Goal: Task Accomplishment & Management: Manage account settings

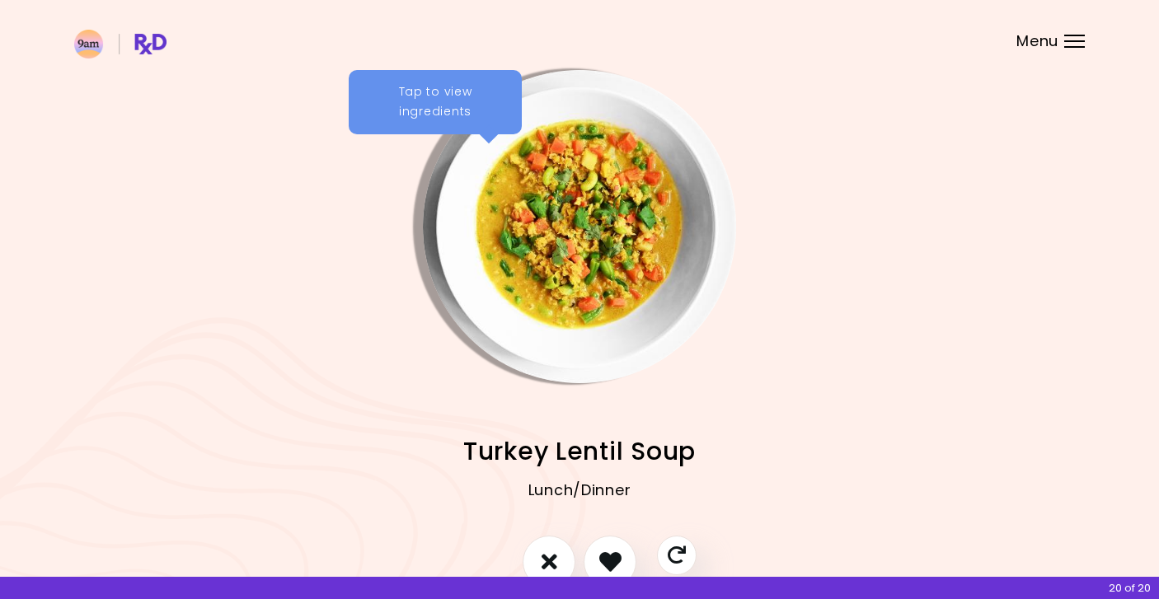
scroll to position [66, 0]
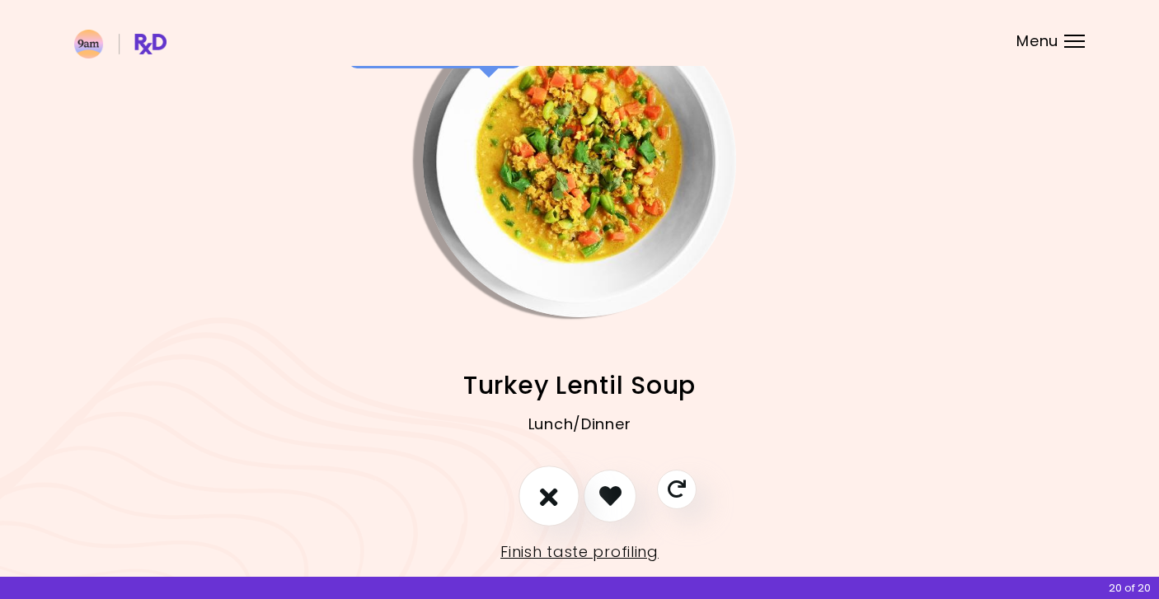
click at [538, 496] on button "I don't like this recipe" at bounding box center [549, 496] width 61 height 61
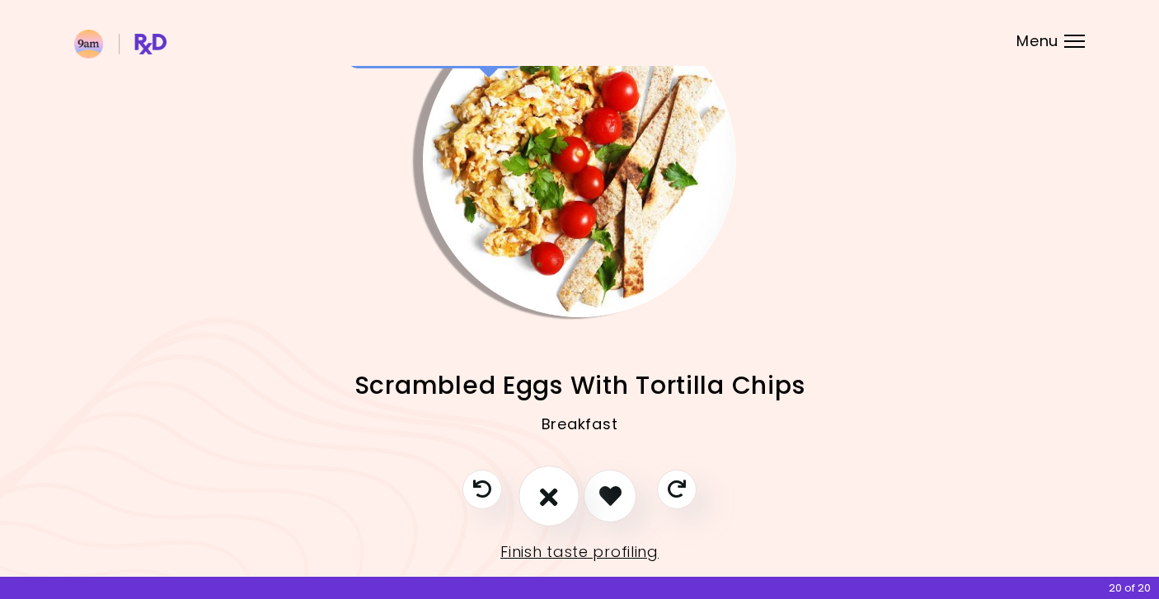
click at [548, 496] on icon "I don't like this recipe" at bounding box center [549, 496] width 18 height 26
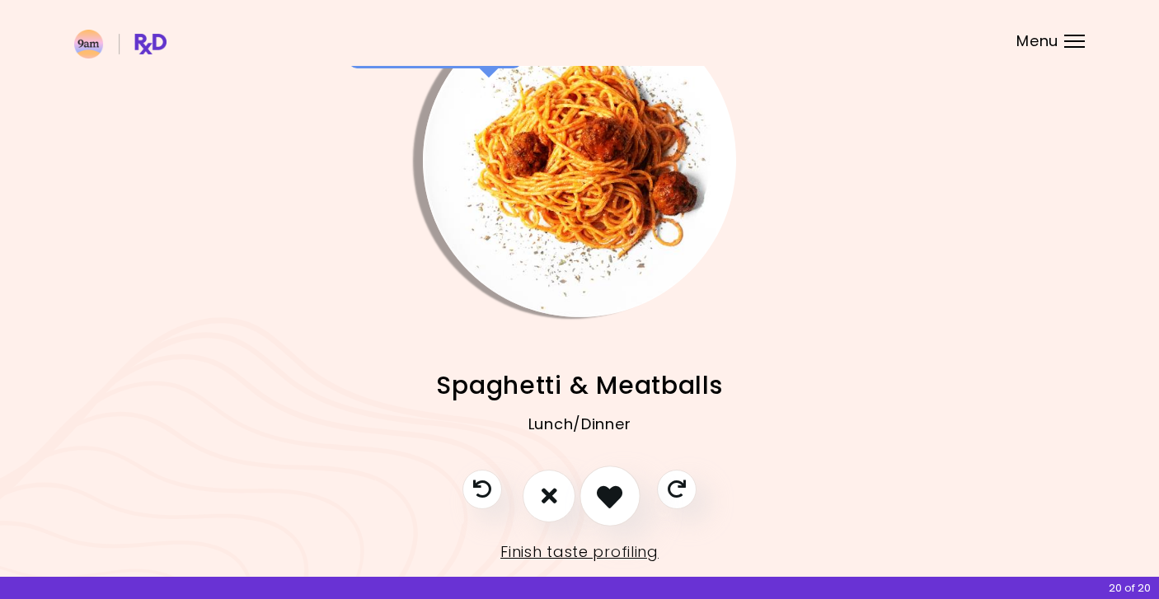
click at [614, 488] on icon "I like this recipe" at bounding box center [610, 496] width 26 height 26
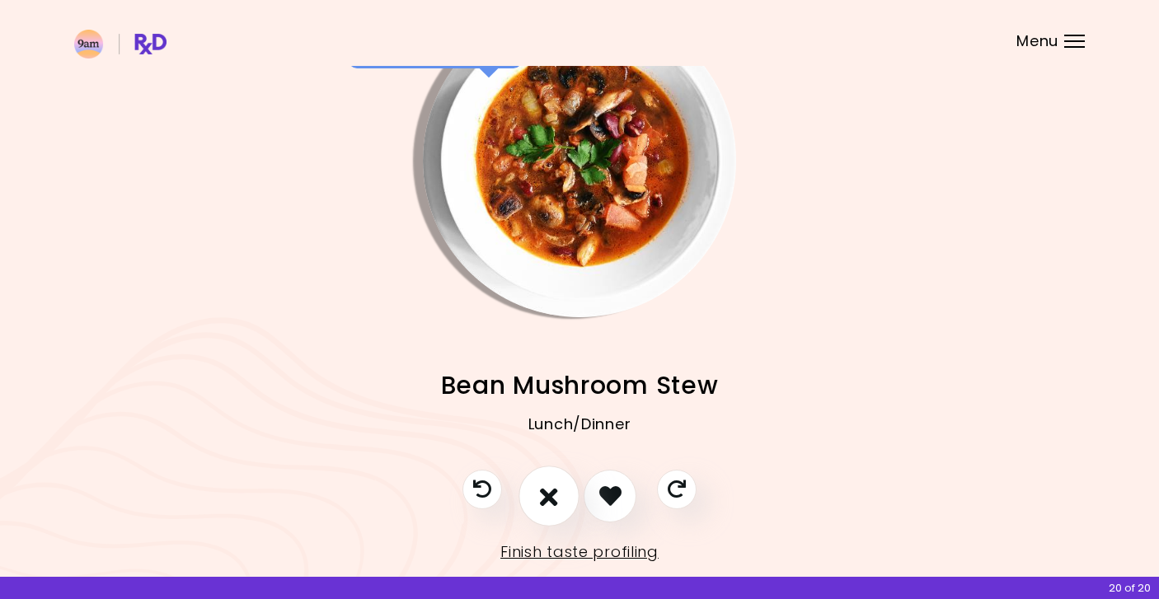
click at [550, 496] on icon "I don't like this recipe" at bounding box center [549, 496] width 18 height 26
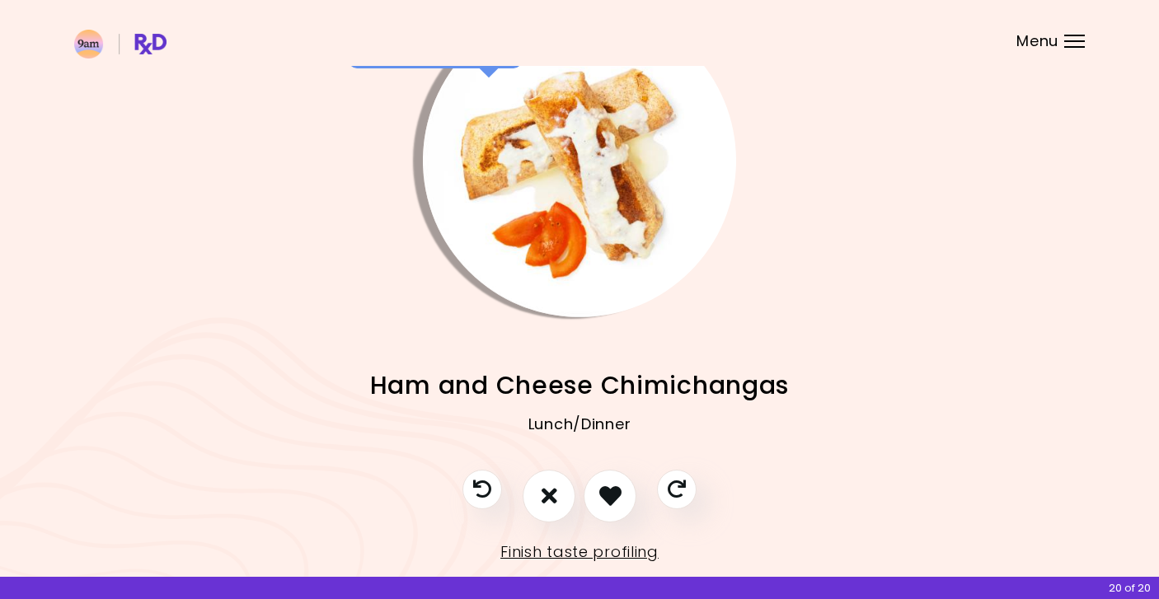
click at [603, 178] on img "Info - Ham and Cheese Chimichangas" at bounding box center [579, 160] width 313 height 313
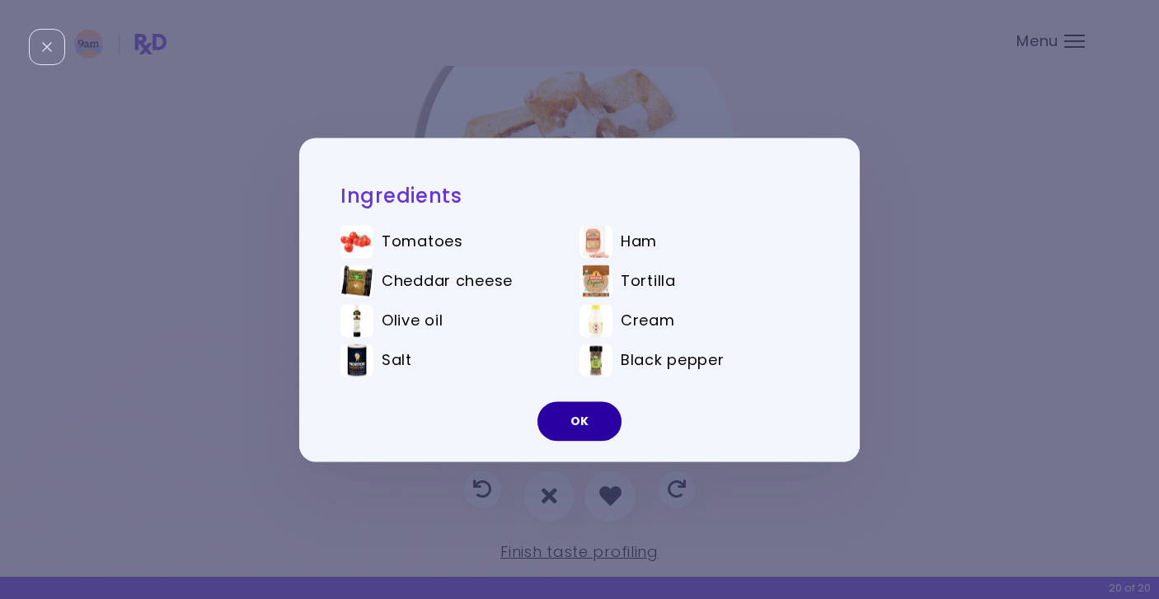
click at [576, 419] on button "OK" at bounding box center [580, 422] width 84 height 40
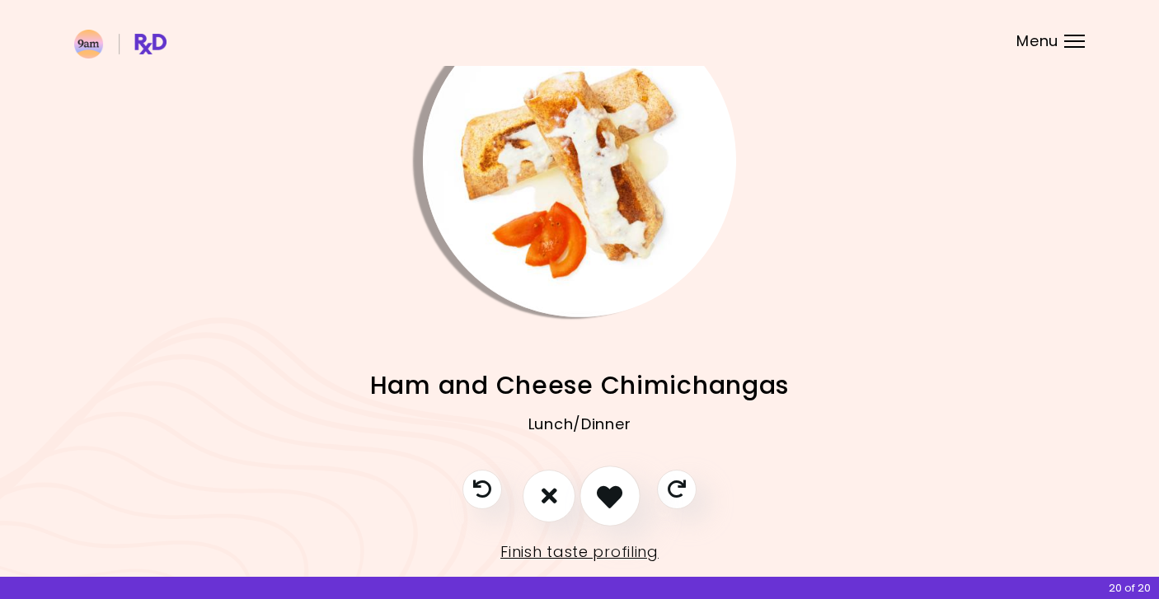
click at [604, 499] on icon "I like this recipe" at bounding box center [610, 496] width 26 height 26
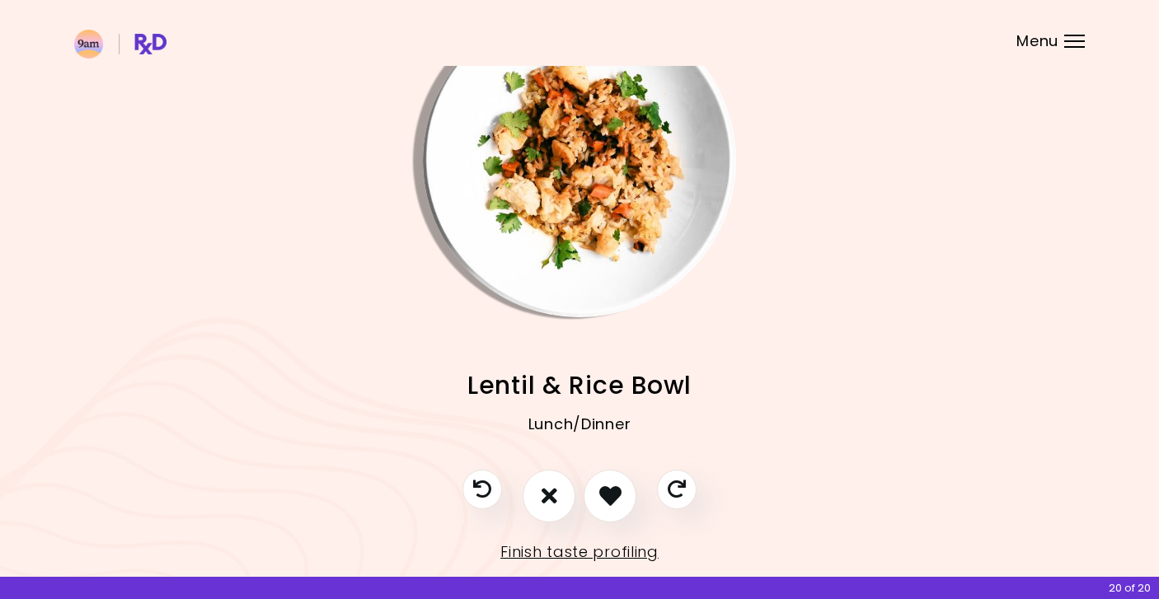
click at [627, 124] on img "Info - Lentil & Rice Bowl" at bounding box center [579, 160] width 313 height 313
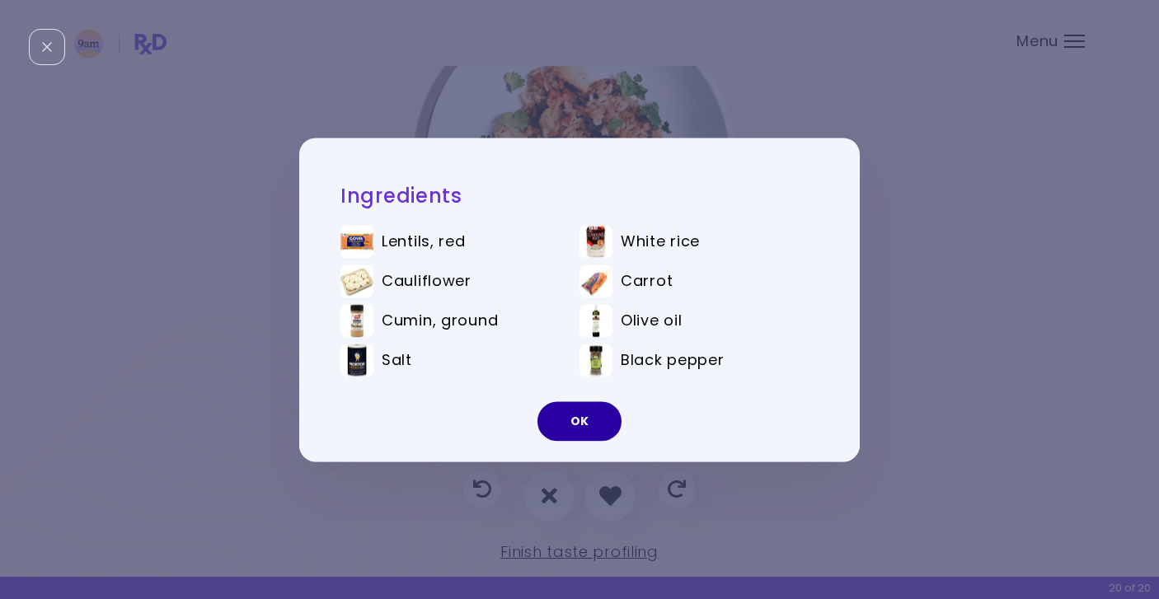
click at [581, 422] on button "OK" at bounding box center [580, 422] width 84 height 40
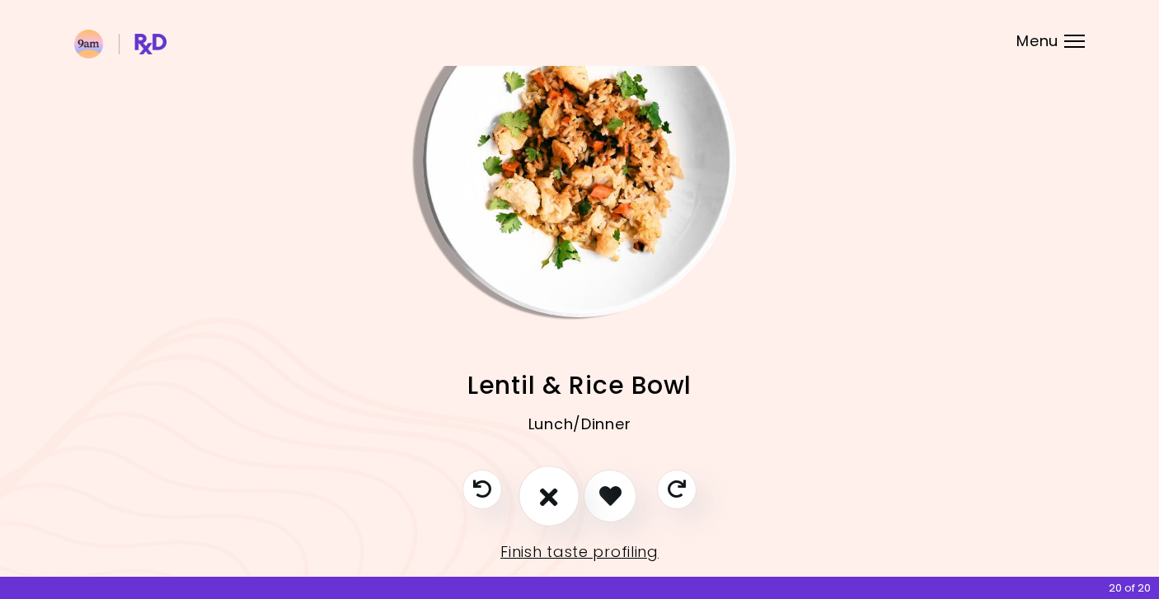
click at [552, 502] on icon "I don't like this recipe" at bounding box center [549, 496] width 18 height 26
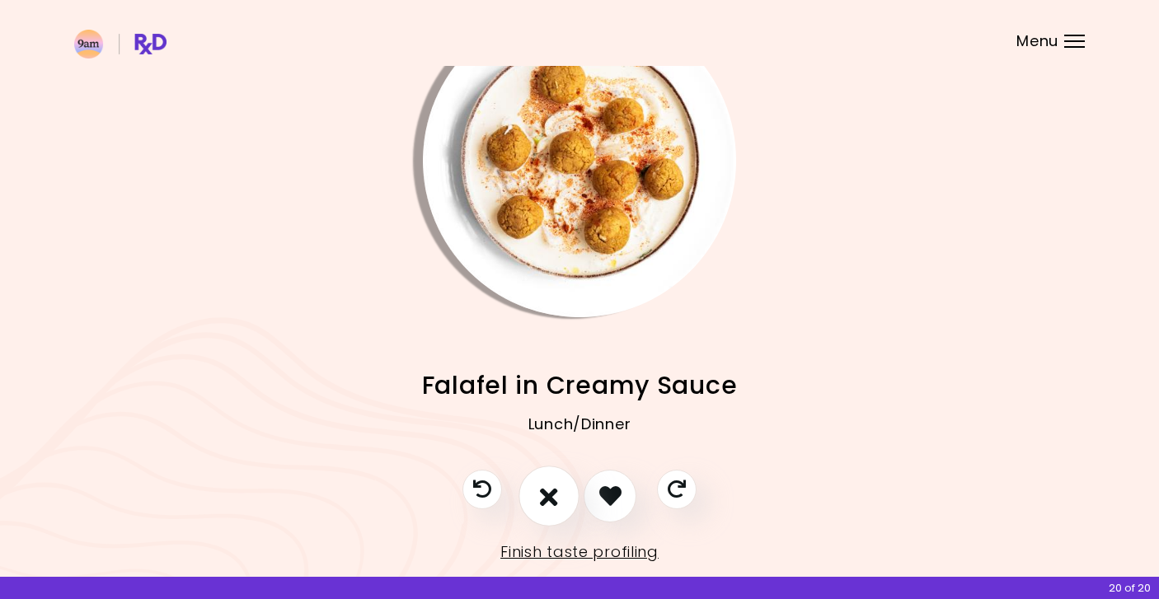
click at [550, 500] on icon "I don't like this recipe" at bounding box center [549, 496] width 18 height 26
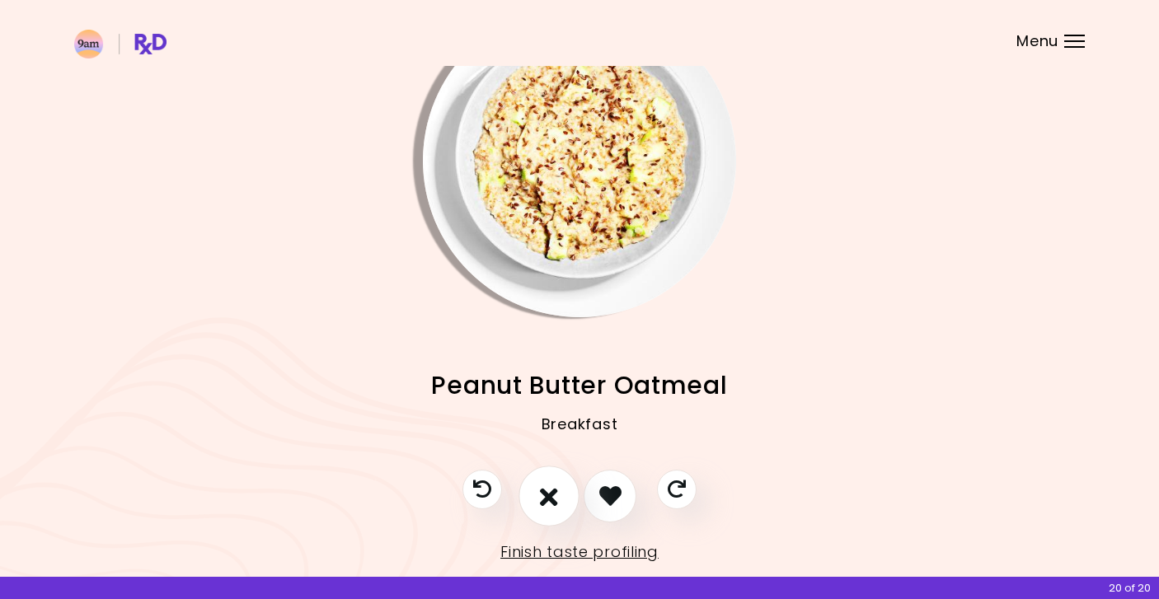
click at [550, 500] on icon "I don't like this recipe" at bounding box center [549, 496] width 18 height 26
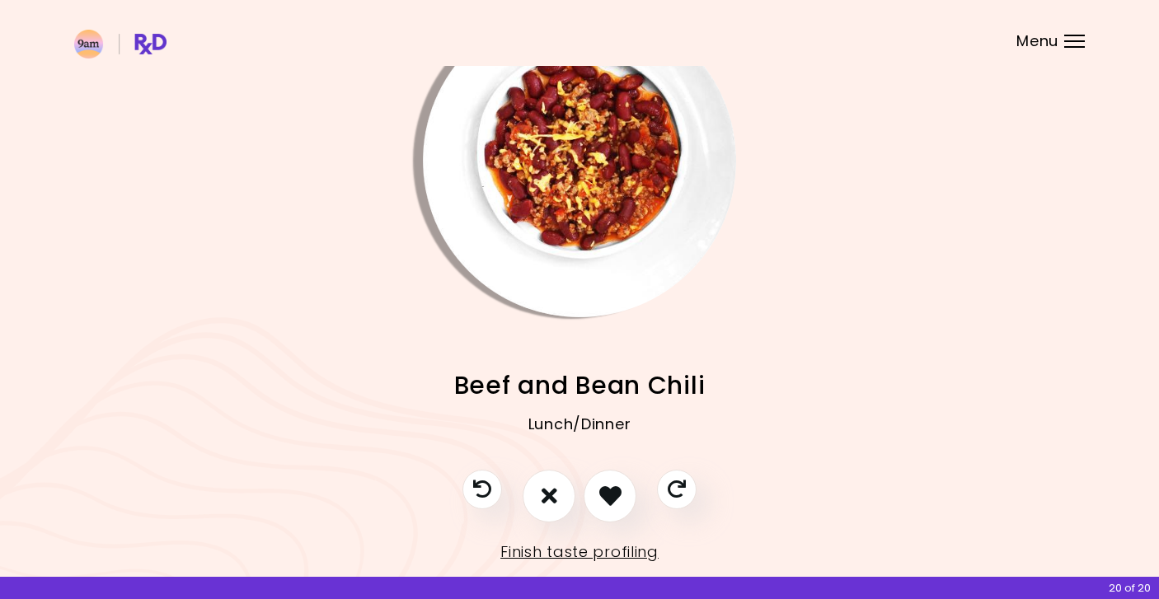
click at [592, 143] on img "Info - Beef and Bean Chili" at bounding box center [579, 160] width 313 height 313
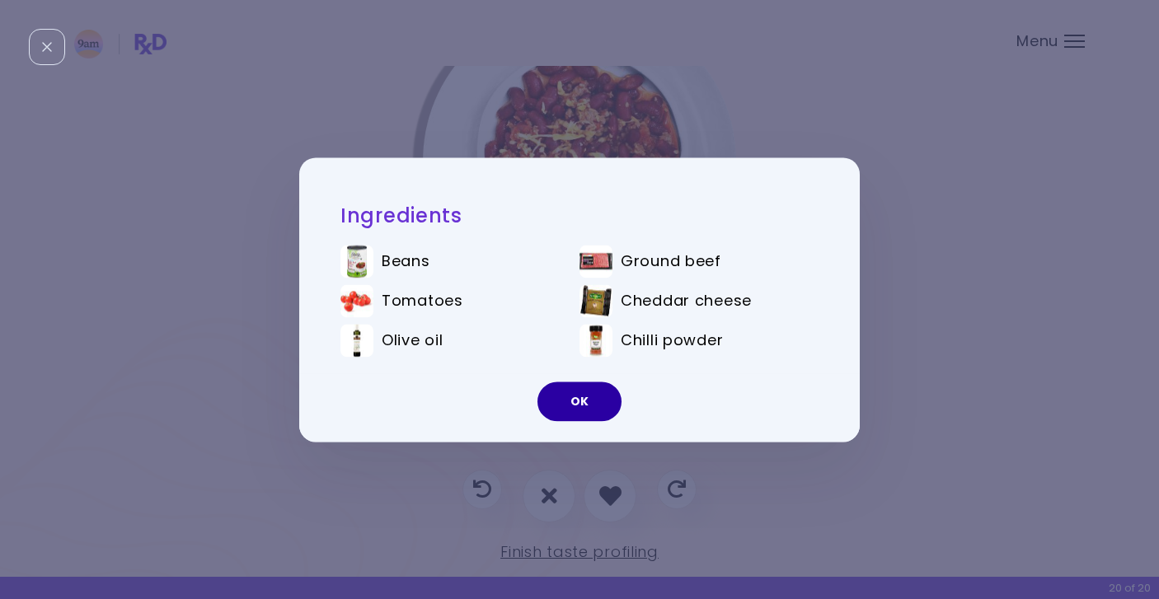
click at [578, 406] on button "OK" at bounding box center [580, 402] width 84 height 40
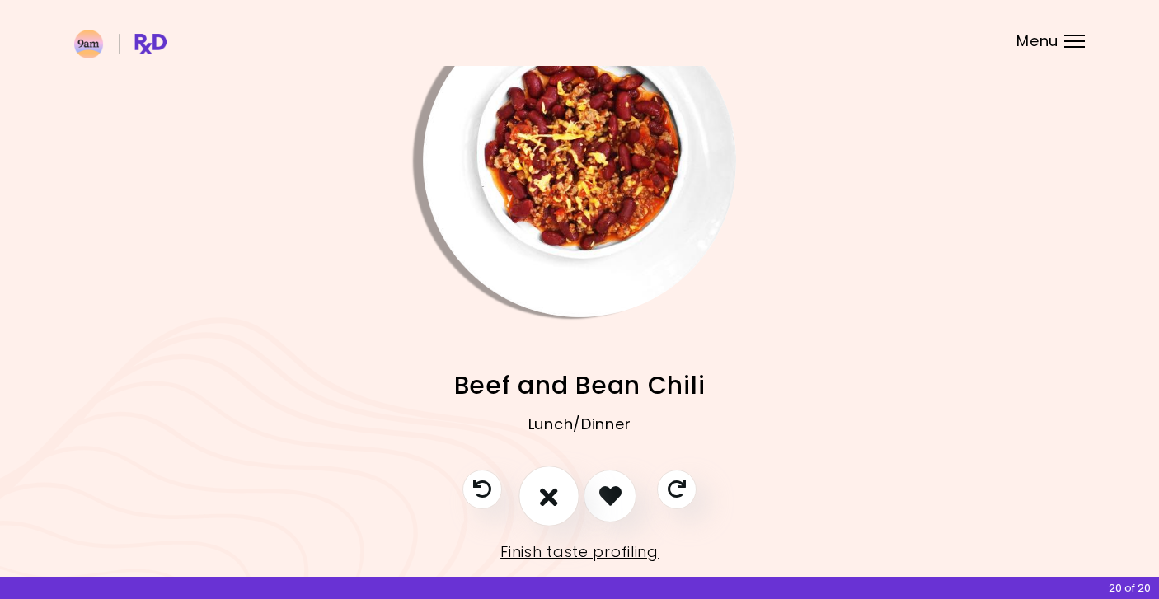
click at [545, 501] on icon "I don't like this recipe" at bounding box center [549, 496] width 18 height 26
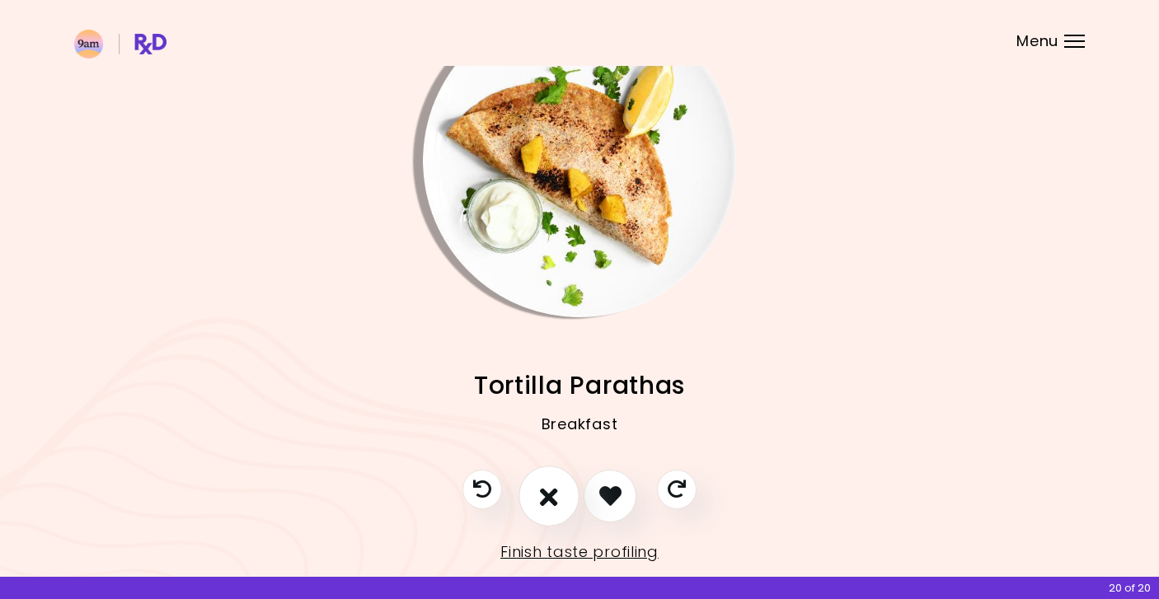
click at [545, 501] on icon "I don't like this recipe" at bounding box center [549, 496] width 18 height 26
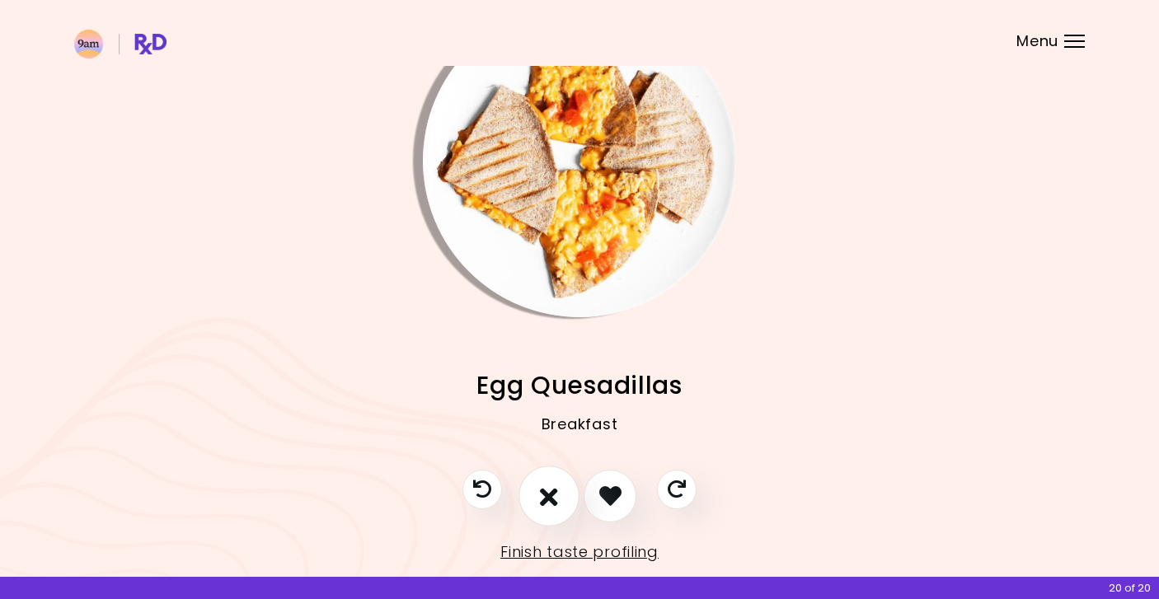
click at [545, 501] on icon "I don't like this recipe" at bounding box center [549, 496] width 18 height 26
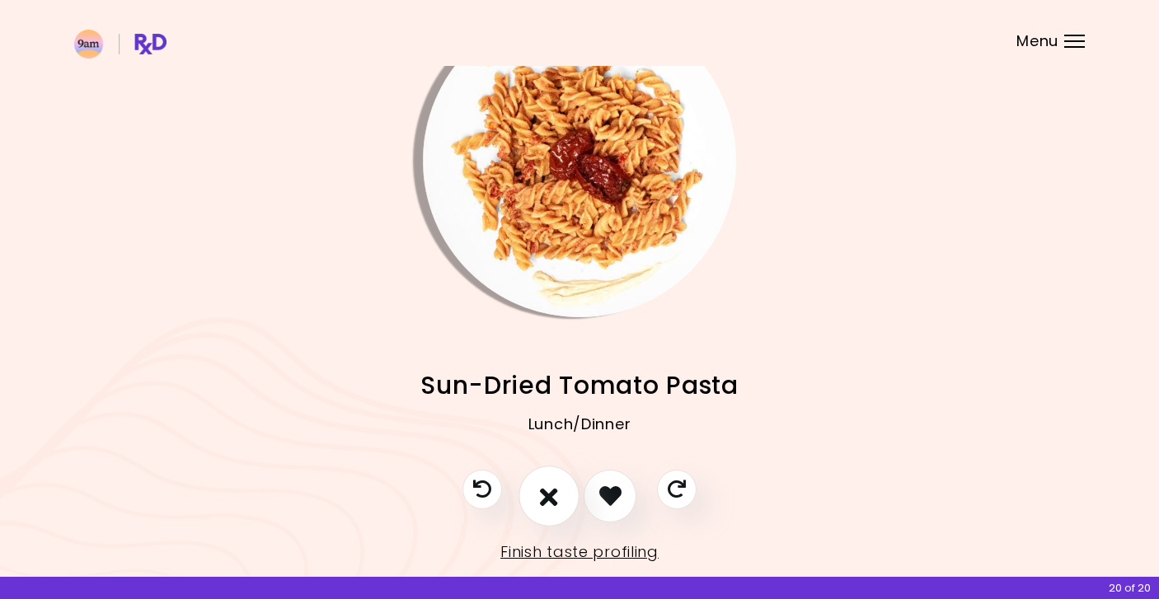
click at [545, 500] on icon "I don't like this recipe" at bounding box center [549, 496] width 18 height 26
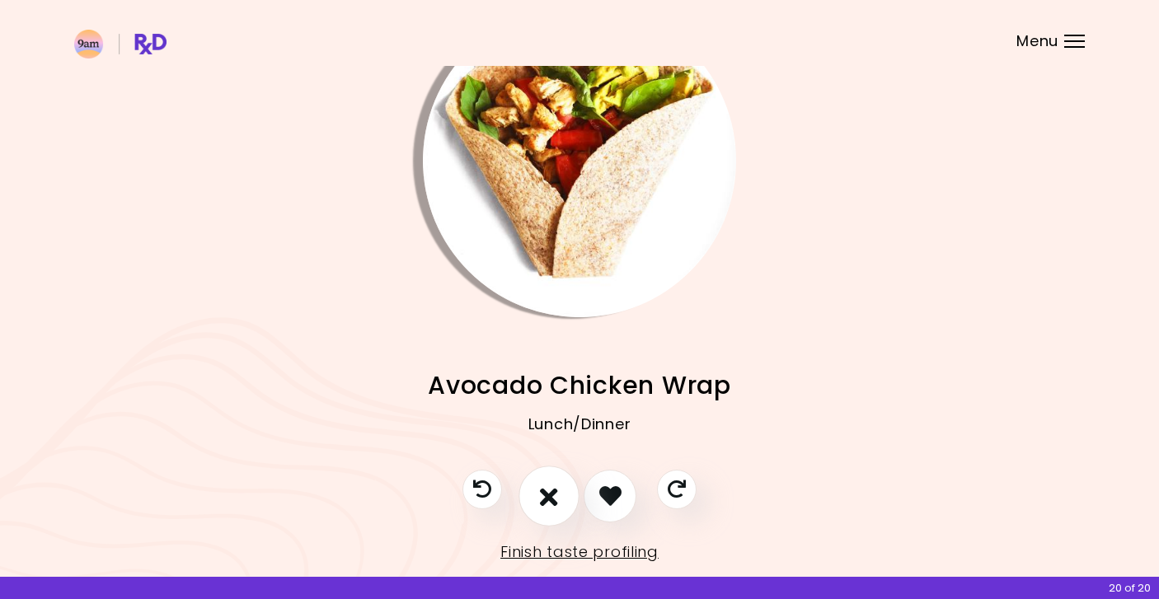
click at [545, 500] on icon "I don't like this recipe" at bounding box center [549, 496] width 18 height 26
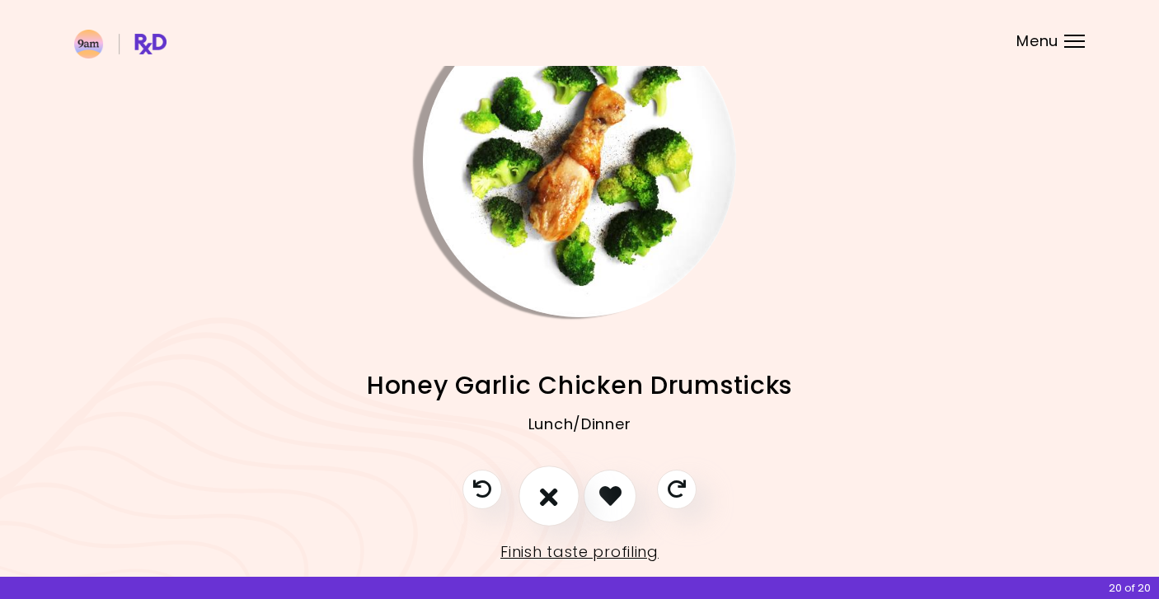
click at [545, 500] on icon "I don't like this recipe" at bounding box center [549, 496] width 18 height 26
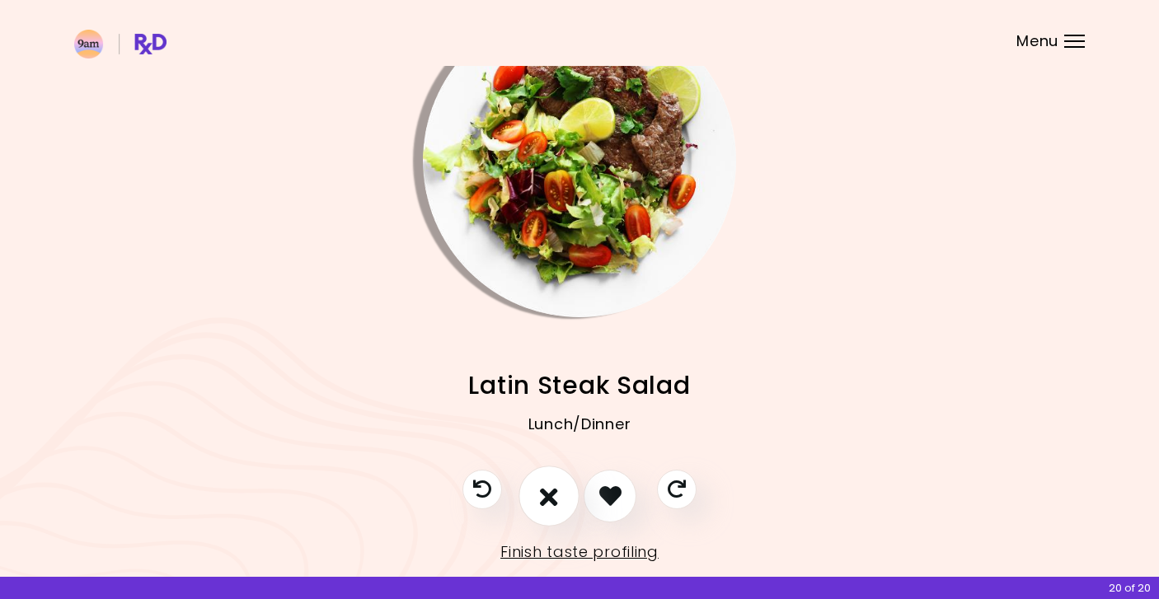
click at [545, 500] on icon "I don't like this recipe" at bounding box center [549, 496] width 18 height 26
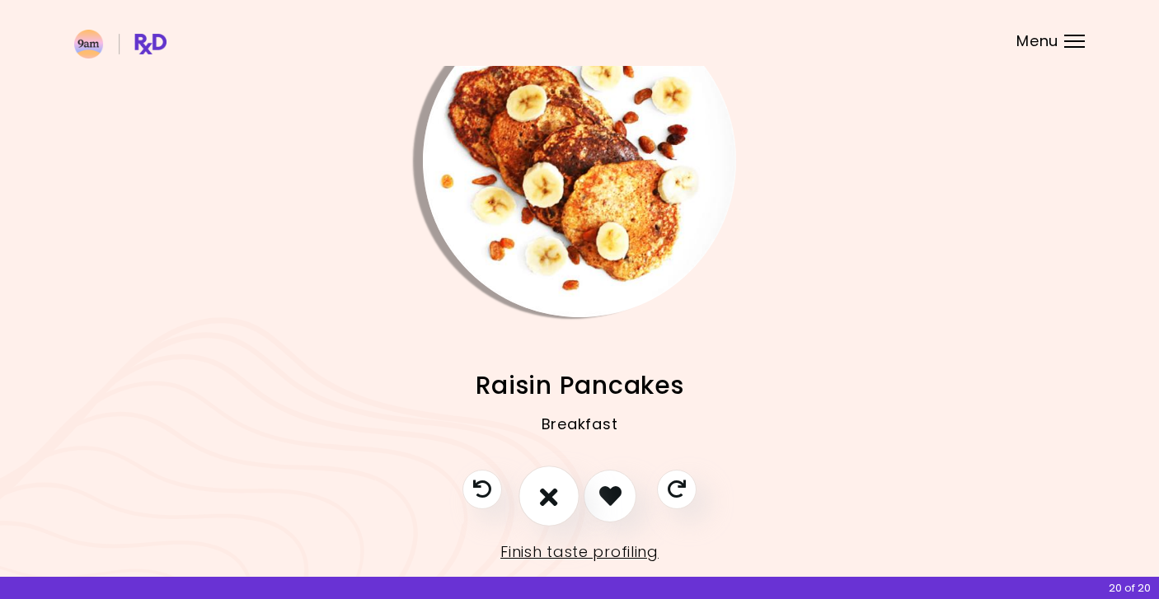
click at [545, 500] on icon "I don't like this recipe" at bounding box center [549, 496] width 18 height 26
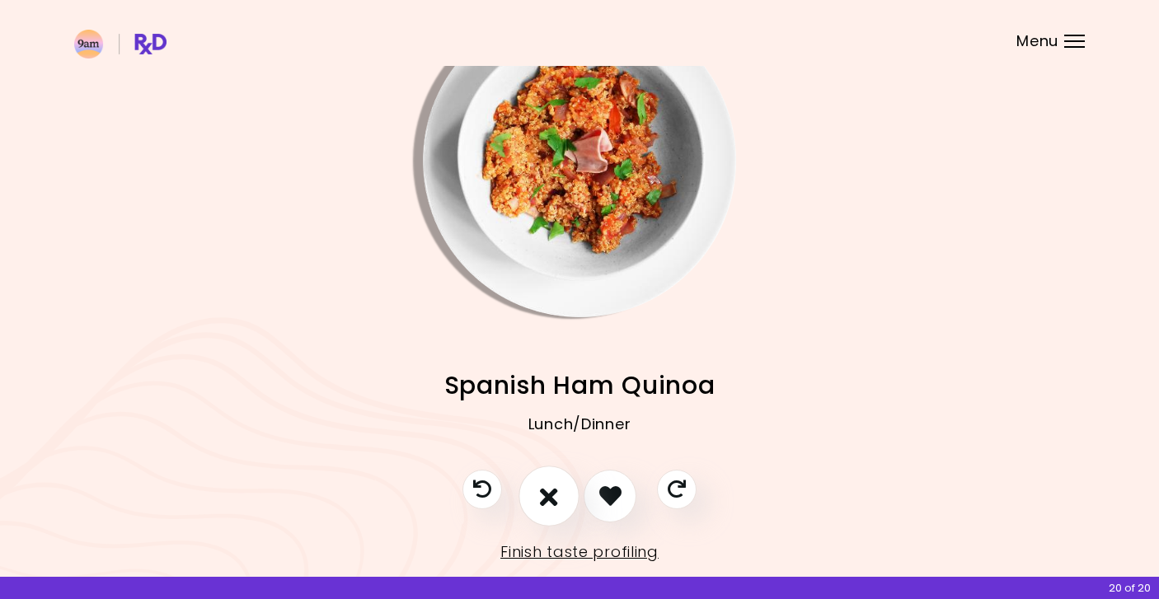
click at [545, 500] on icon "I don't like this recipe" at bounding box center [549, 496] width 18 height 26
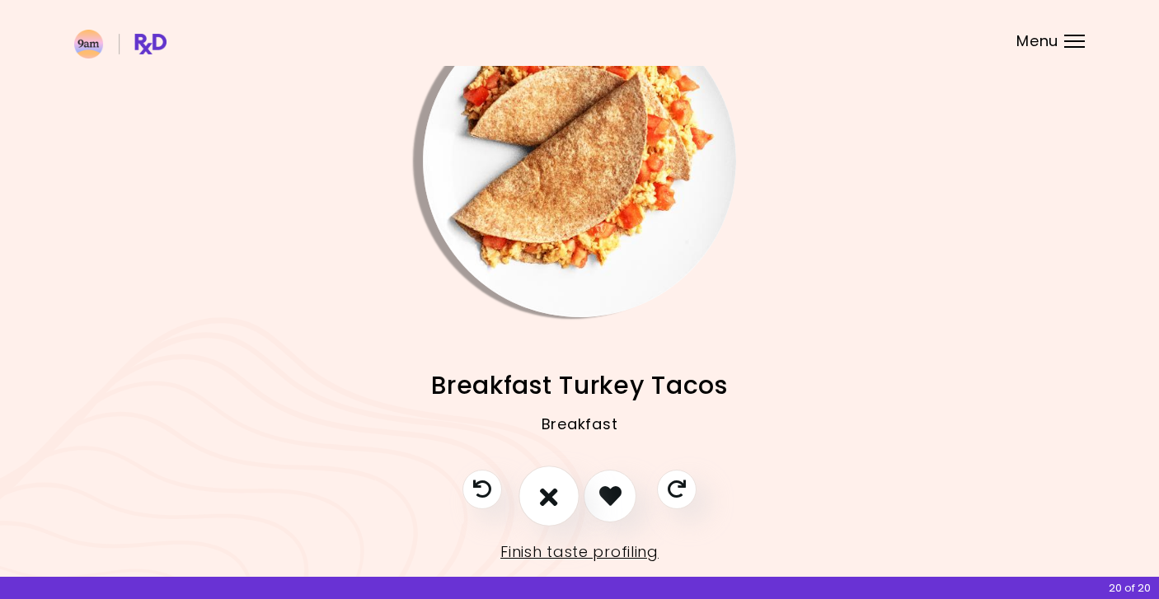
click at [545, 500] on icon "I don't like this recipe" at bounding box center [549, 496] width 18 height 26
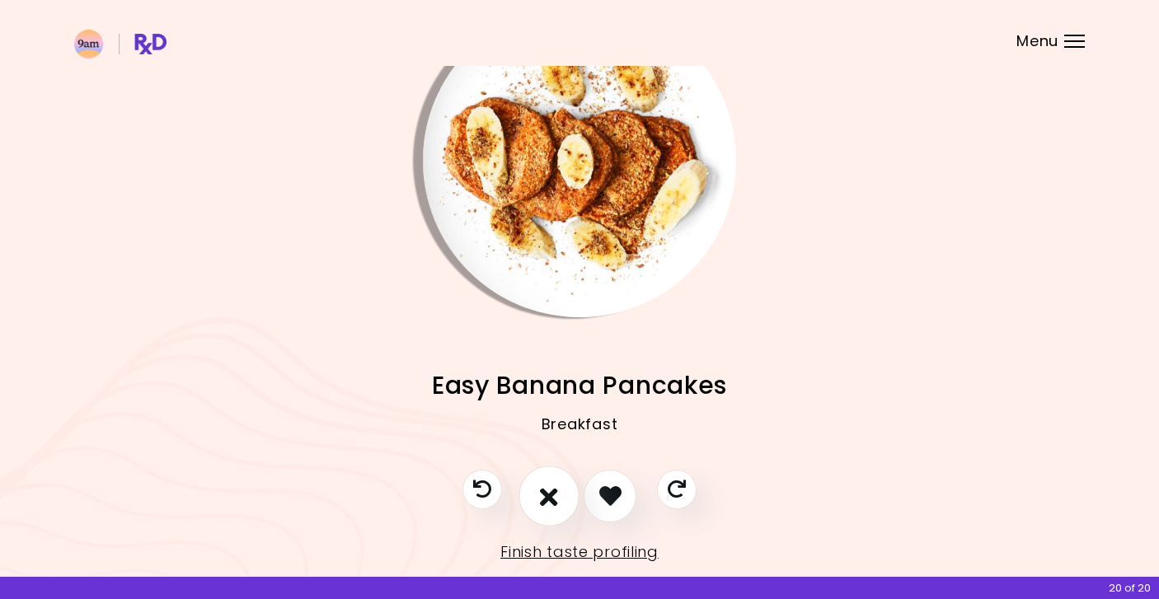
click at [545, 500] on icon "I don't like this recipe" at bounding box center [549, 496] width 18 height 26
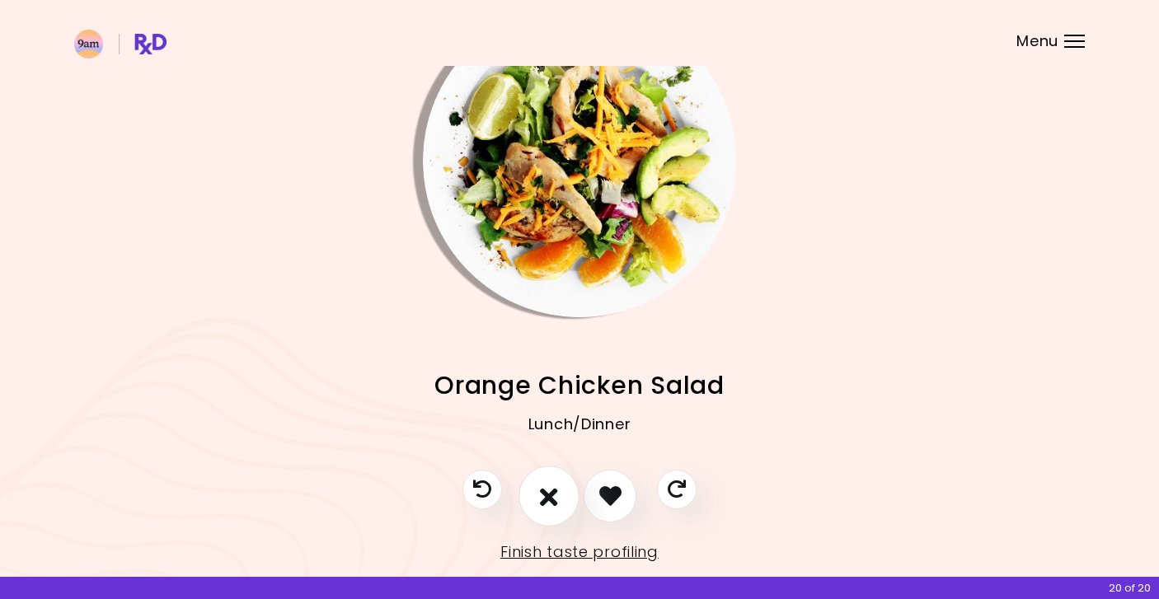
click at [545, 500] on icon "I don't like this recipe" at bounding box center [549, 496] width 18 height 26
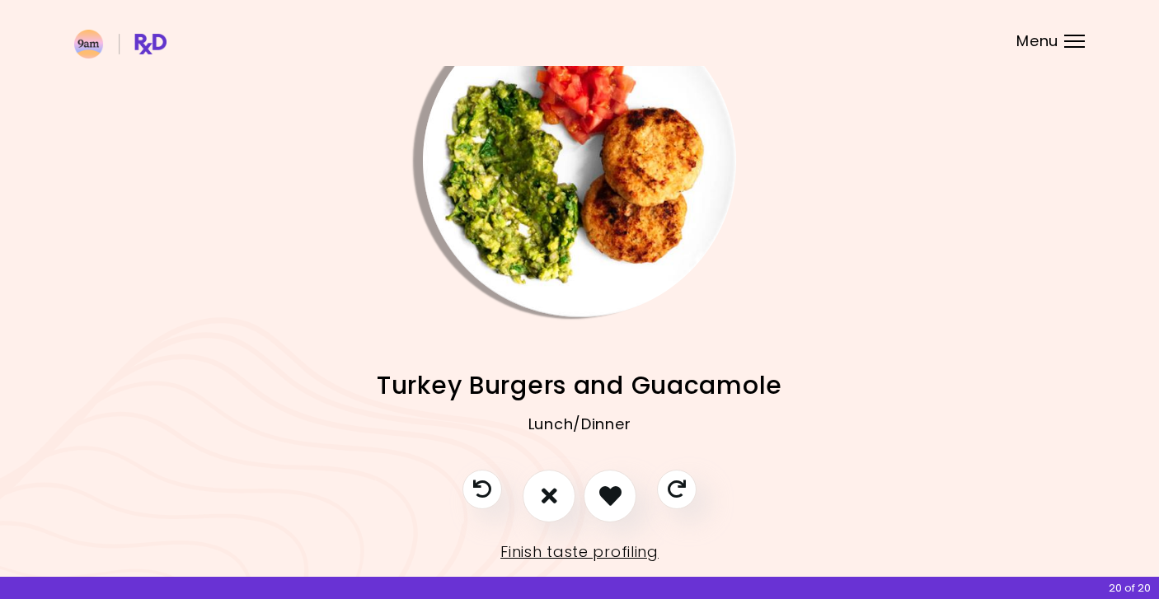
click at [558, 136] on img "Info - Turkey Burgers and Guacamole" at bounding box center [579, 160] width 313 height 313
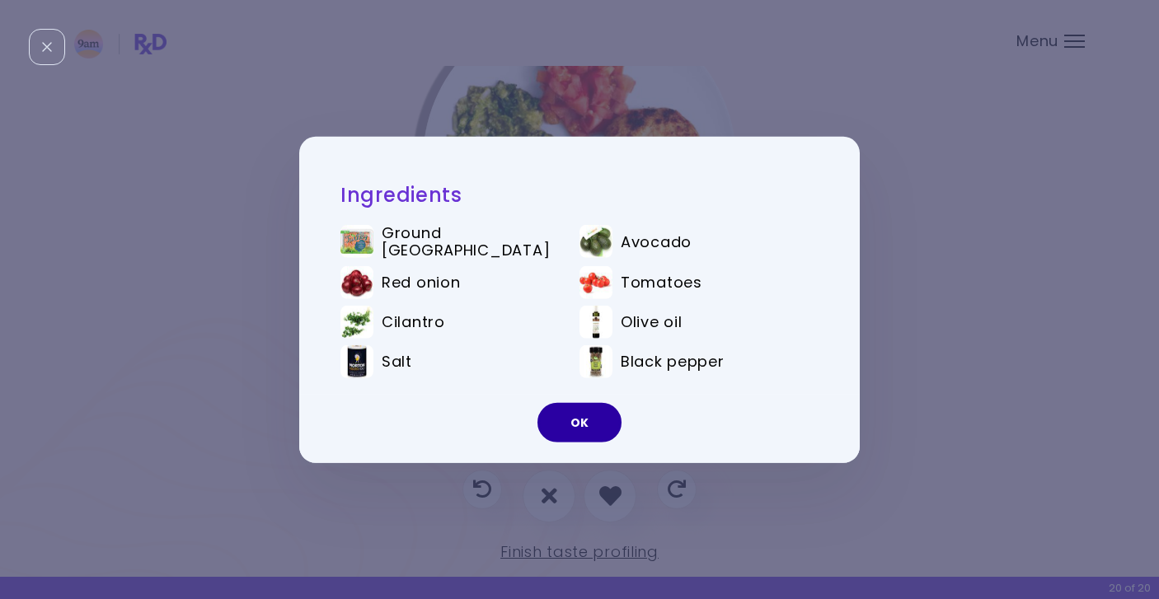
click at [576, 425] on button "OK" at bounding box center [580, 423] width 84 height 40
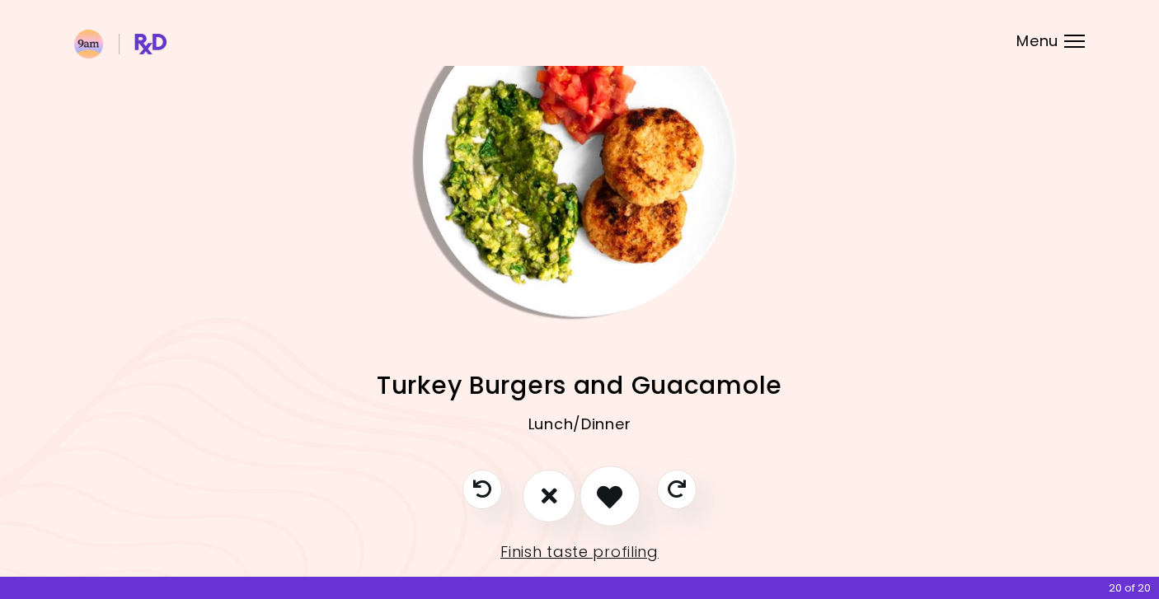
click at [609, 490] on icon "I like this recipe" at bounding box center [610, 496] width 26 height 26
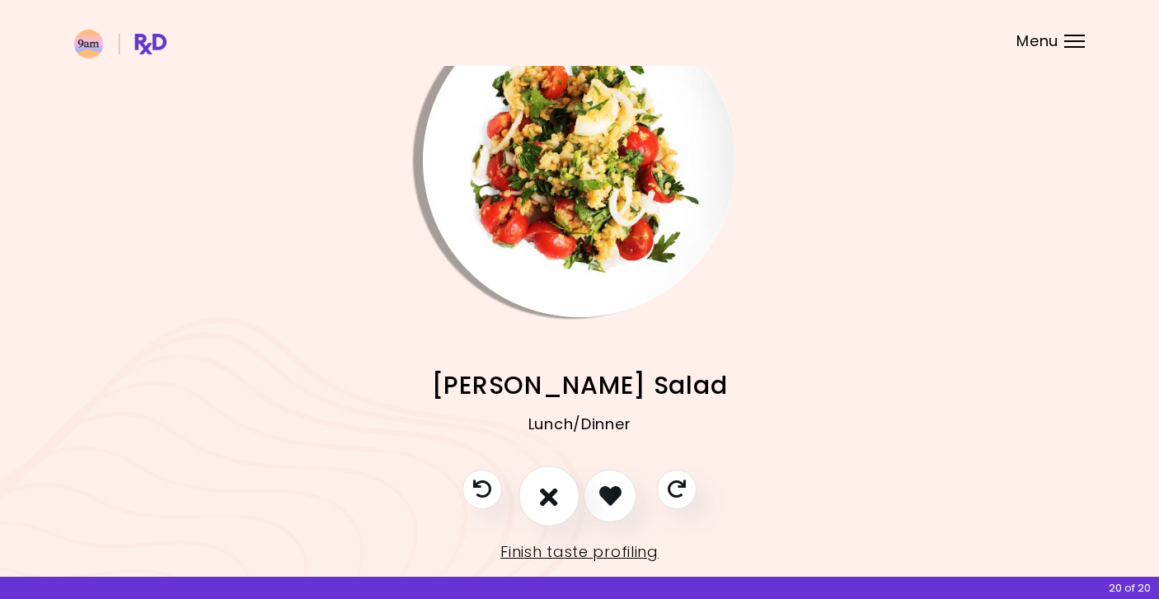
click at [548, 497] on icon "I don't like this recipe" at bounding box center [549, 496] width 18 height 26
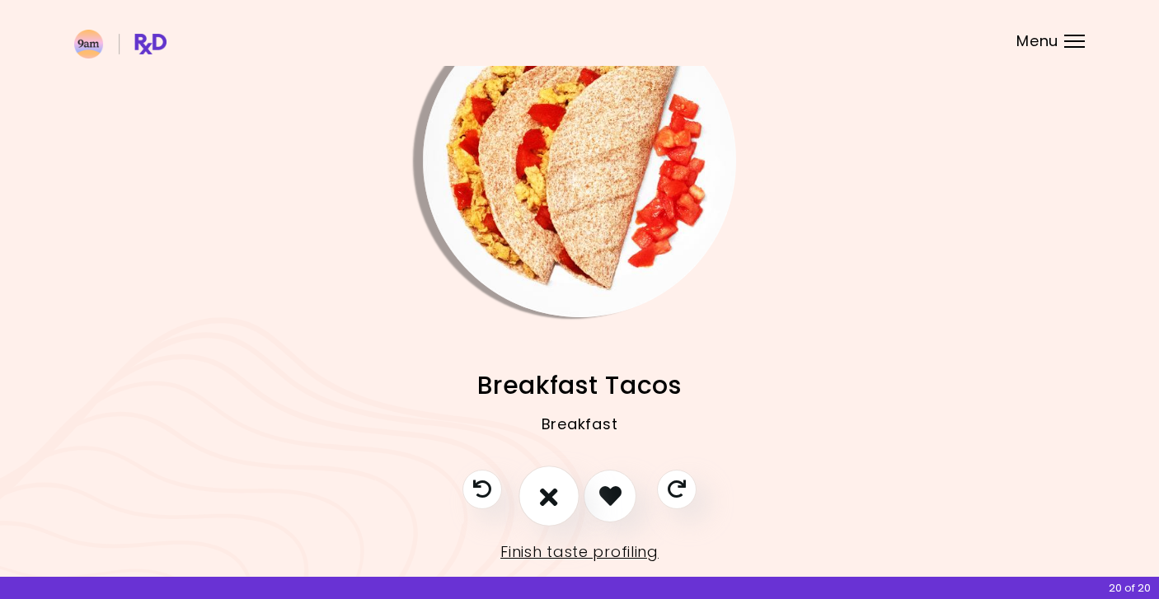
click at [548, 496] on icon "I don't like this recipe" at bounding box center [549, 496] width 18 height 26
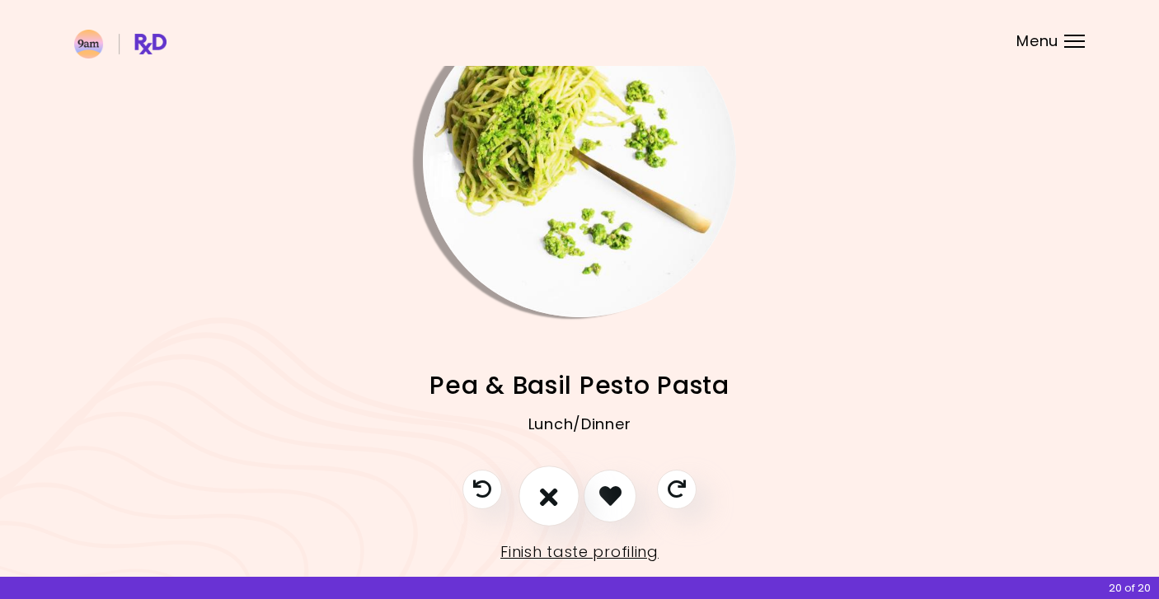
click at [548, 496] on icon "I don't like this recipe" at bounding box center [549, 496] width 18 height 26
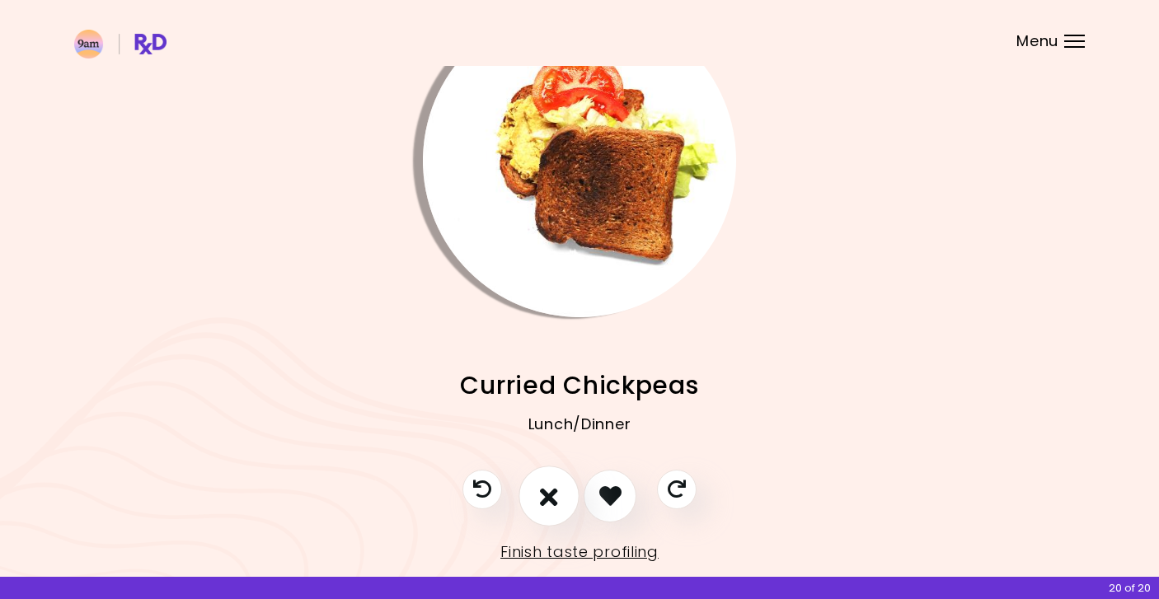
click at [548, 496] on icon "I don't like this recipe" at bounding box center [549, 496] width 18 height 26
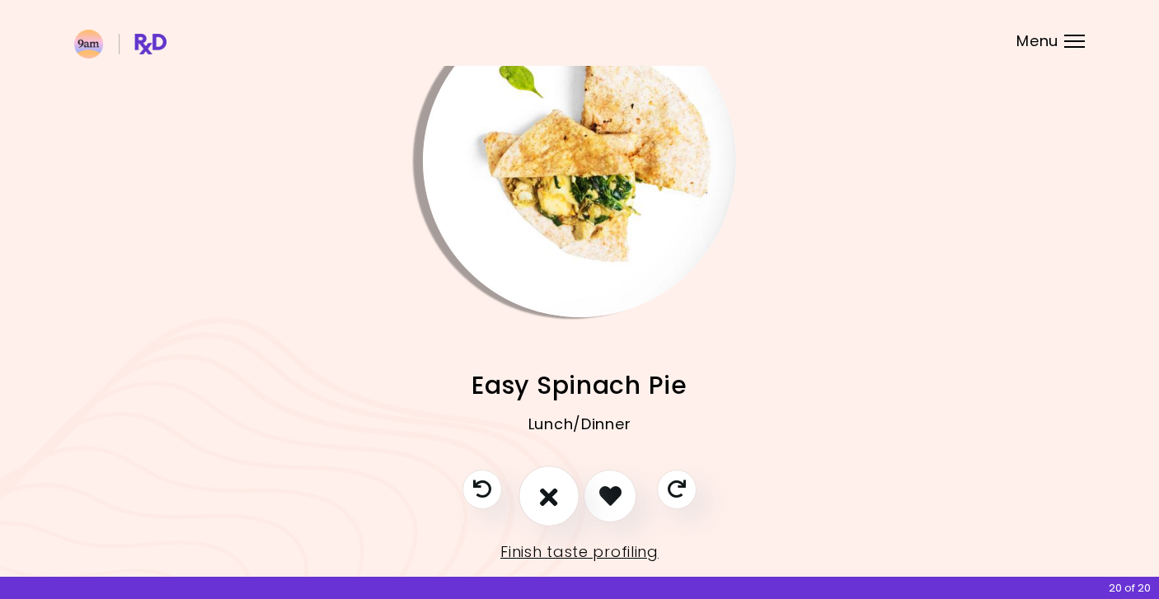
click at [548, 496] on icon "I don't like this recipe" at bounding box center [549, 496] width 18 height 26
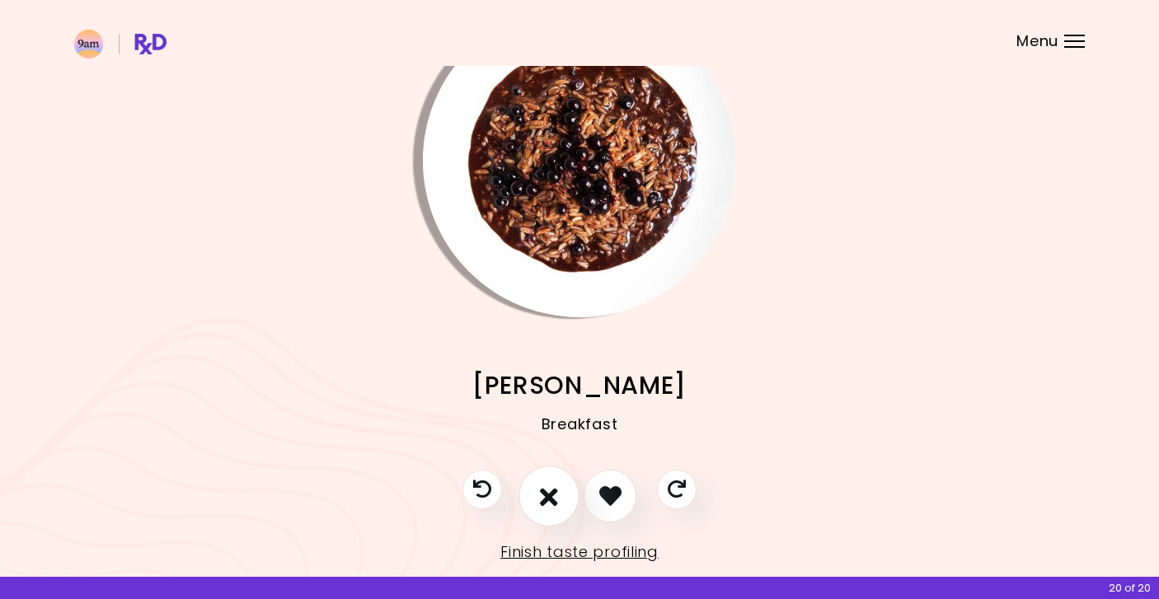
click at [548, 496] on icon "I don't like this recipe" at bounding box center [549, 496] width 18 height 26
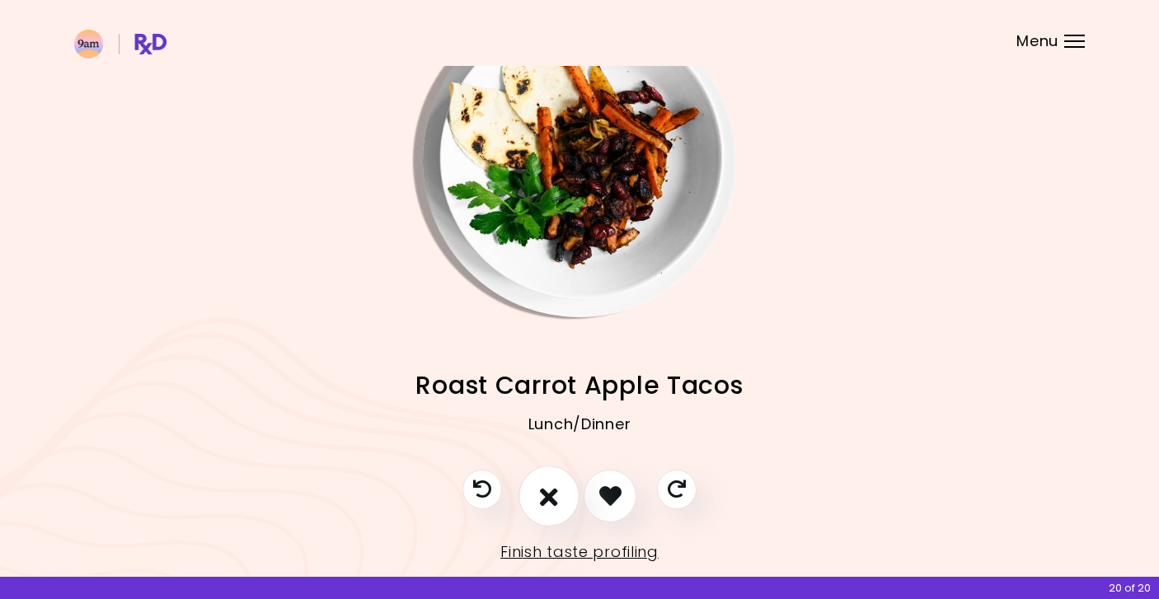
click at [548, 496] on icon "I don't like this recipe" at bounding box center [549, 496] width 18 height 26
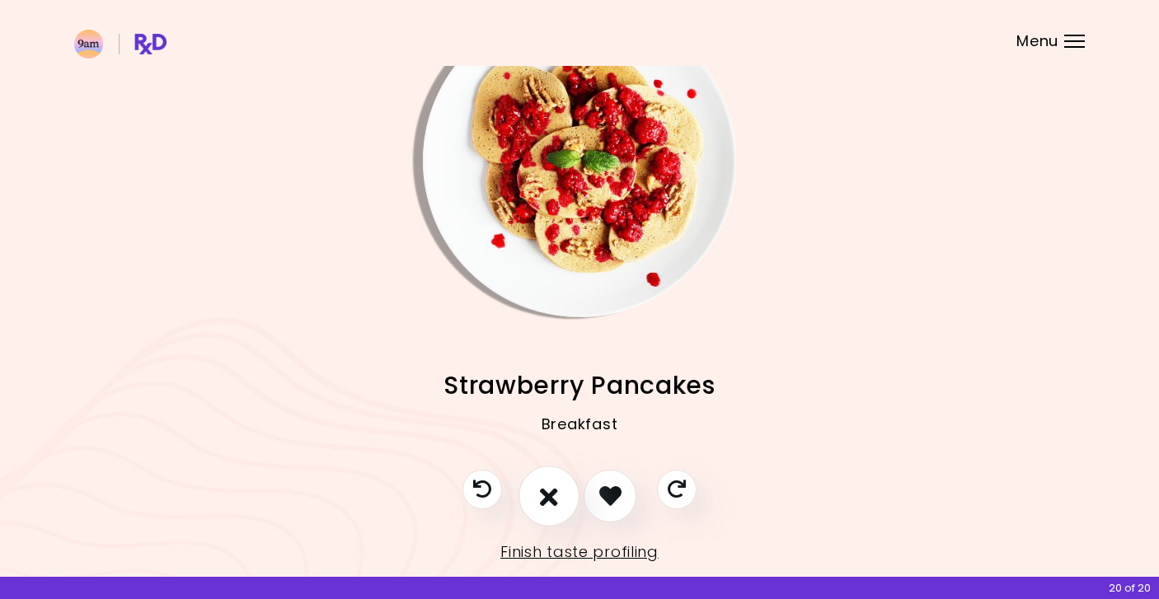
click at [548, 496] on icon "I don't like this recipe" at bounding box center [549, 496] width 18 height 26
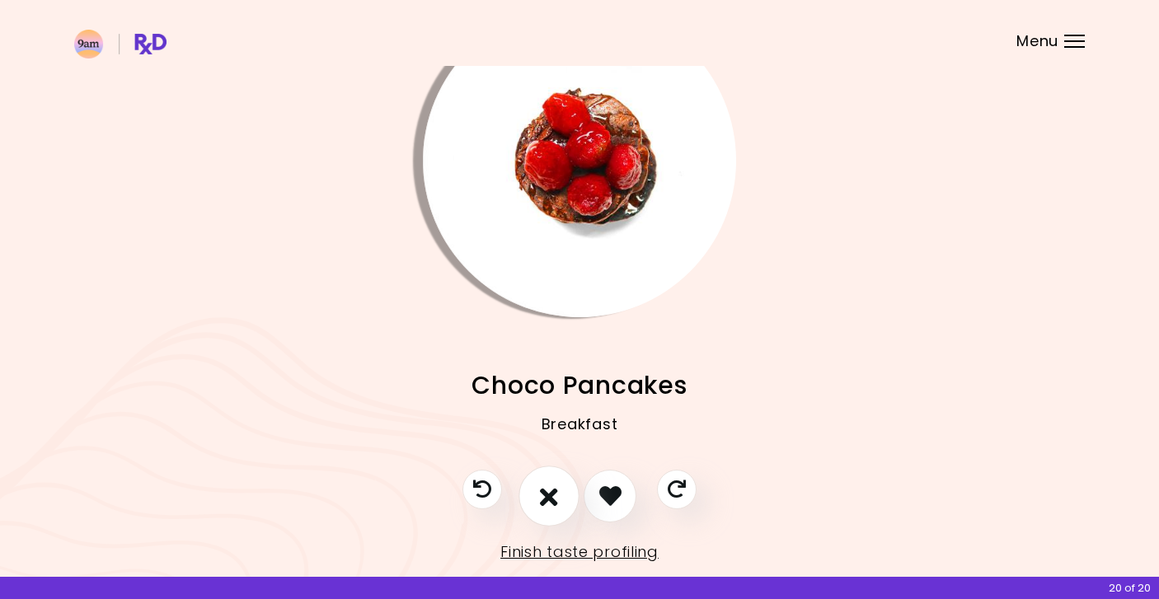
click at [548, 496] on icon "I don't like this recipe" at bounding box center [549, 496] width 18 height 26
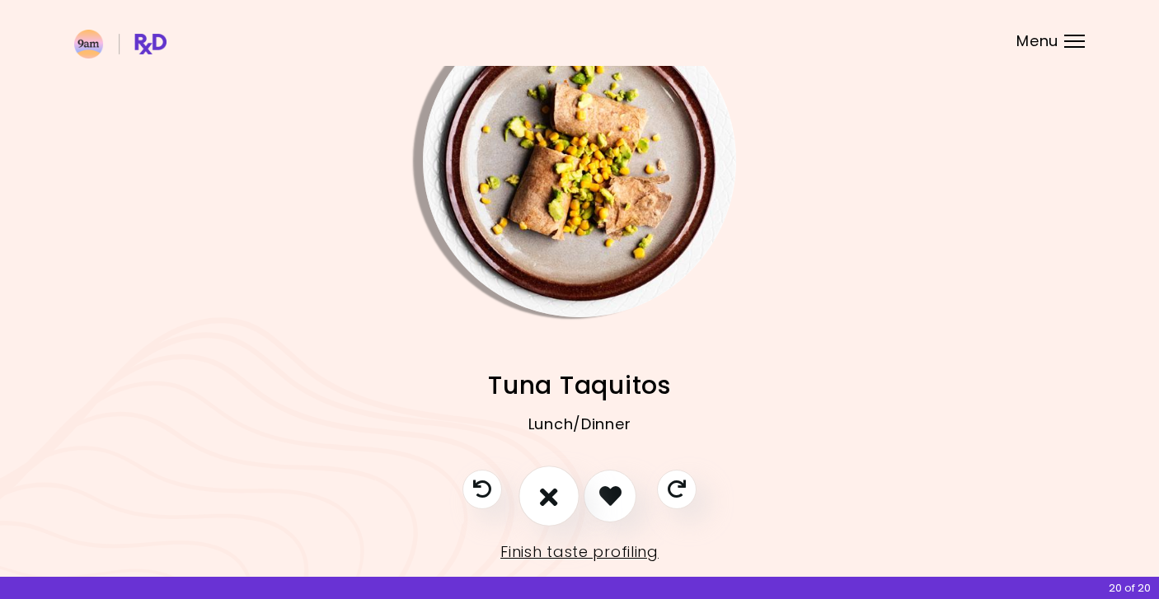
click at [548, 496] on icon "I don't like this recipe" at bounding box center [549, 496] width 18 height 26
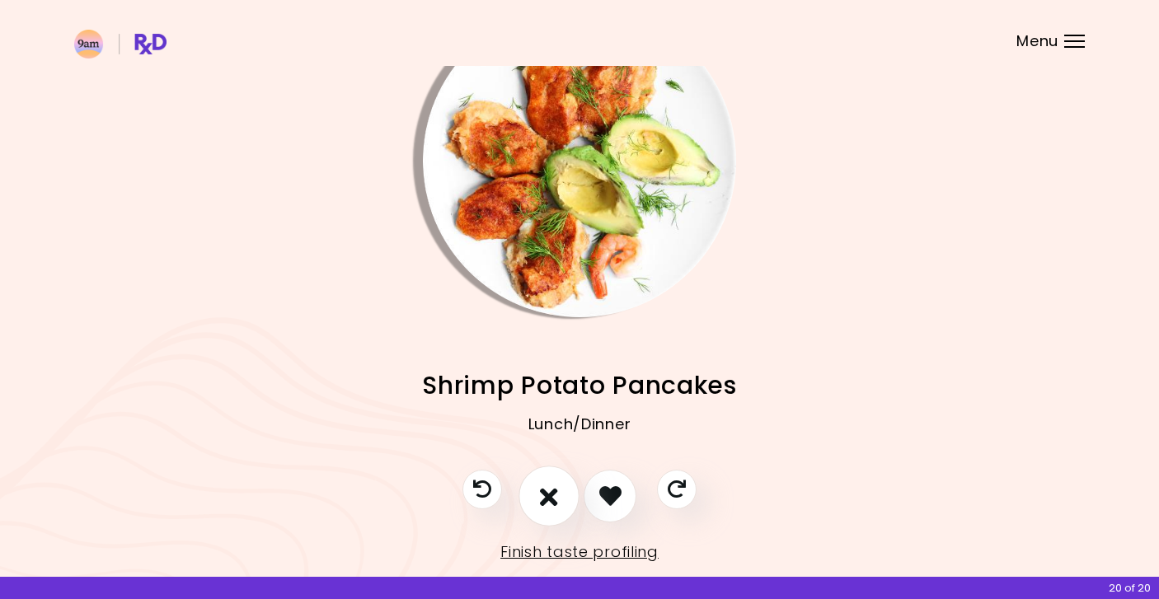
click at [548, 496] on icon "I don't like this recipe" at bounding box center [549, 496] width 18 height 26
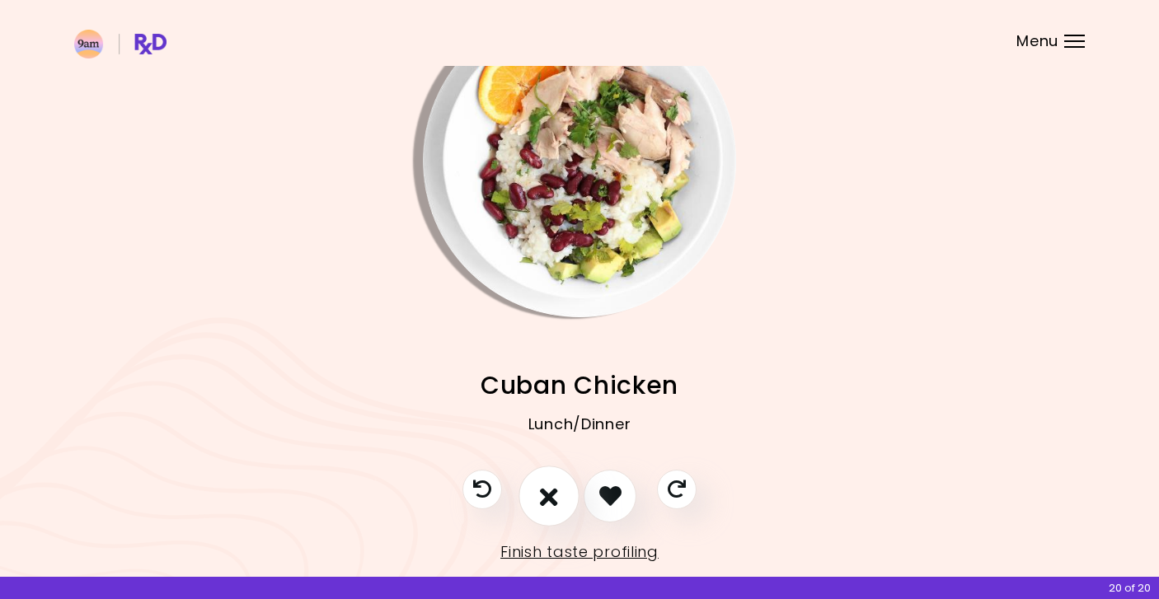
click at [548, 496] on icon "I don't like this recipe" at bounding box center [549, 496] width 18 height 26
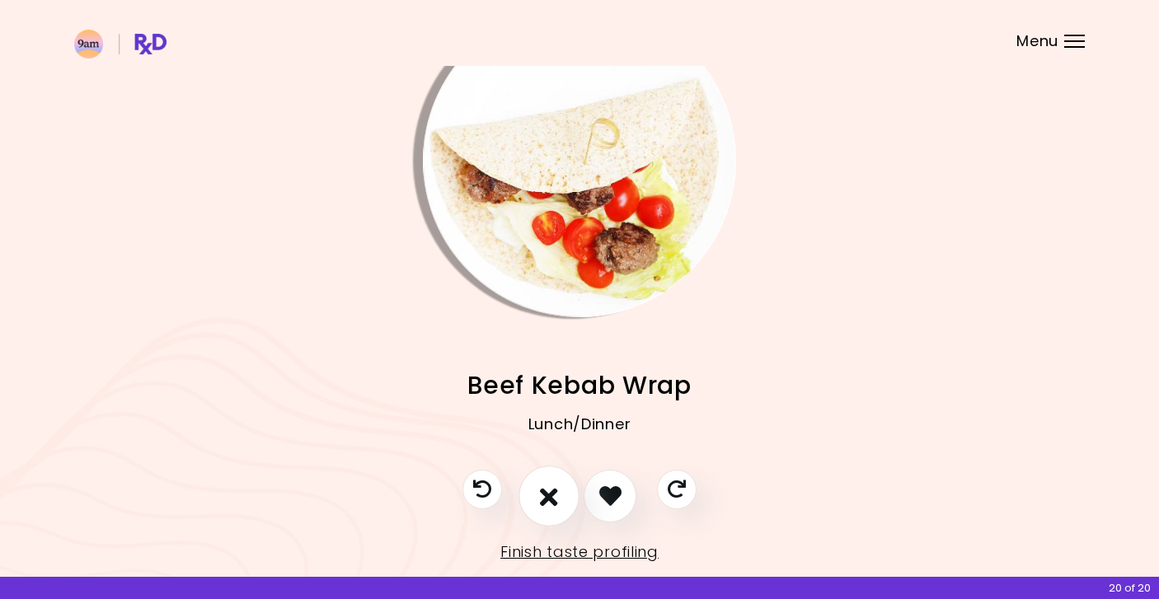
click at [548, 496] on icon "I don't like this recipe" at bounding box center [549, 496] width 18 height 26
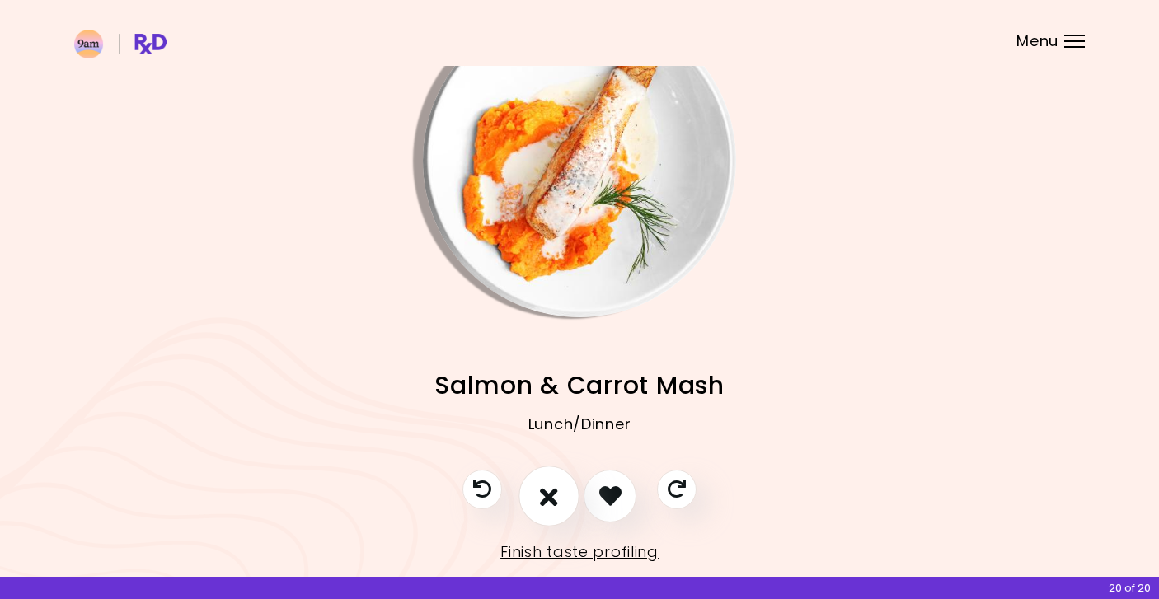
click at [548, 496] on icon "I don't like this recipe" at bounding box center [549, 496] width 18 height 26
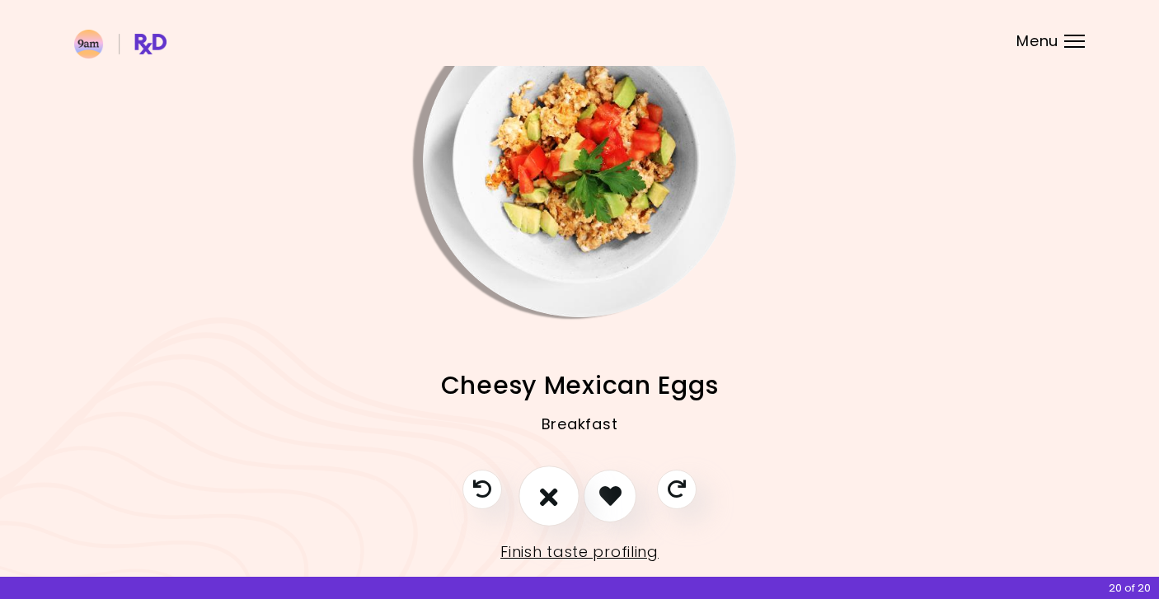
click at [548, 496] on icon "I don't like this recipe" at bounding box center [549, 496] width 18 height 26
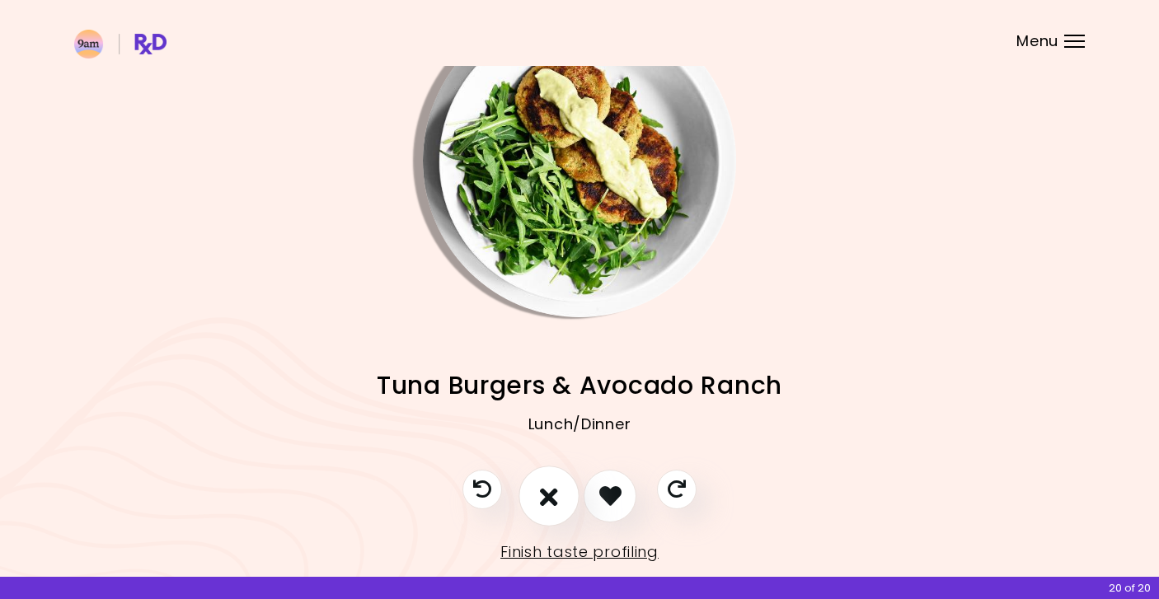
click at [548, 496] on icon "I don't like this recipe" at bounding box center [549, 496] width 18 height 26
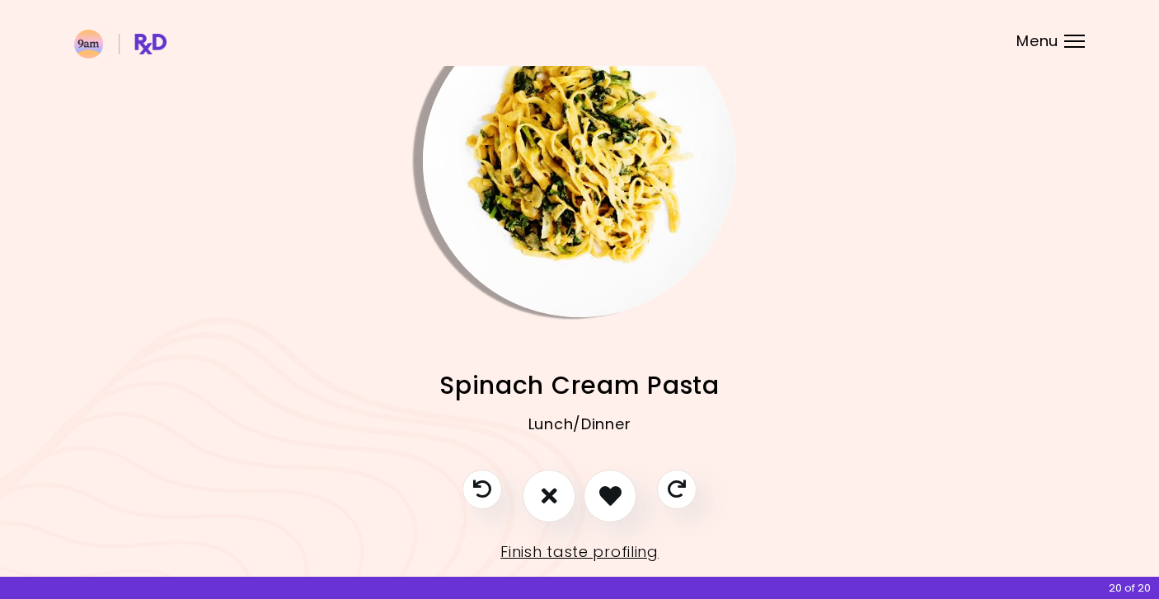
click at [574, 153] on img "Info - Spinach Cream Pasta" at bounding box center [579, 160] width 313 height 313
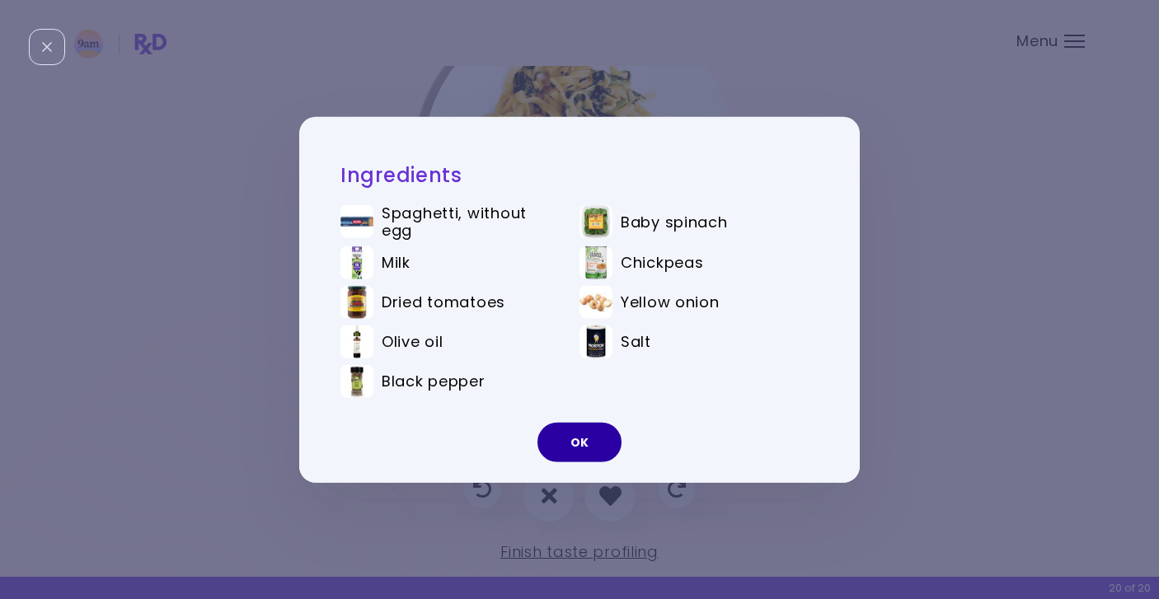
click at [566, 443] on button "OK" at bounding box center [580, 443] width 84 height 40
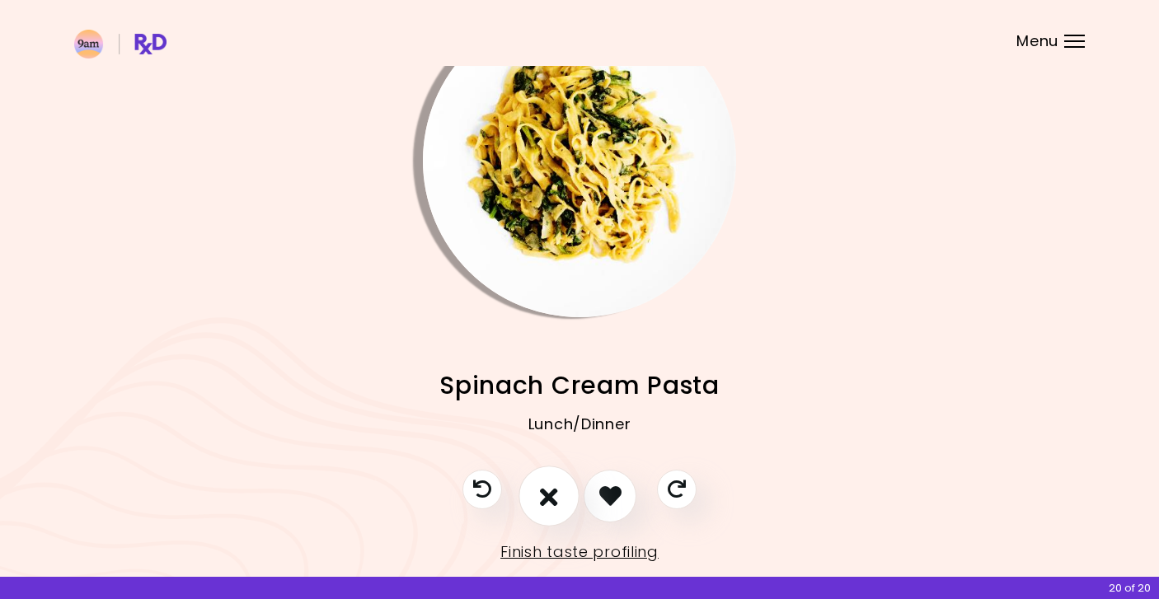
click at [543, 495] on icon "I don't like this recipe" at bounding box center [549, 496] width 18 height 26
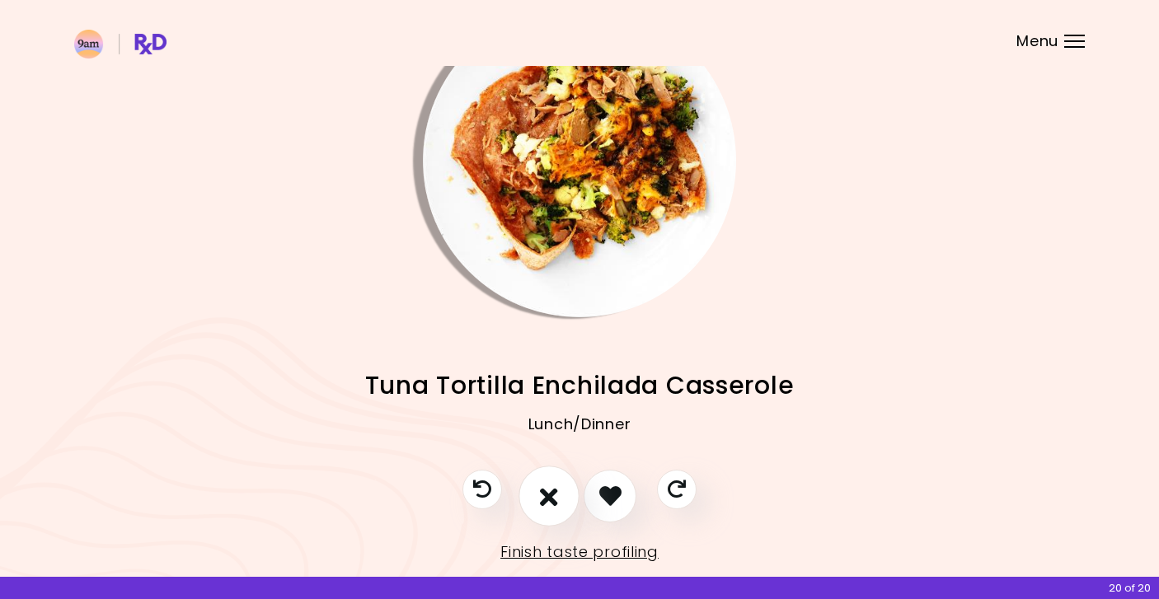
click at [543, 495] on icon "I don't like this recipe" at bounding box center [549, 496] width 18 height 26
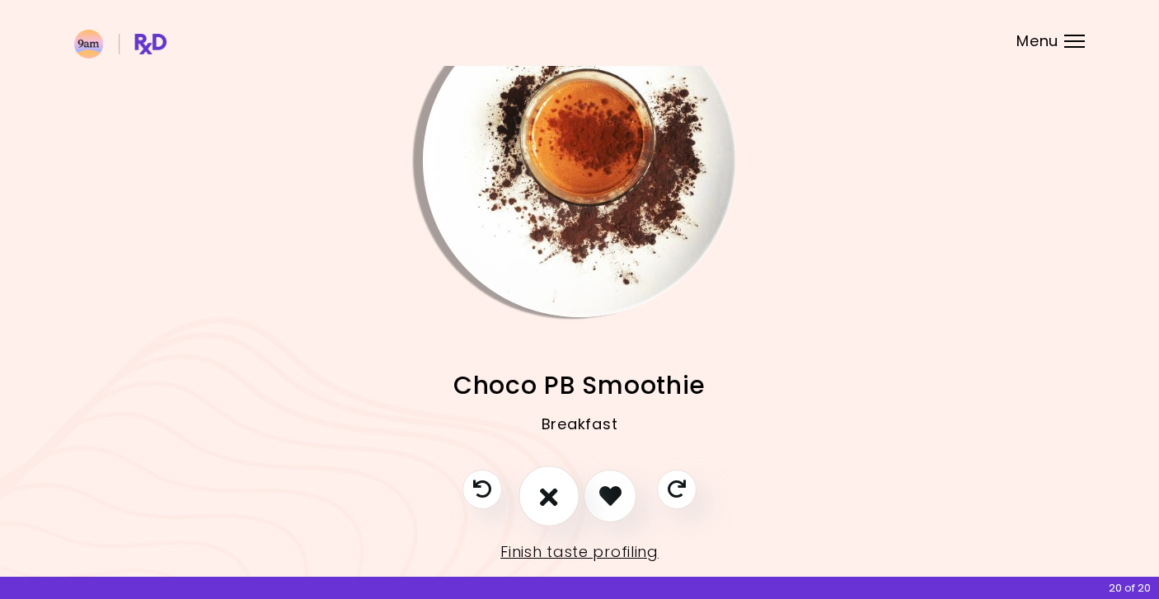
click at [543, 495] on icon "I don't like this recipe" at bounding box center [549, 496] width 18 height 26
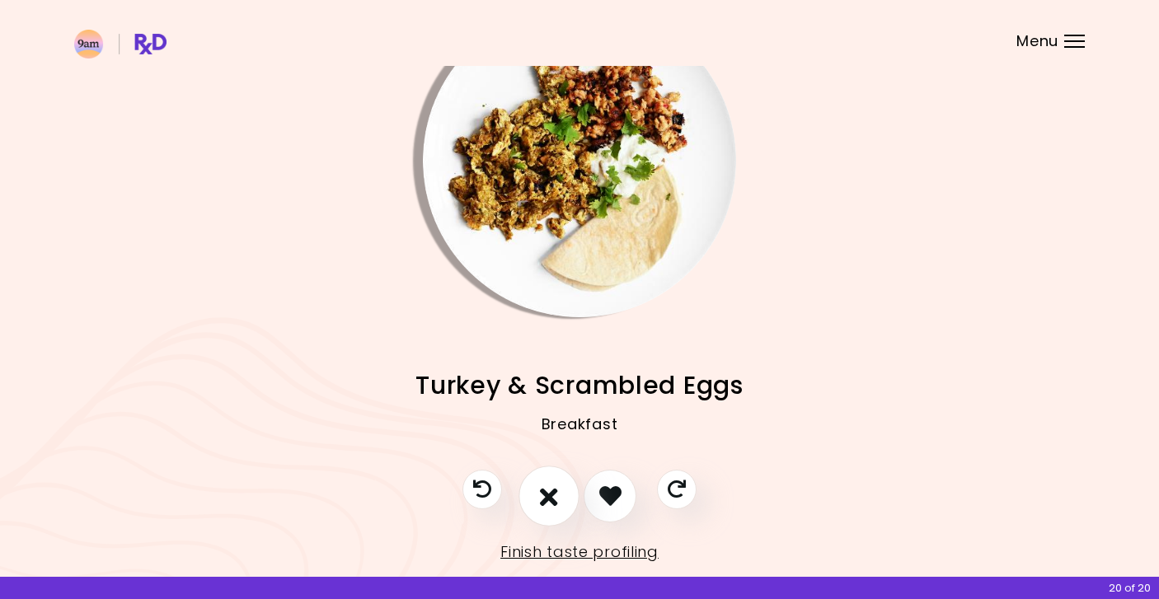
click at [543, 495] on icon "I don't like this recipe" at bounding box center [549, 496] width 18 height 26
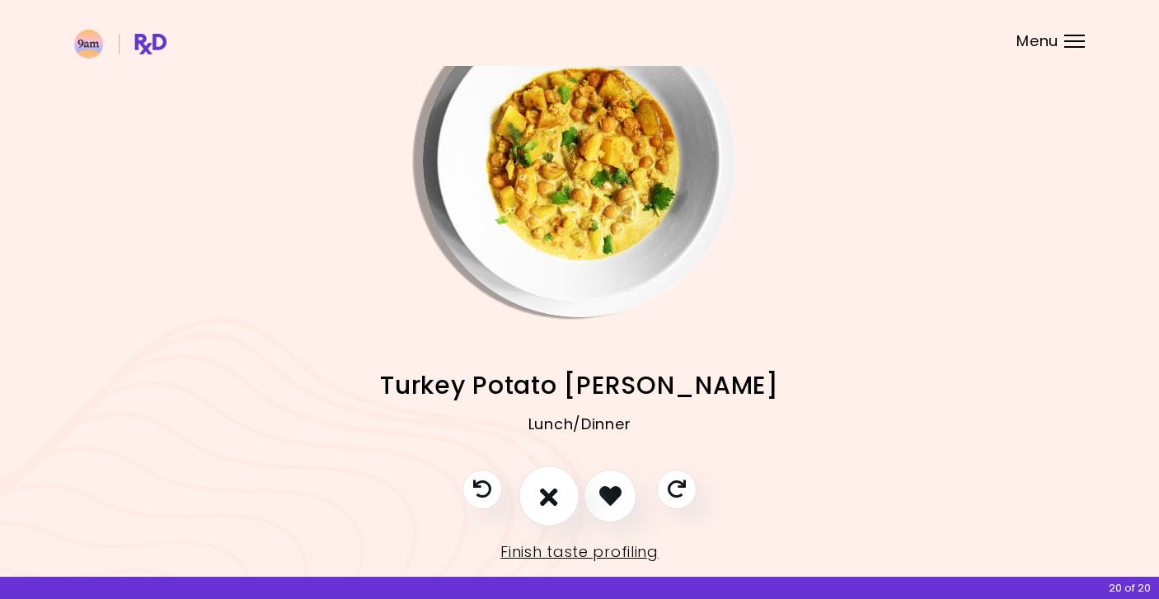
click at [543, 495] on icon "I don't like this recipe" at bounding box center [549, 496] width 18 height 26
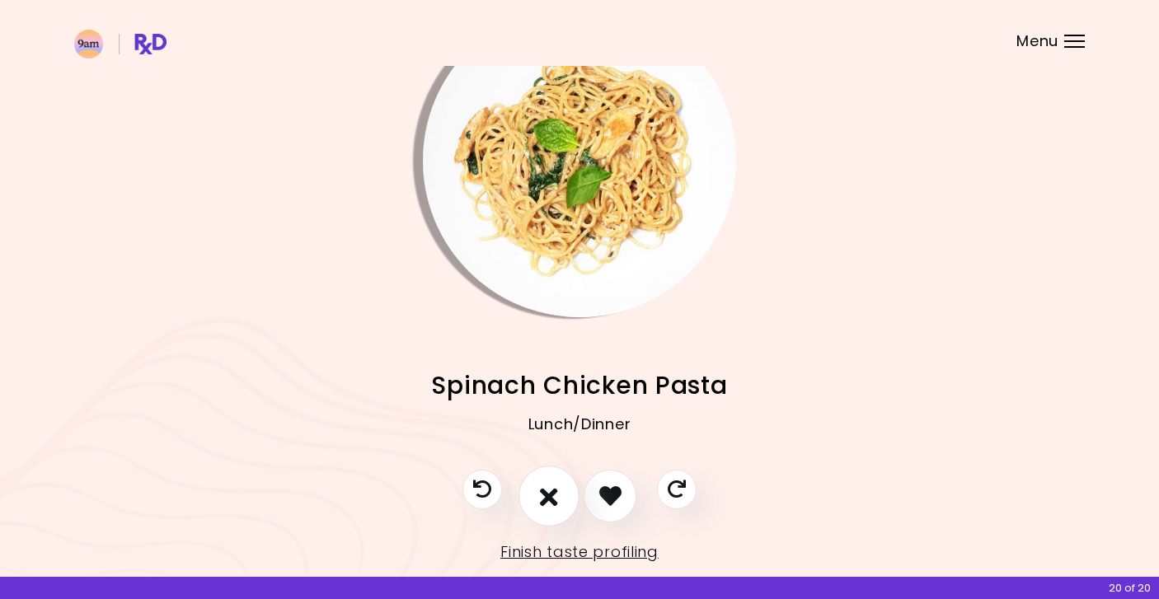
click at [543, 495] on icon "I don't like this recipe" at bounding box center [549, 496] width 18 height 26
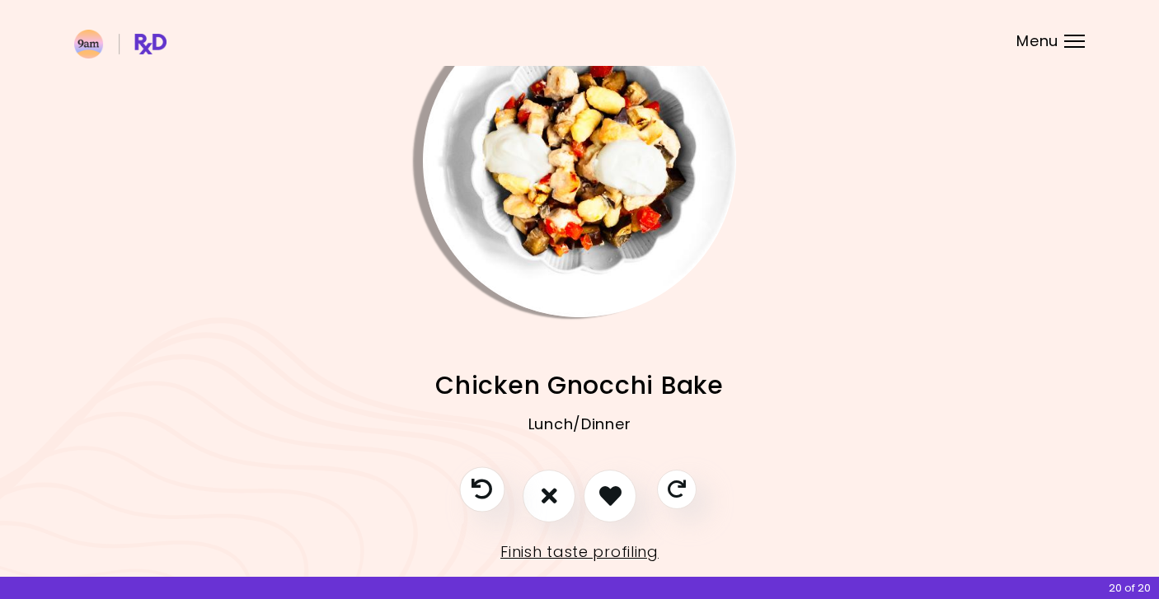
click at [486, 485] on icon "Previous recipe" at bounding box center [482, 489] width 21 height 21
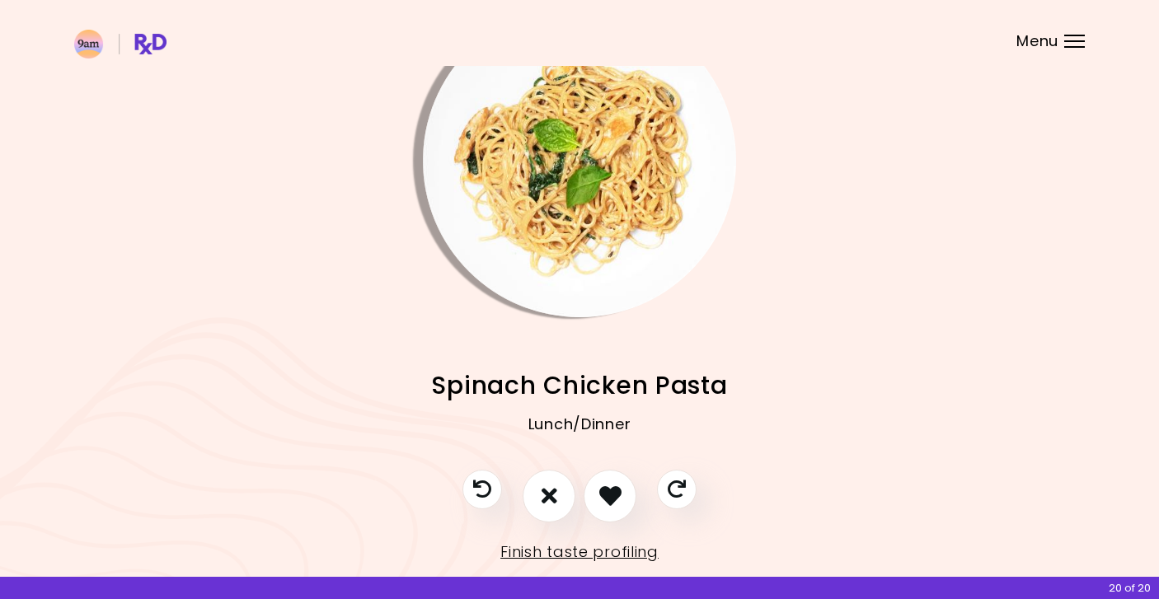
click at [599, 178] on img "Info - Spinach Chicken Pasta" at bounding box center [579, 160] width 313 height 313
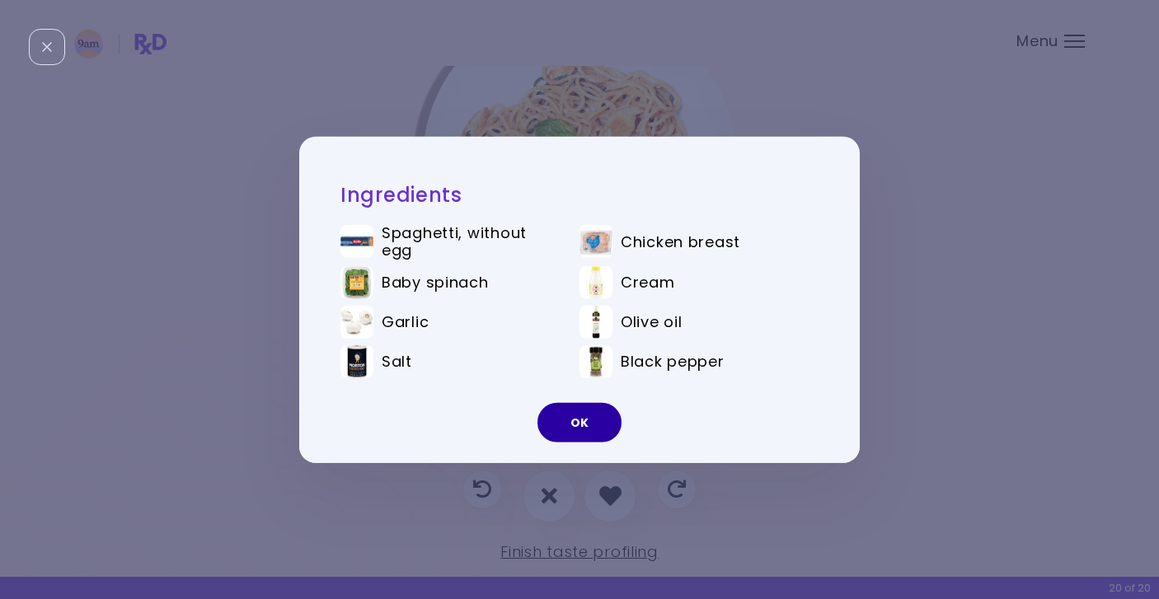
click at [578, 412] on button "OK" at bounding box center [580, 423] width 84 height 40
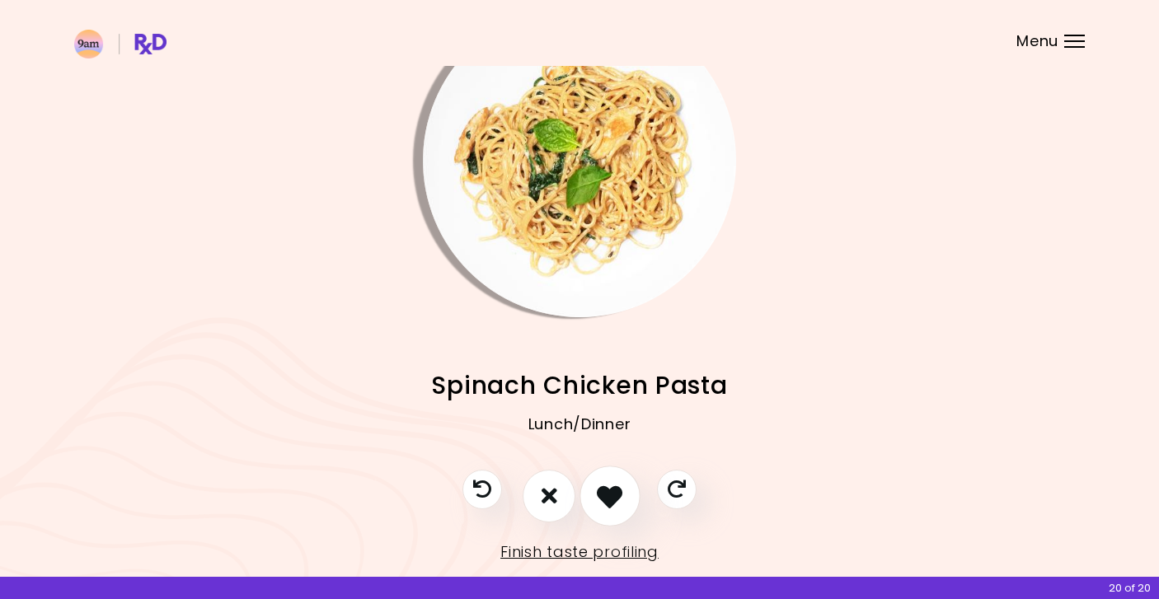
click at [612, 493] on icon "I like this recipe" at bounding box center [610, 496] width 26 height 26
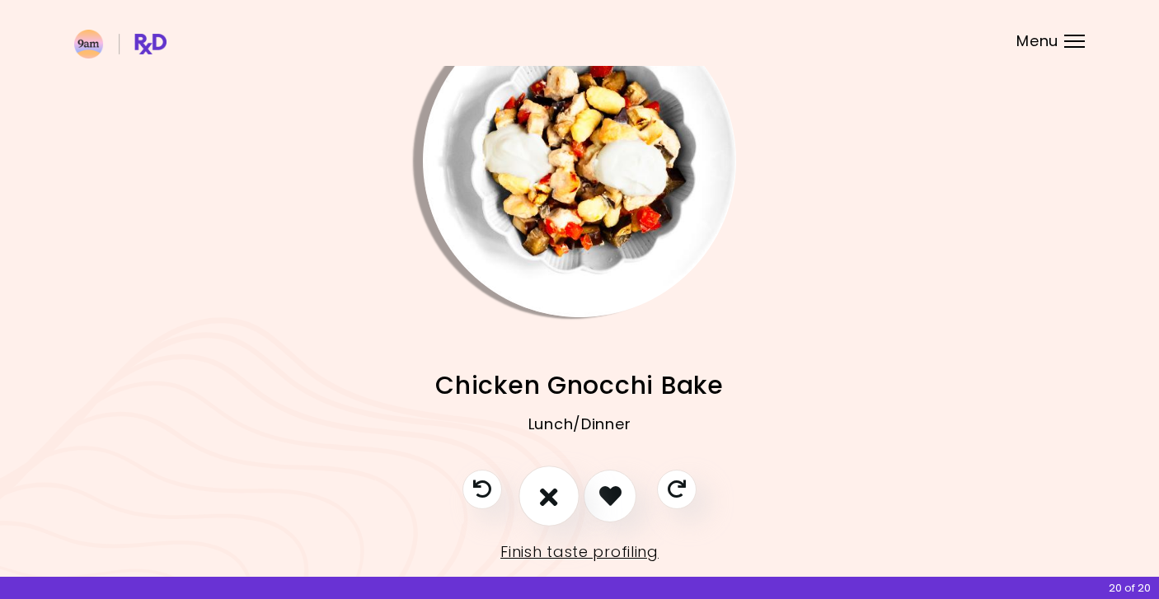
click at [548, 501] on icon "I don't like this recipe" at bounding box center [549, 496] width 18 height 26
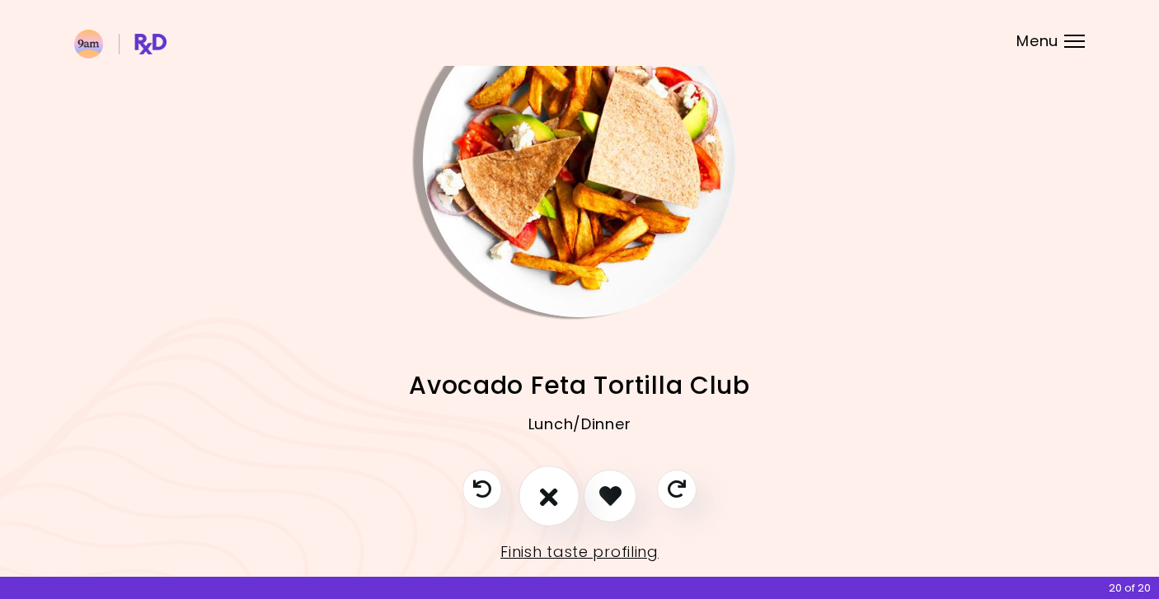
click at [548, 500] on icon "I don't like this recipe" at bounding box center [549, 496] width 18 height 26
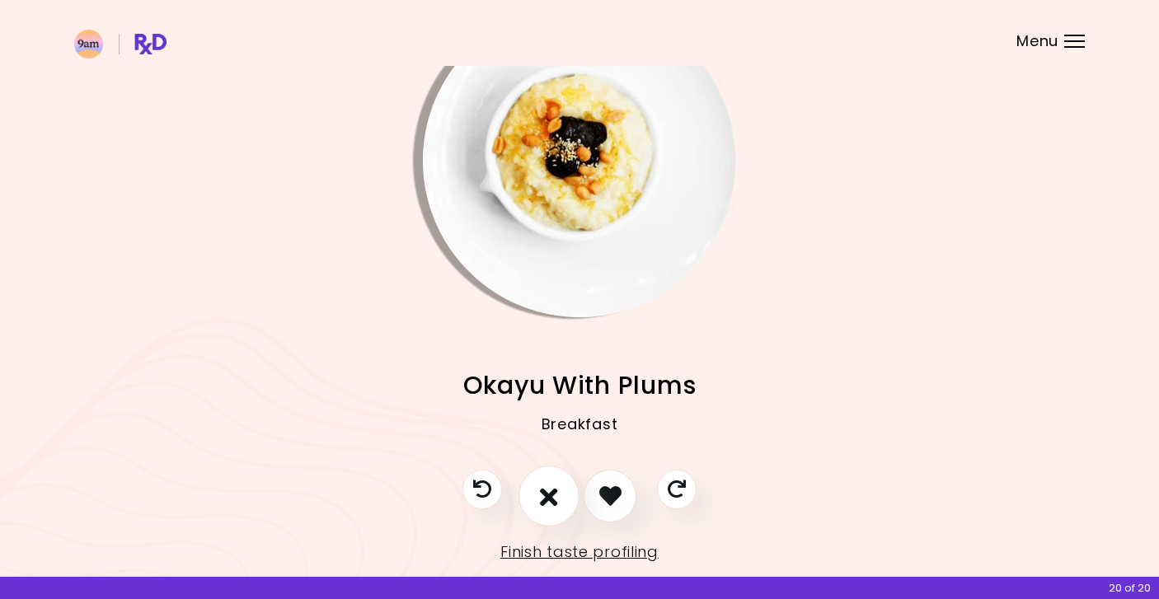
click at [548, 500] on icon "I don't like this recipe" at bounding box center [549, 496] width 18 height 26
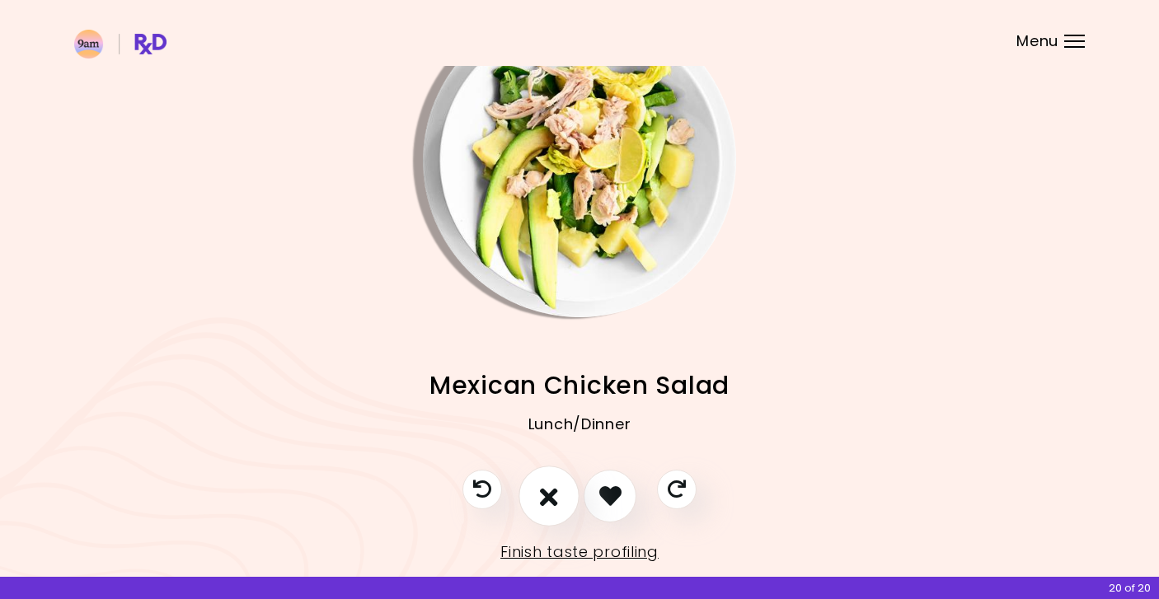
click at [548, 500] on icon "I don't like this recipe" at bounding box center [549, 496] width 18 height 26
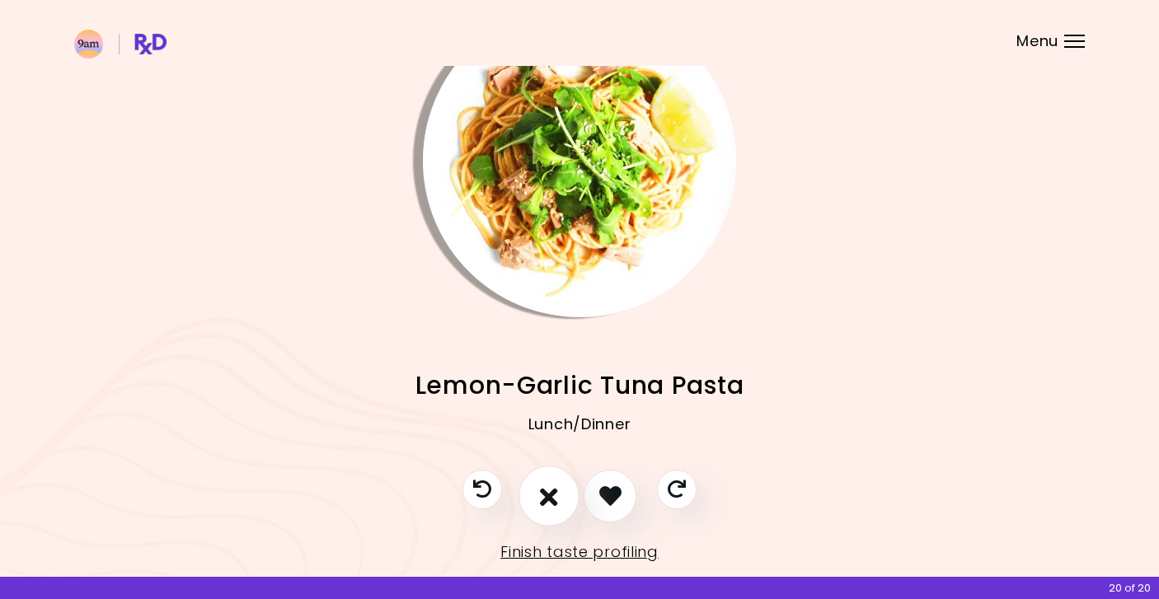
click at [548, 500] on icon "I don't like this recipe" at bounding box center [549, 496] width 18 height 26
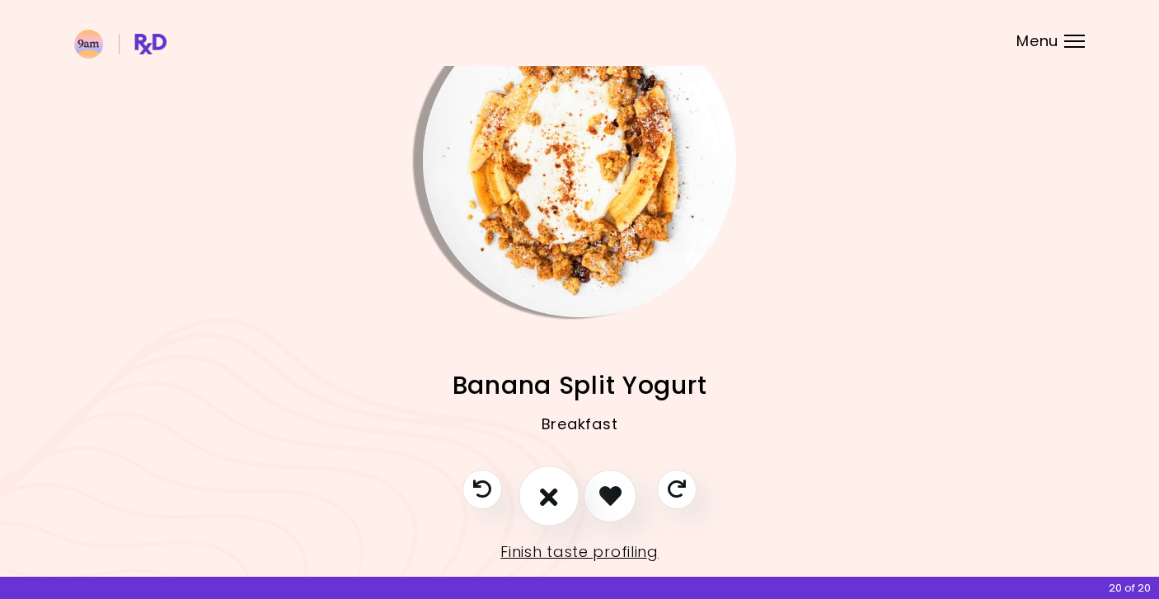
click at [548, 500] on icon "I don't like this recipe" at bounding box center [549, 496] width 18 height 26
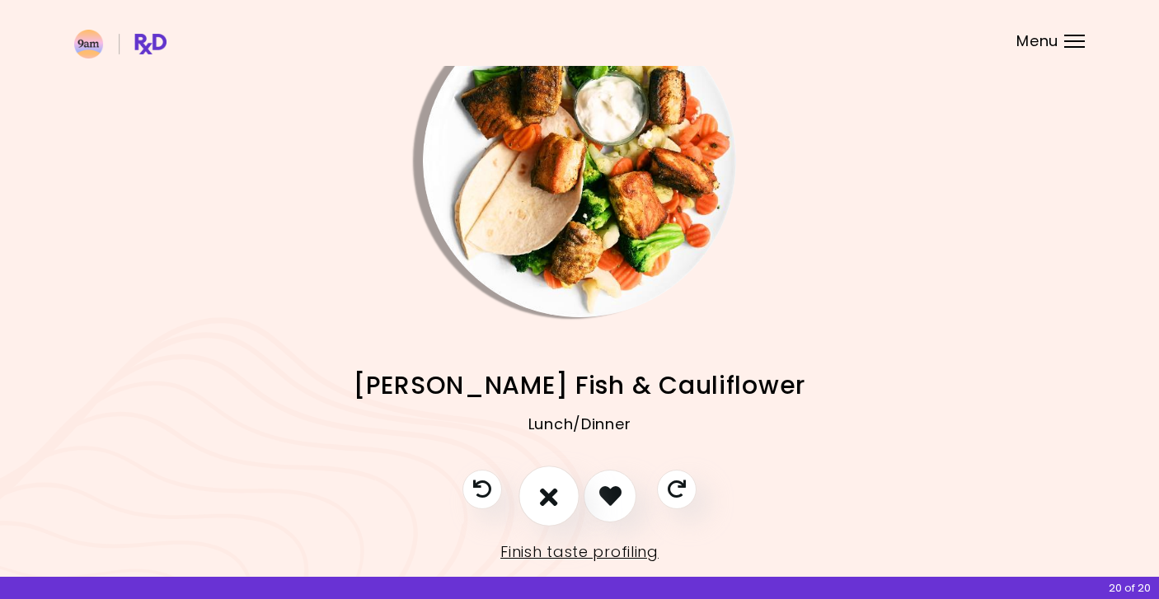
click at [548, 500] on icon "I don't like this recipe" at bounding box center [549, 496] width 18 height 26
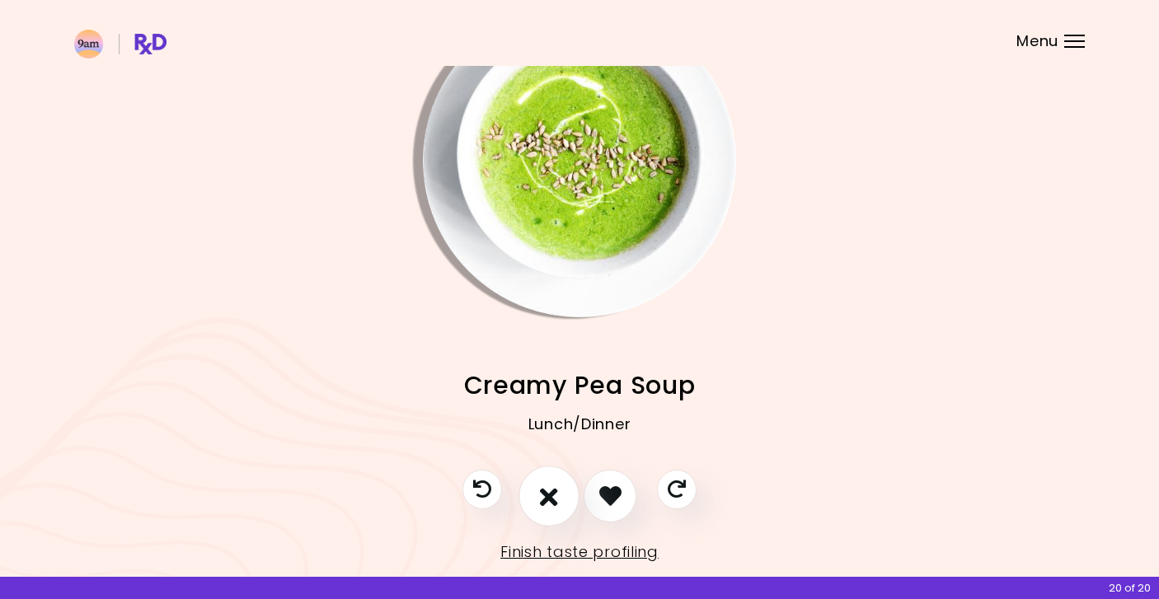
click at [548, 500] on icon "I don't like this recipe" at bounding box center [549, 496] width 18 height 26
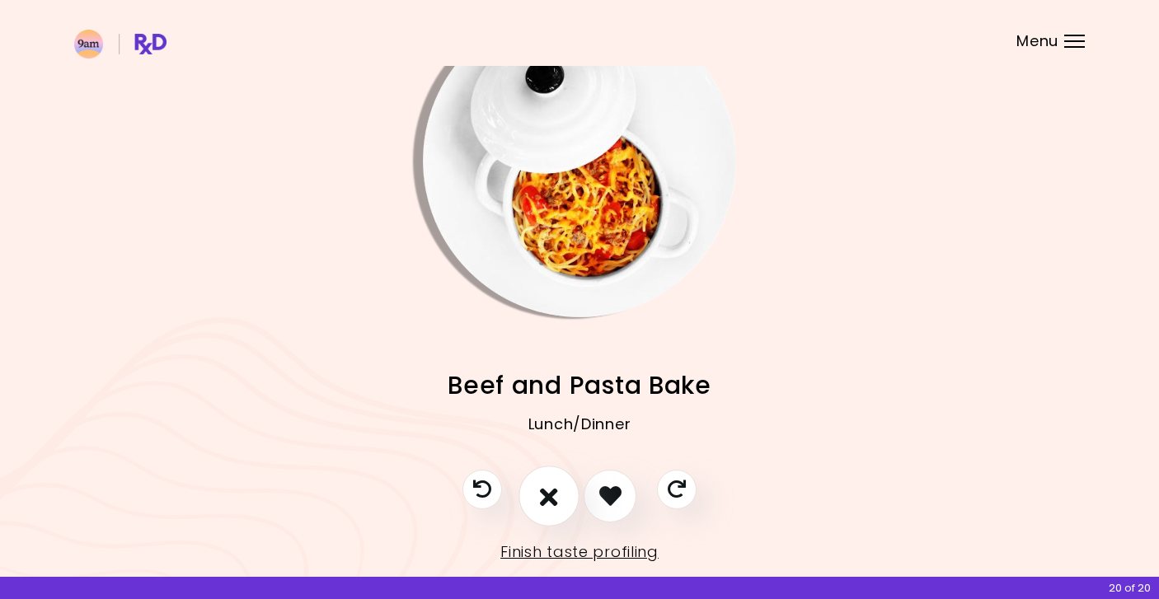
click at [548, 500] on icon "I don't like this recipe" at bounding box center [549, 496] width 18 height 26
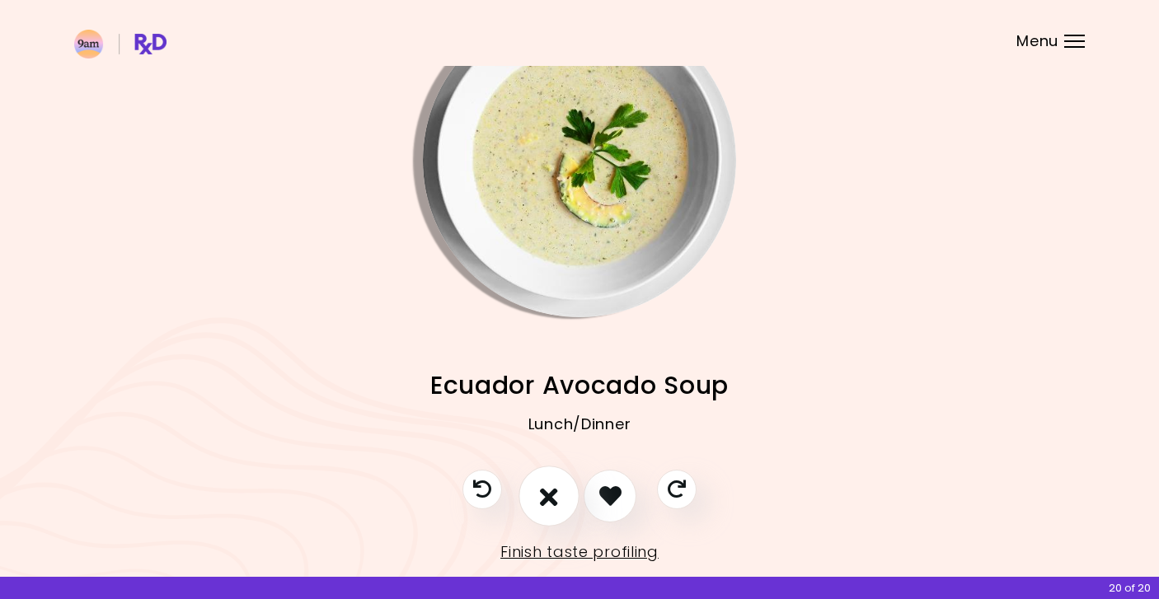
click at [548, 500] on icon "I don't like this recipe" at bounding box center [549, 496] width 18 height 26
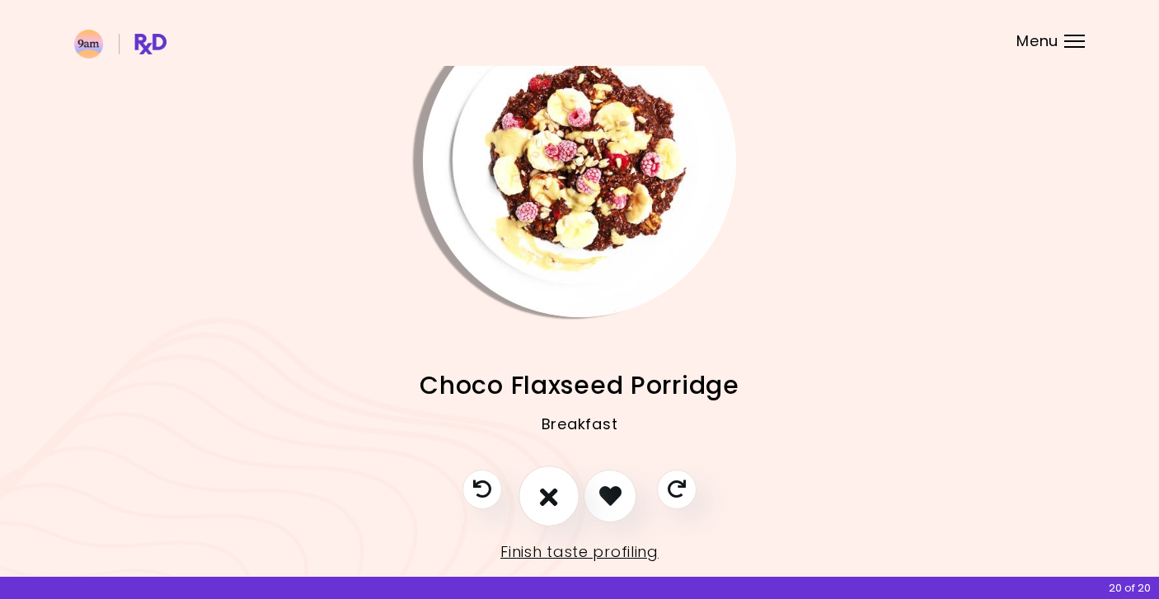
click at [548, 500] on icon "I don't like this recipe" at bounding box center [549, 496] width 18 height 26
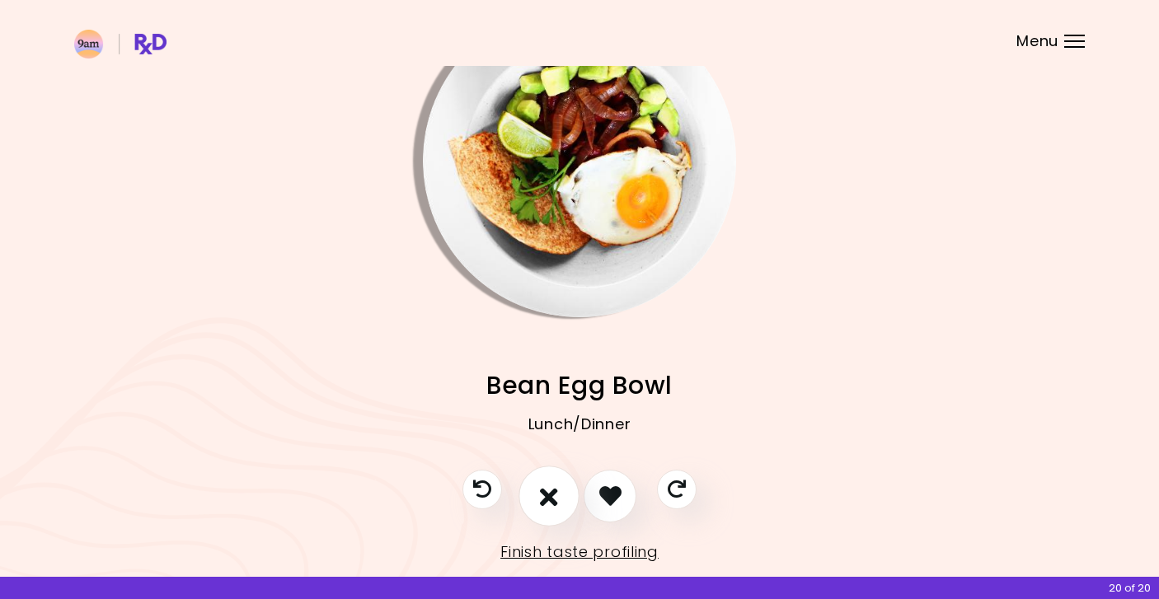
click at [548, 500] on icon "I don't like this recipe" at bounding box center [549, 496] width 18 height 26
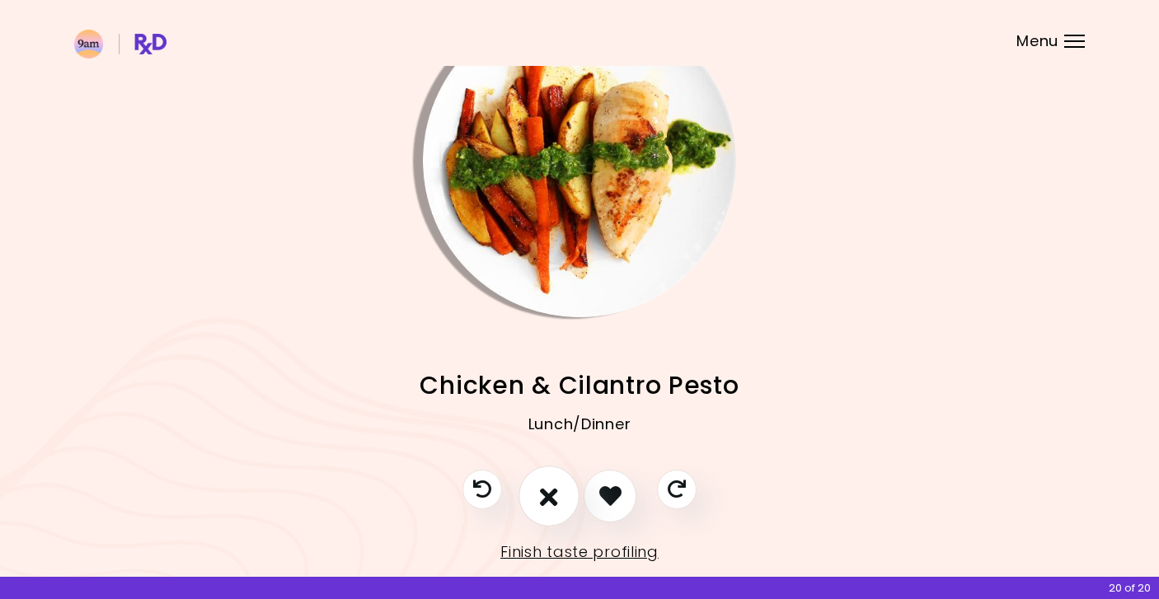
click at [548, 500] on icon "I don't like this recipe" at bounding box center [549, 496] width 18 height 26
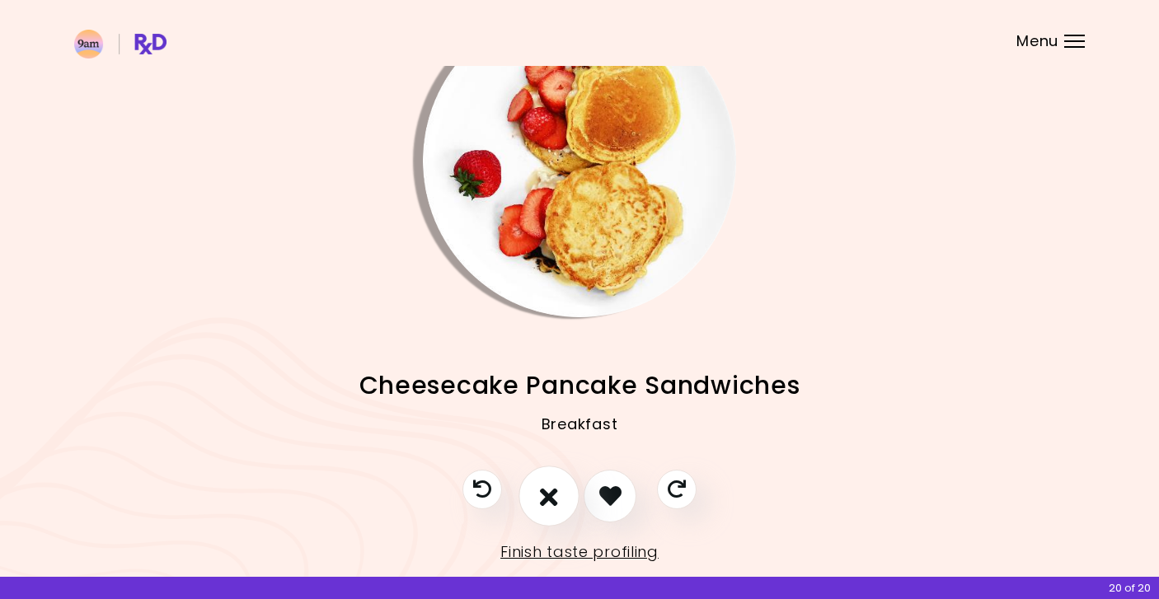
click at [548, 500] on icon "I don't like this recipe" at bounding box center [549, 496] width 18 height 26
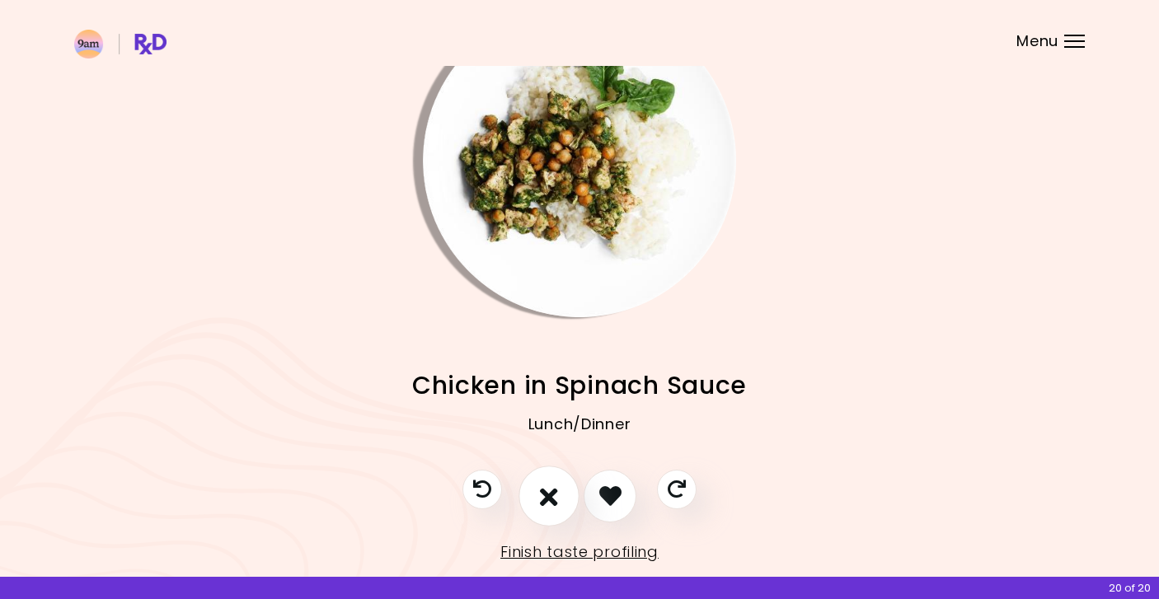
click at [548, 500] on icon "I don't like this recipe" at bounding box center [549, 496] width 18 height 26
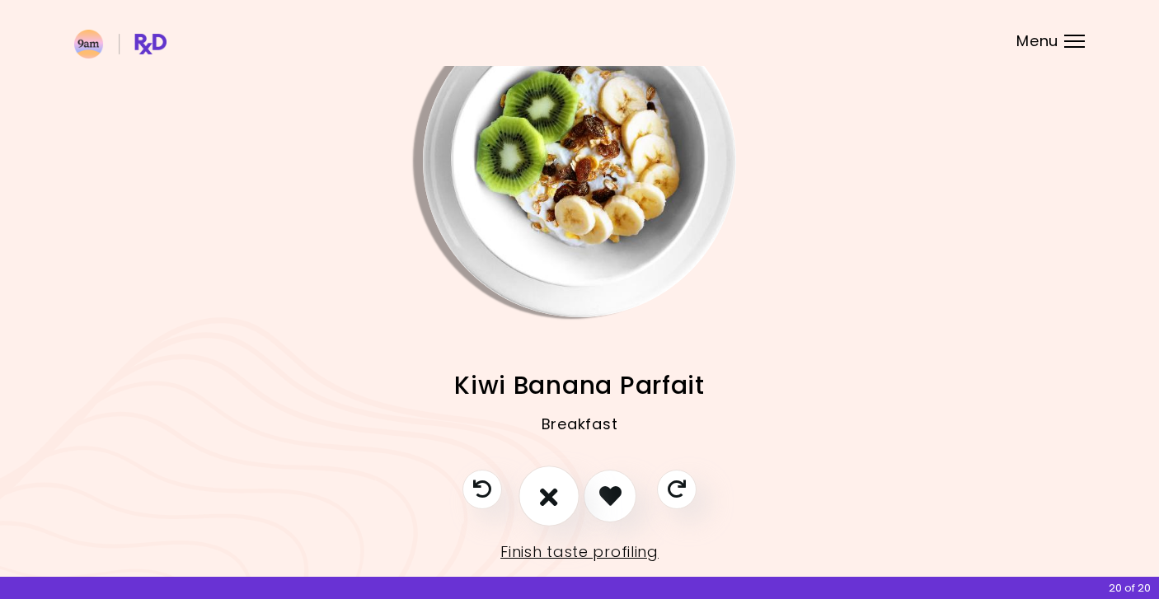
click at [548, 500] on icon "I don't like this recipe" at bounding box center [549, 496] width 18 height 26
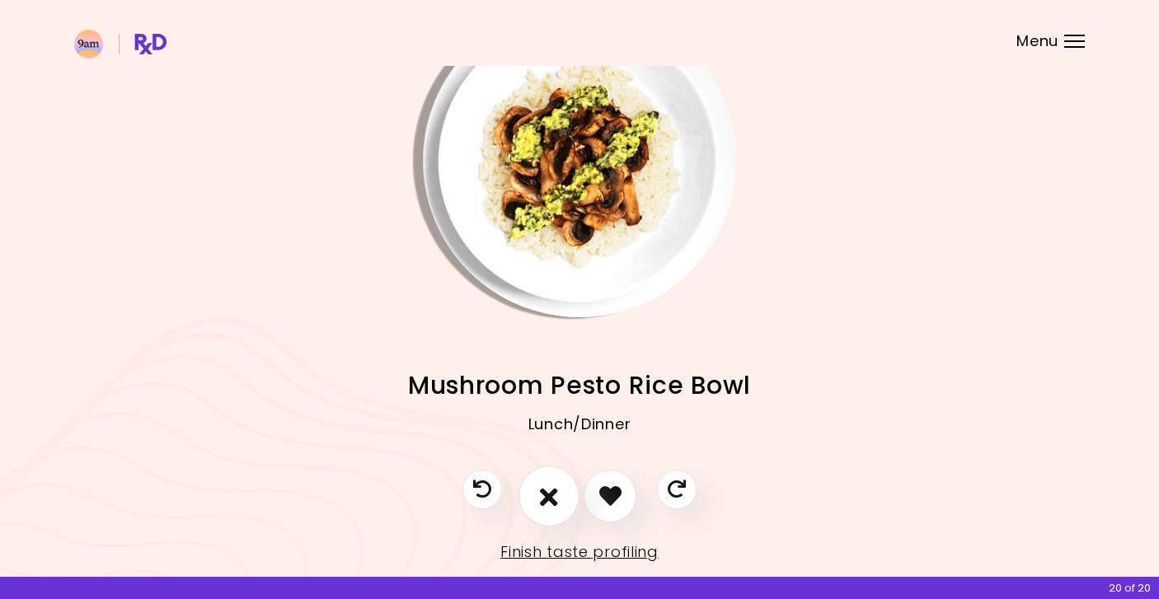
click at [548, 500] on icon "I don't like this recipe" at bounding box center [549, 496] width 18 height 26
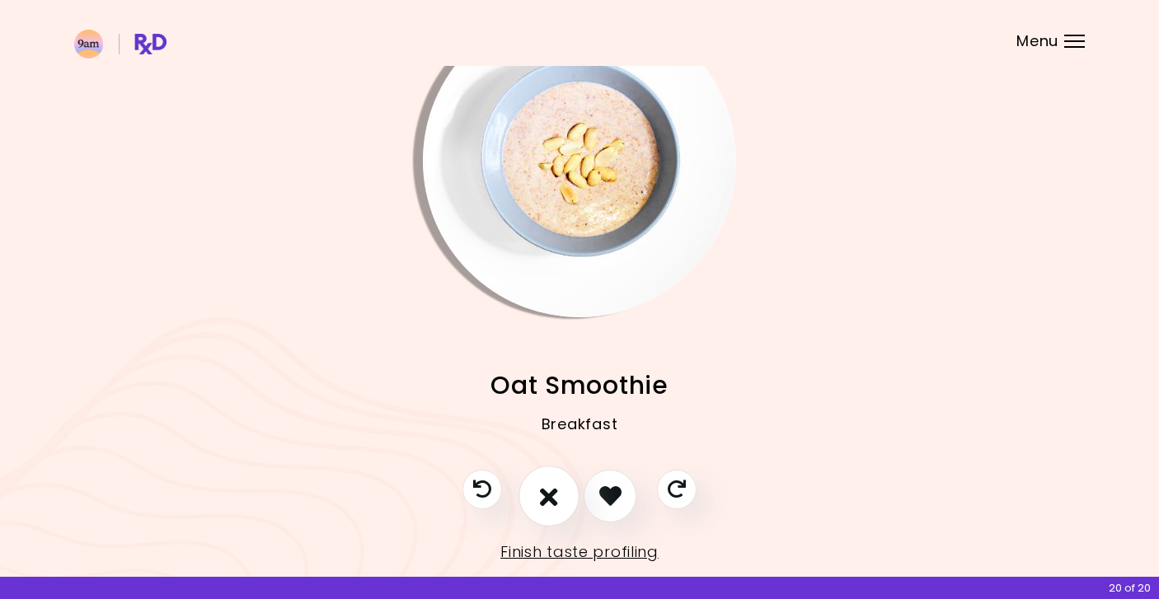
click at [548, 500] on icon "I don't like this recipe" at bounding box center [549, 496] width 18 height 26
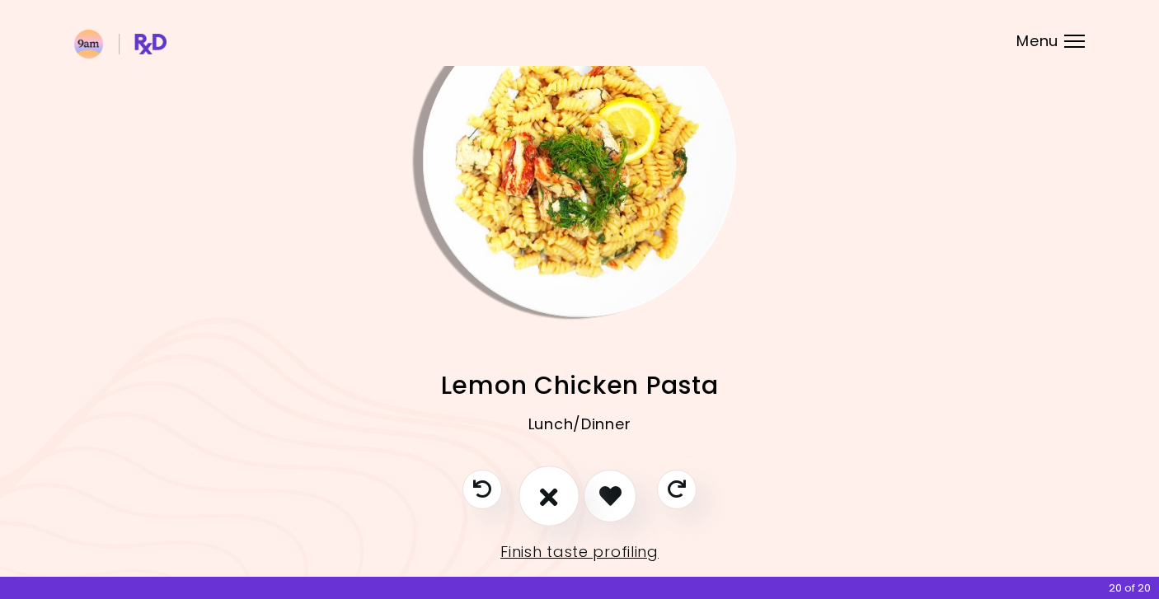
click at [548, 500] on icon "I don't like this recipe" at bounding box center [549, 496] width 18 height 26
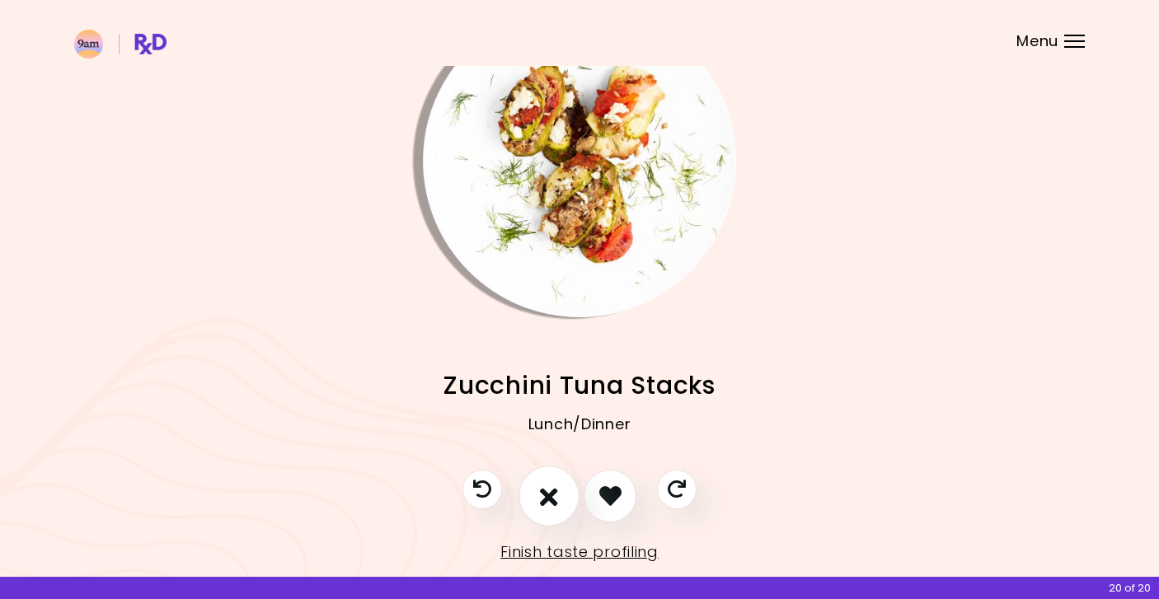
click at [548, 500] on icon "I don't like this recipe" at bounding box center [549, 496] width 18 height 26
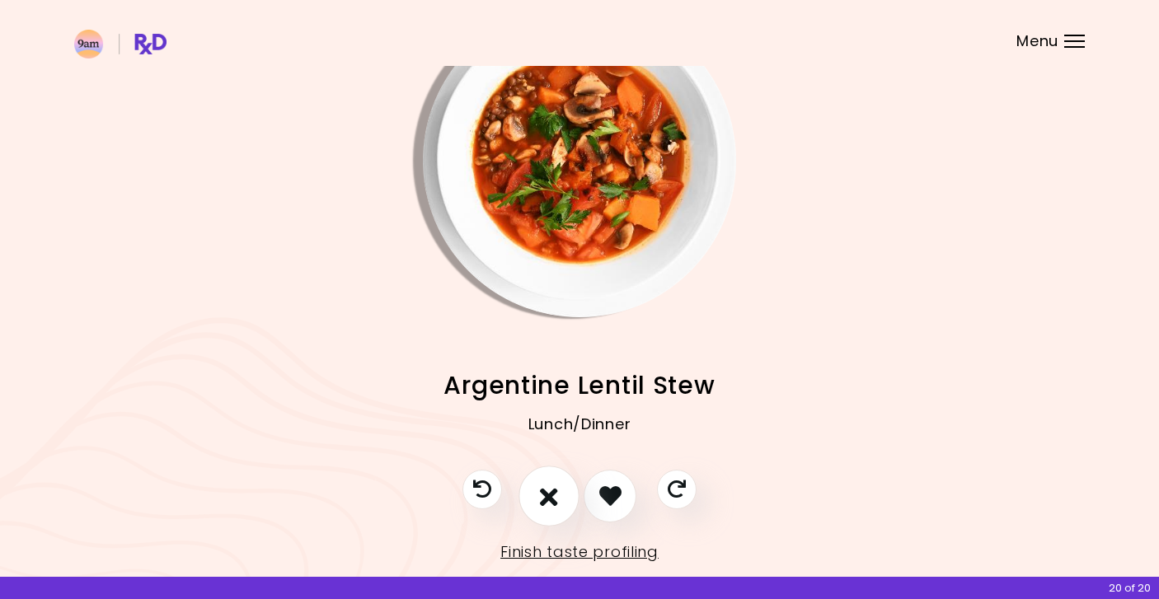
click at [548, 500] on icon "I don't like this recipe" at bounding box center [549, 496] width 18 height 26
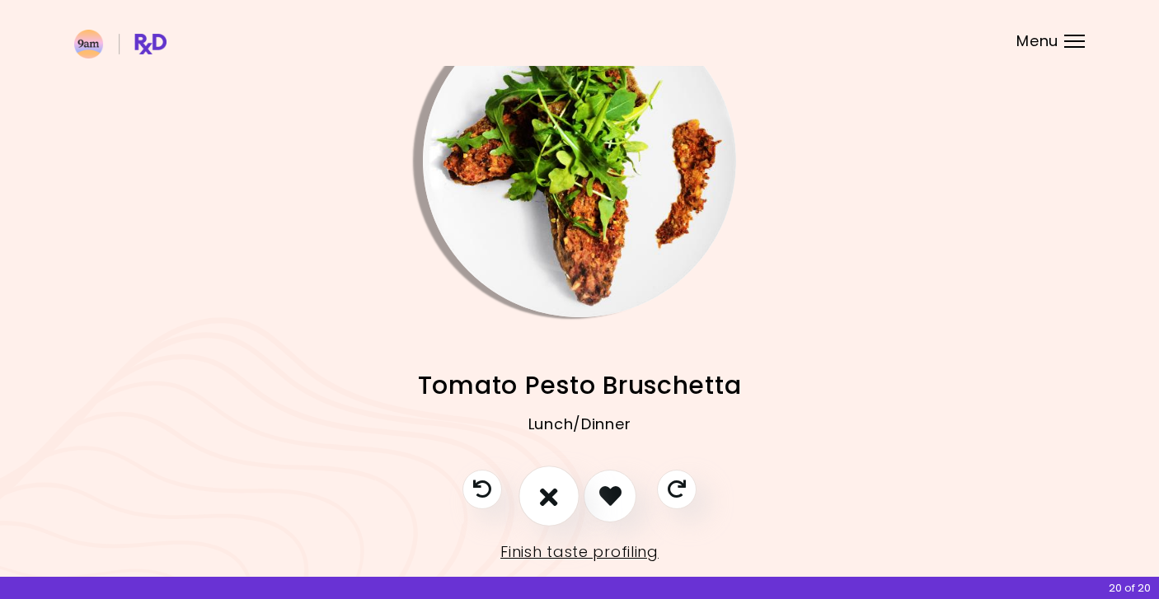
click at [548, 500] on icon "I don't like this recipe" at bounding box center [549, 496] width 18 height 26
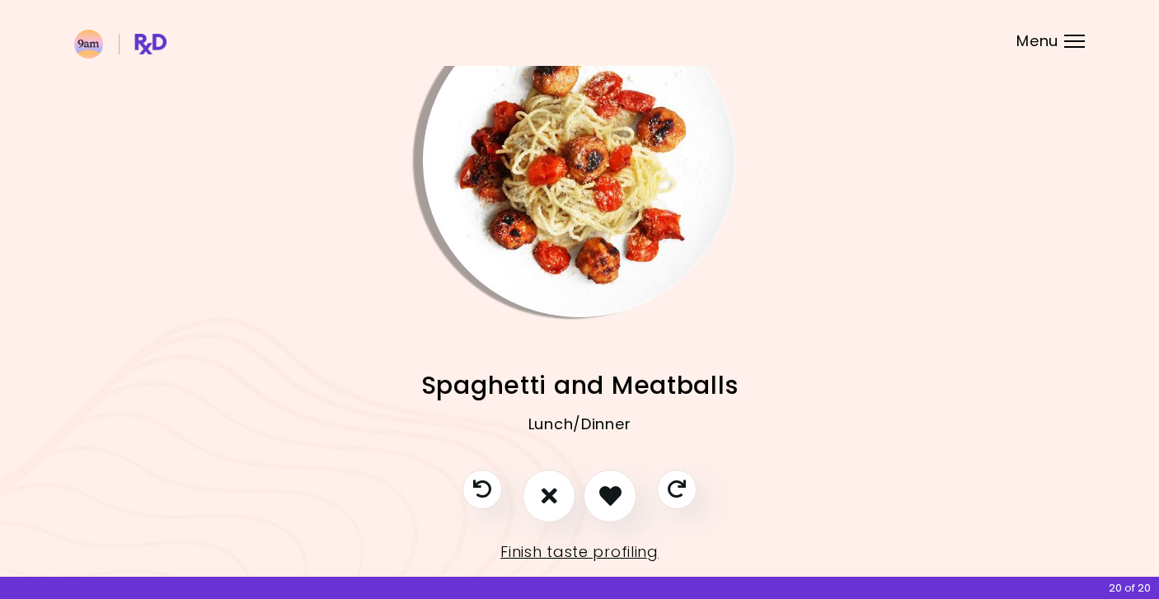
click at [582, 212] on img "Info - Spaghetti and Meatballs" at bounding box center [579, 160] width 313 height 313
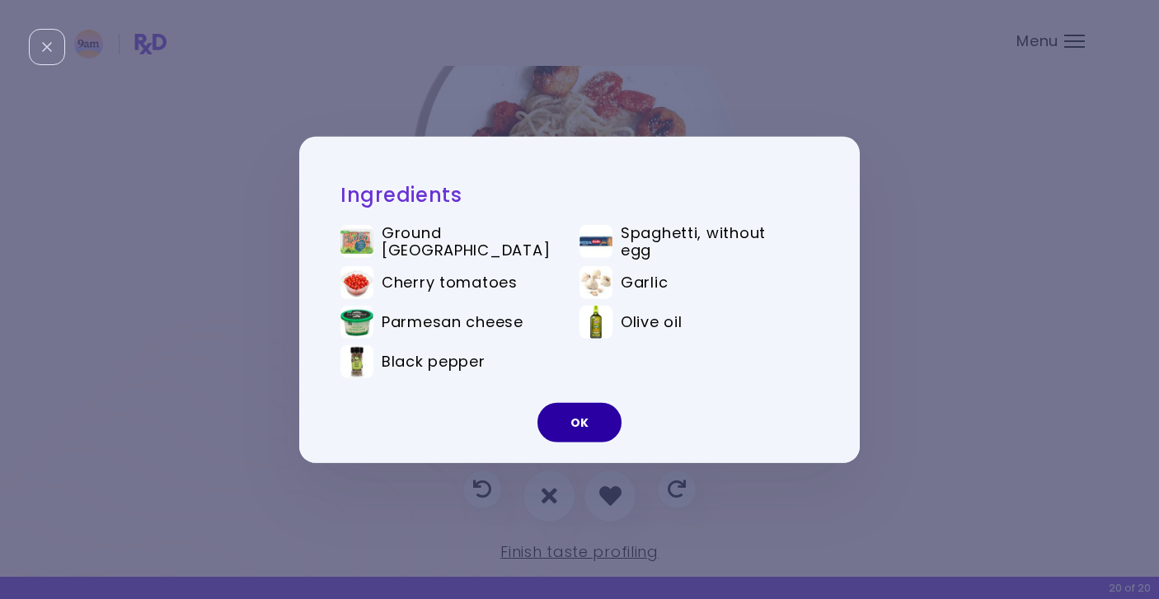
click at [576, 424] on button "OK" at bounding box center [580, 423] width 84 height 40
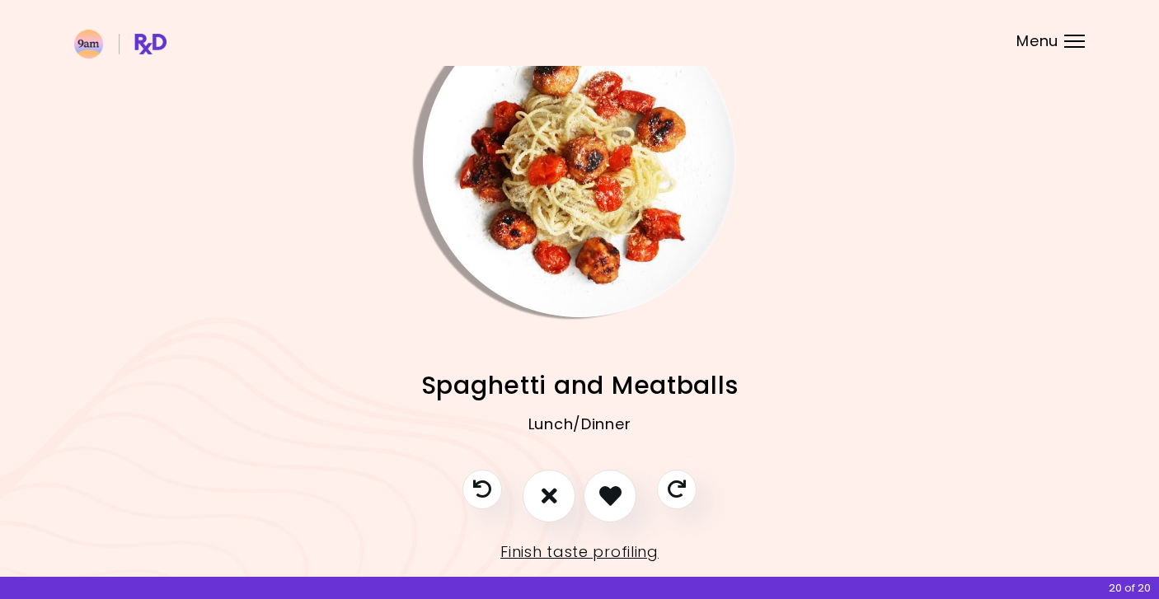
click at [612, 174] on img "Info - Spaghetti and Meatballs" at bounding box center [579, 160] width 313 height 313
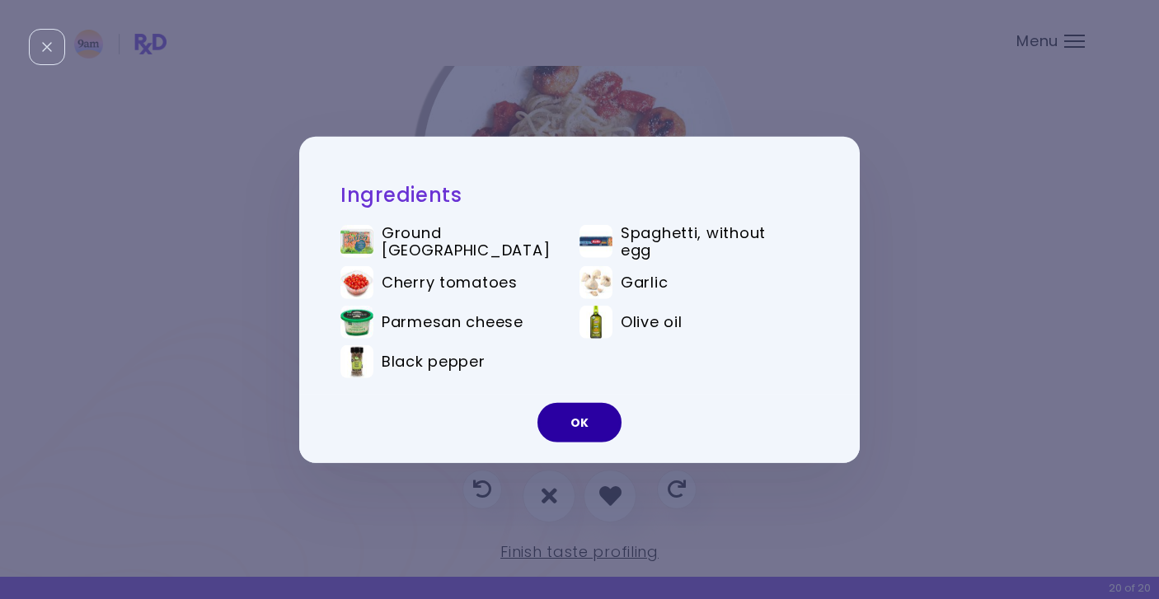
click at [574, 421] on button "OK" at bounding box center [580, 423] width 84 height 40
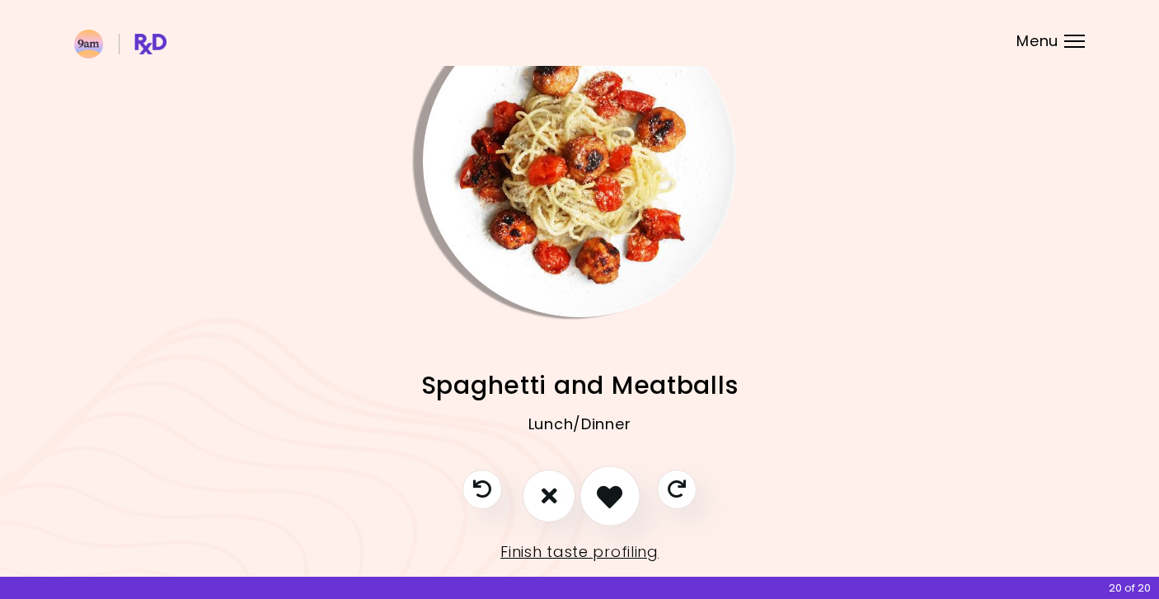
click at [599, 499] on icon "I like this recipe" at bounding box center [610, 496] width 26 height 26
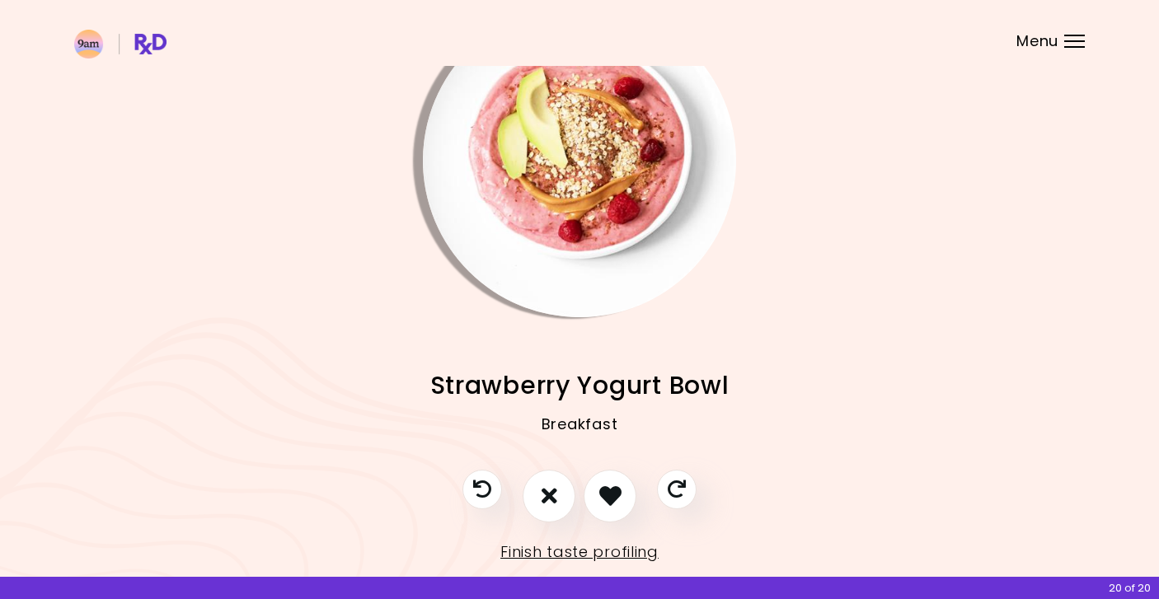
click at [597, 179] on img "Info - Strawberry Yogurt Bowl" at bounding box center [579, 160] width 313 height 313
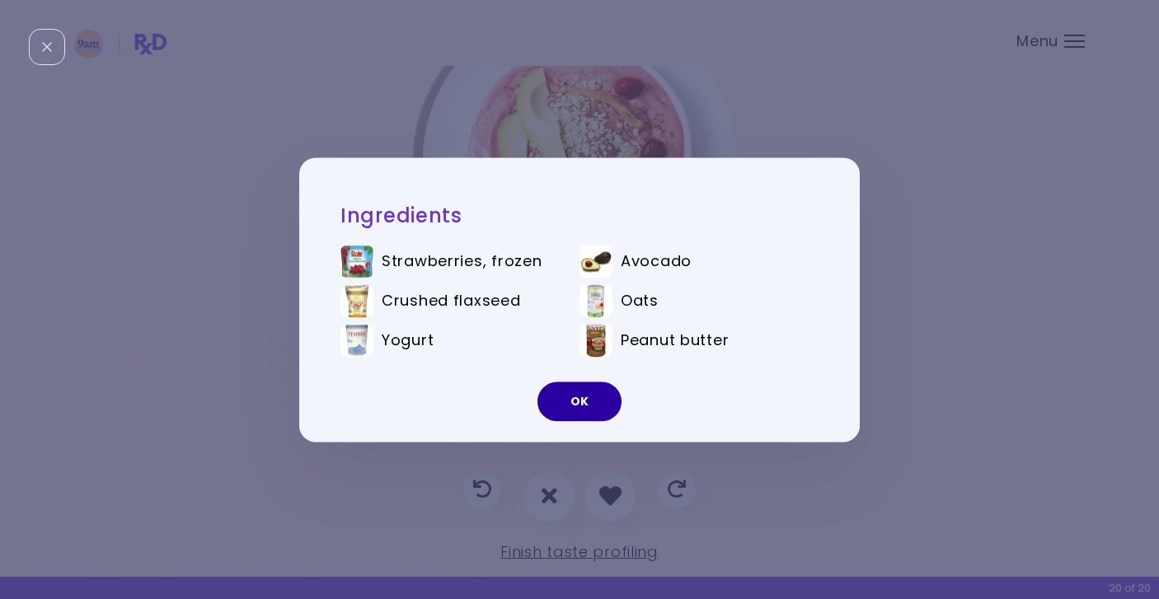
click at [571, 415] on button "OK" at bounding box center [580, 402] width 84 height 40
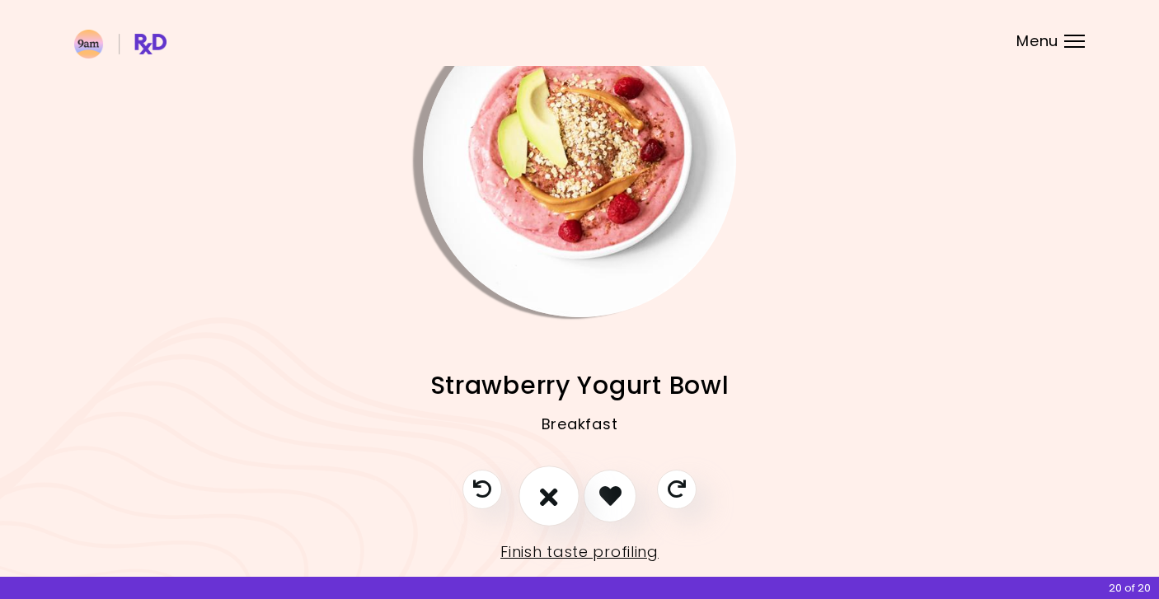
click at [553, 500] on icon "I don't like this recipe" at bounding box center [549, 496] width 18 height 26
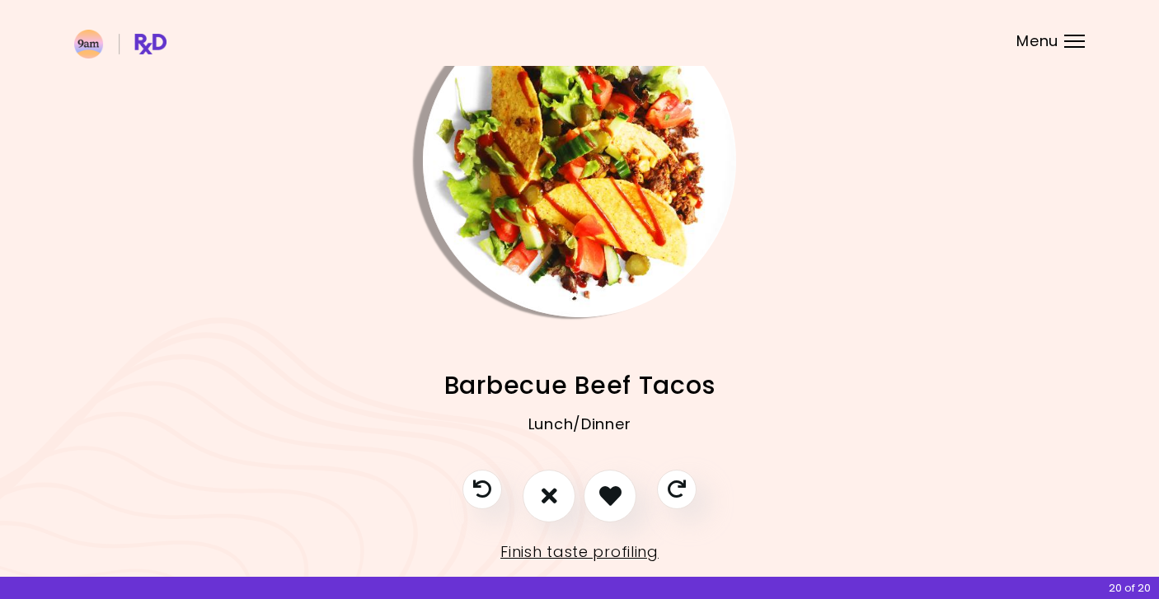
click at [576, 154] on img "Info - Barbecue Beef Tacos" at bounding box center [579, 160] width 313 height 313
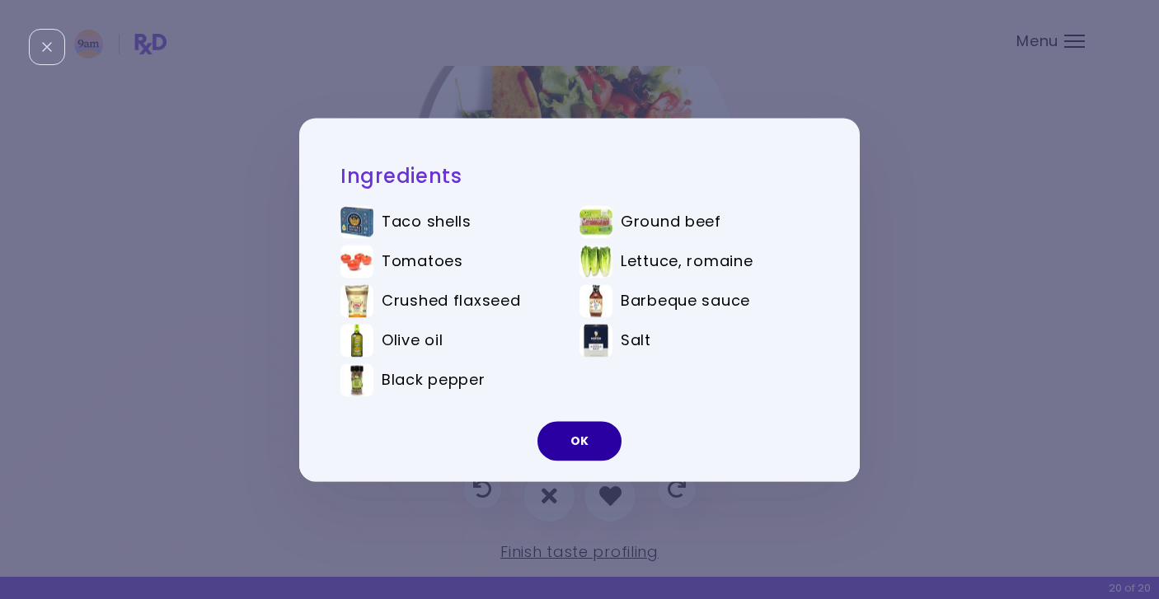
click at [576, 438] on button "OK" at bounding box center [580, 441] width 84 height 40
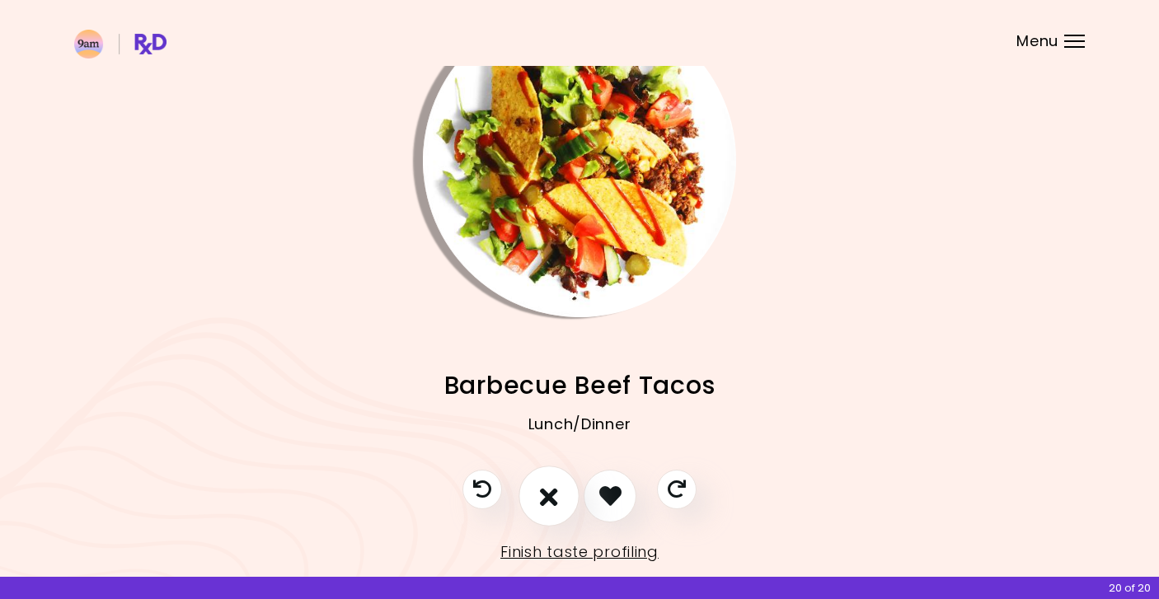
click at [547, 491] on icon "I don't like this recipe" at bounding box center [549, 496] width 18 height 26
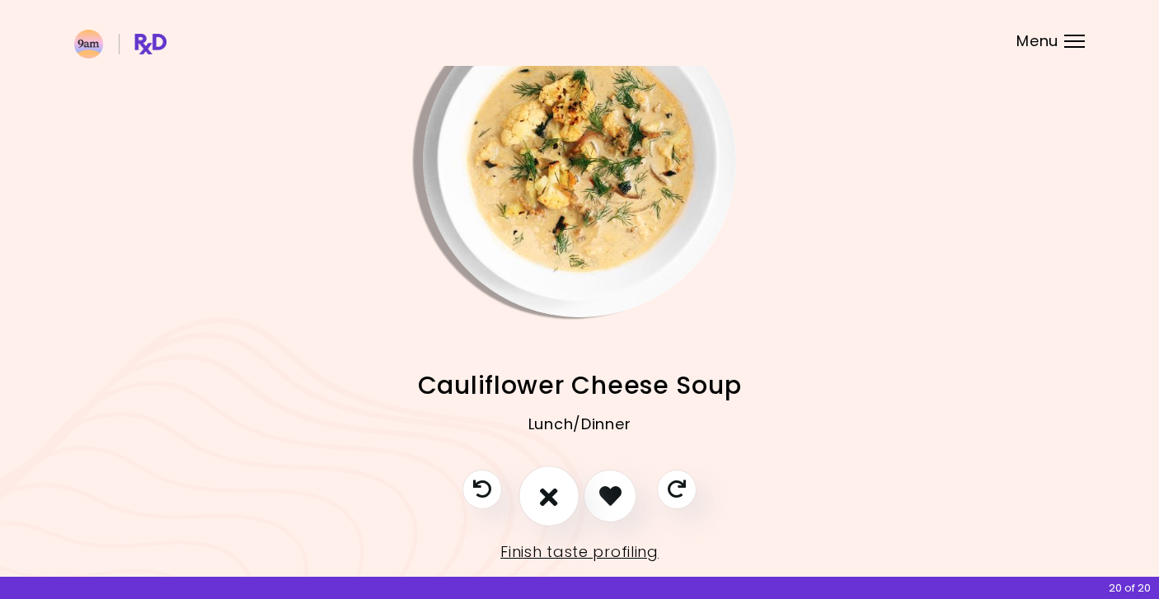
click at [547, 491] on icon "I don't like this recipe" at bounding box center [549, 496] width 18 height 26
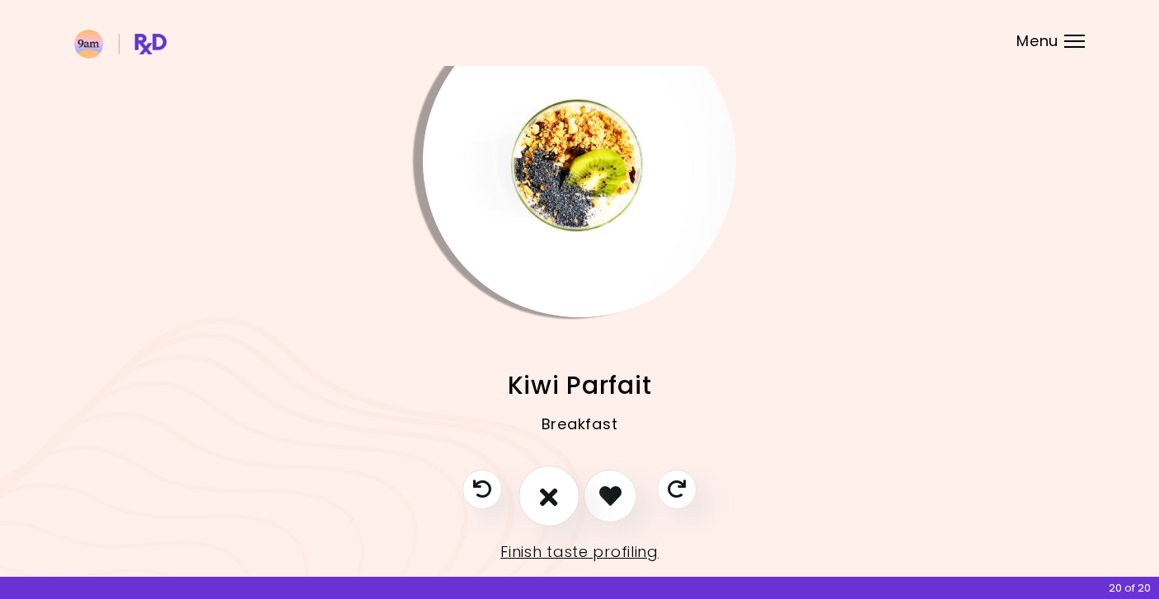
click at [547, 491] on icon "I don't like this recipe" at bounding box center [549, 496] width 18 height 26
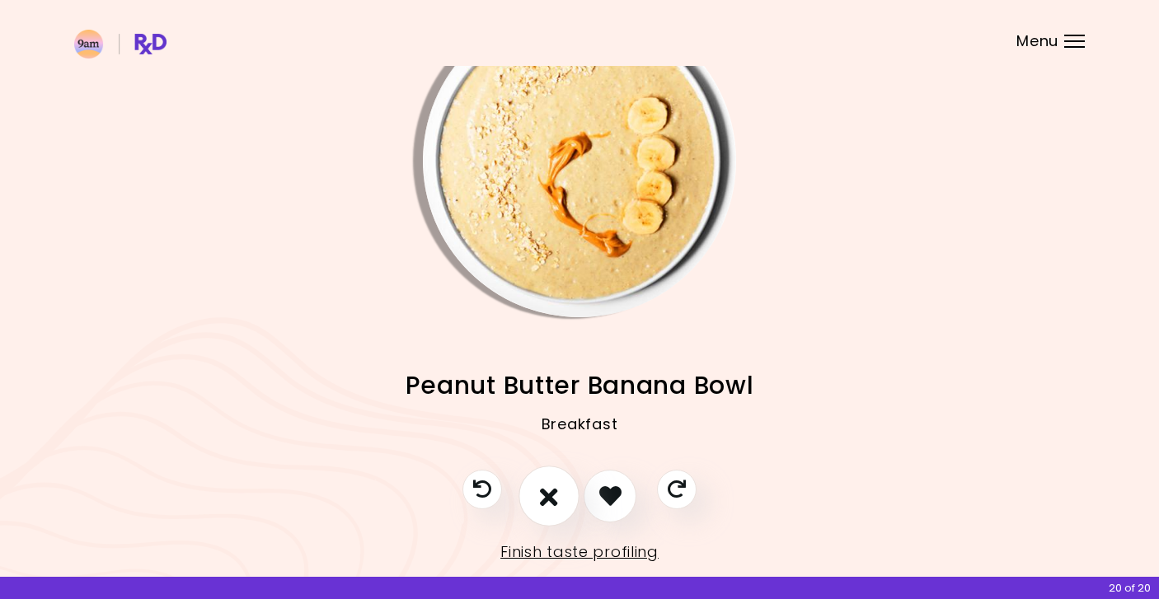
click at [547, 491] on icon "I don't like this recipe" at bounding box center [549, 496] width 18 height 26
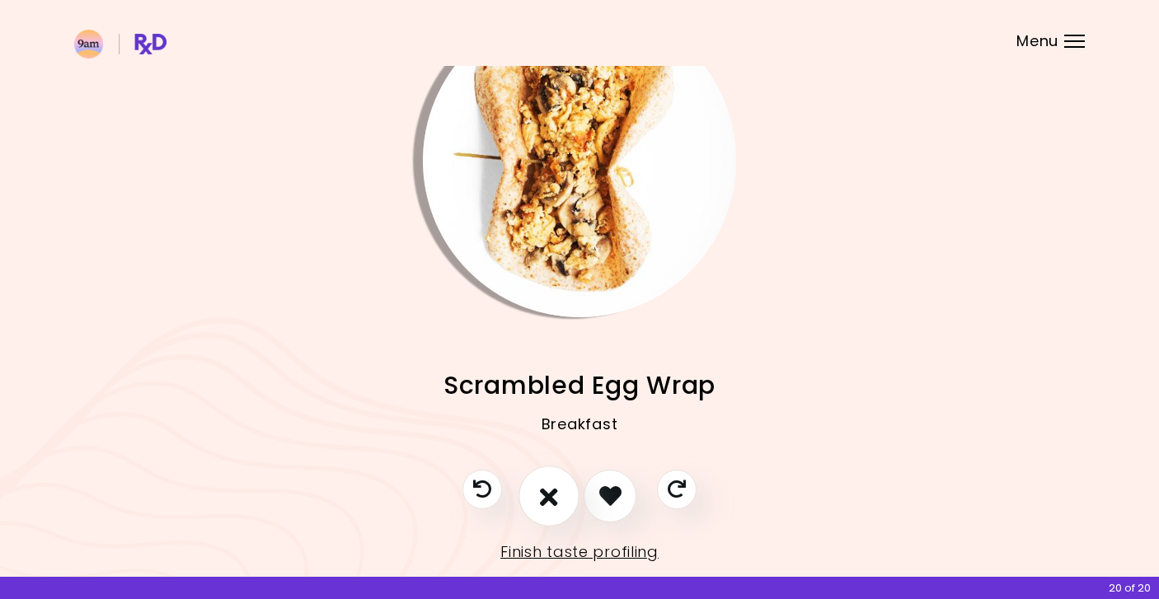
click at [547, 491] on icon "I don't like this recipe" at bounding box center [549, 496] width 18 height 26
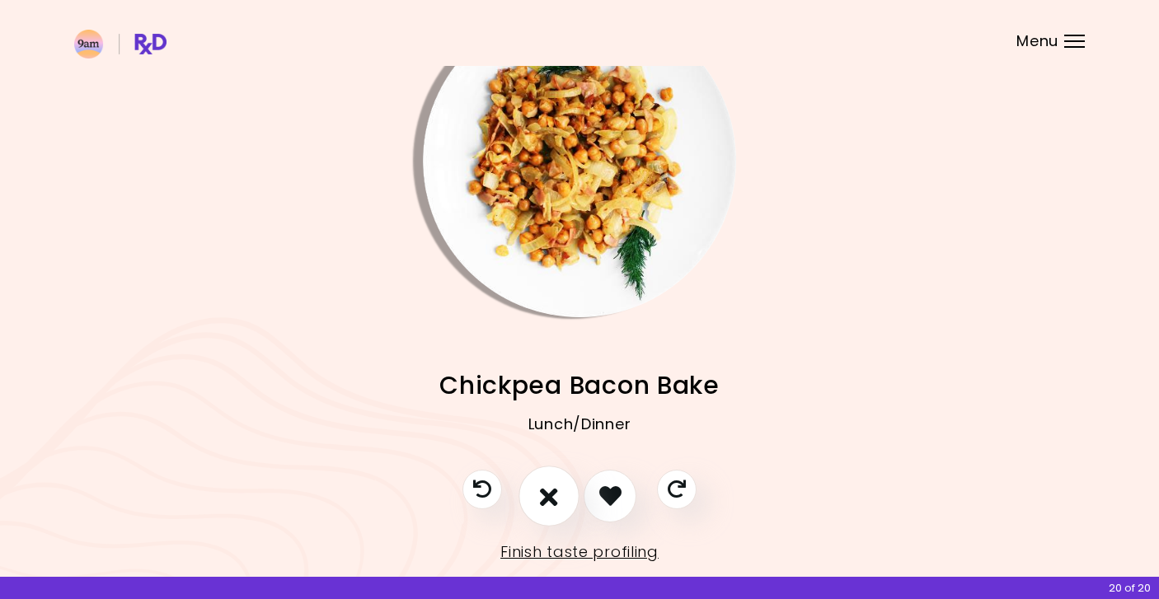
click at [547, 491] on icon "I don't like this recipe" at bounding box center [549, 496] width 18 height 26
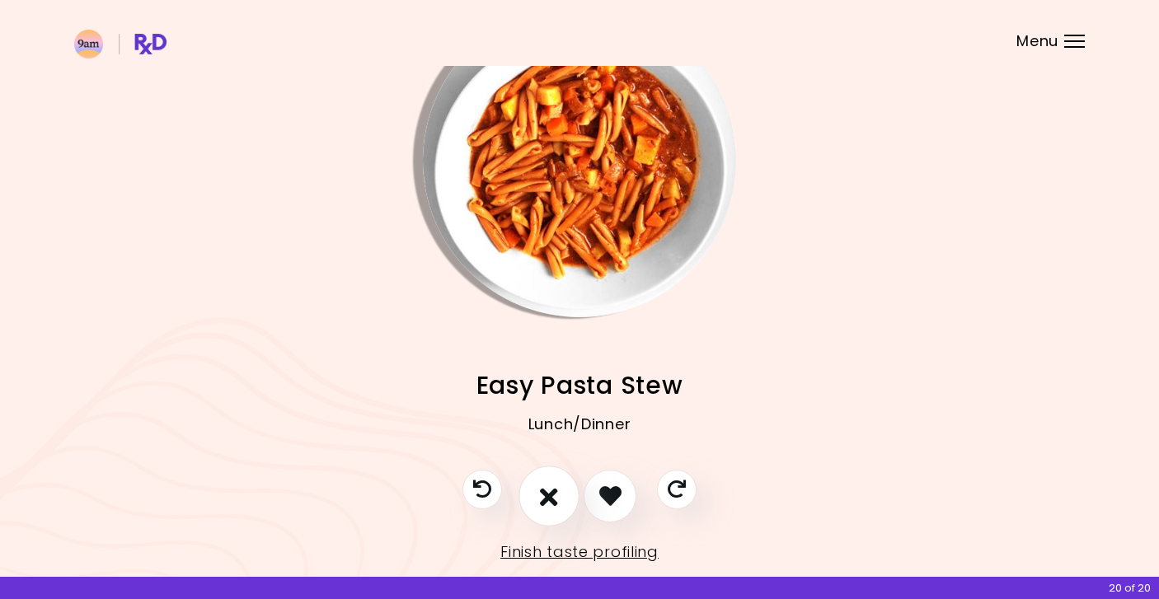
click at [547, 491] on icon "I don't like this recipe" at bounding box center [549, 496] width 18 height 26
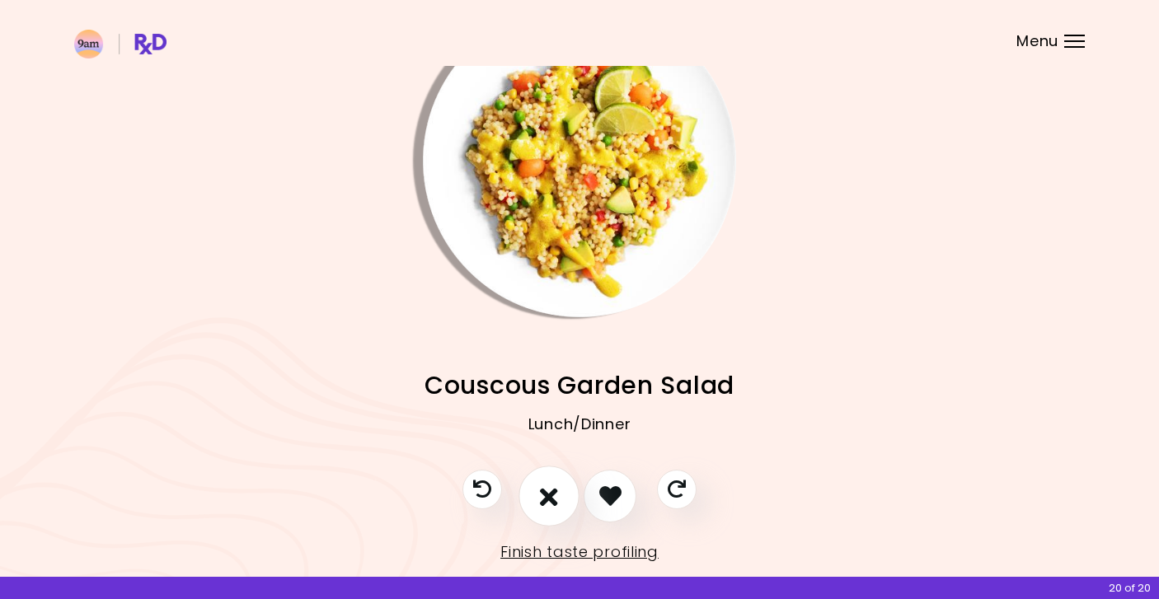
click at [547, 491] on icon "I don't like this recipe" at bounding box center [549, 496] width 18 height 26
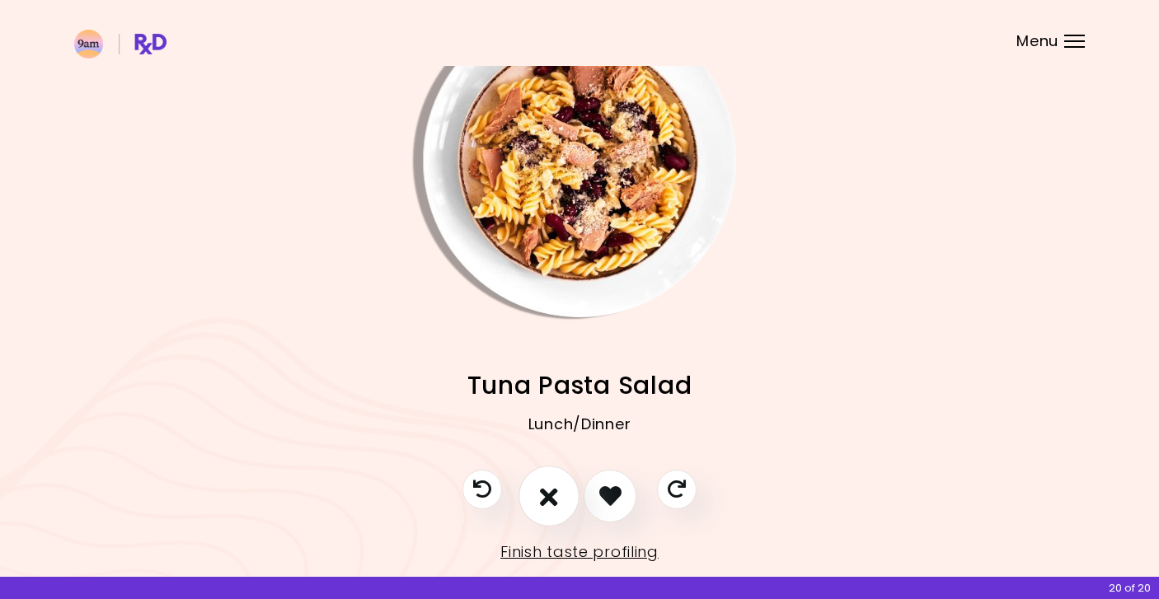
click at [547, 491] on icon "I don't like this recipe" at bounding box center [549, 496] width 18 height 26
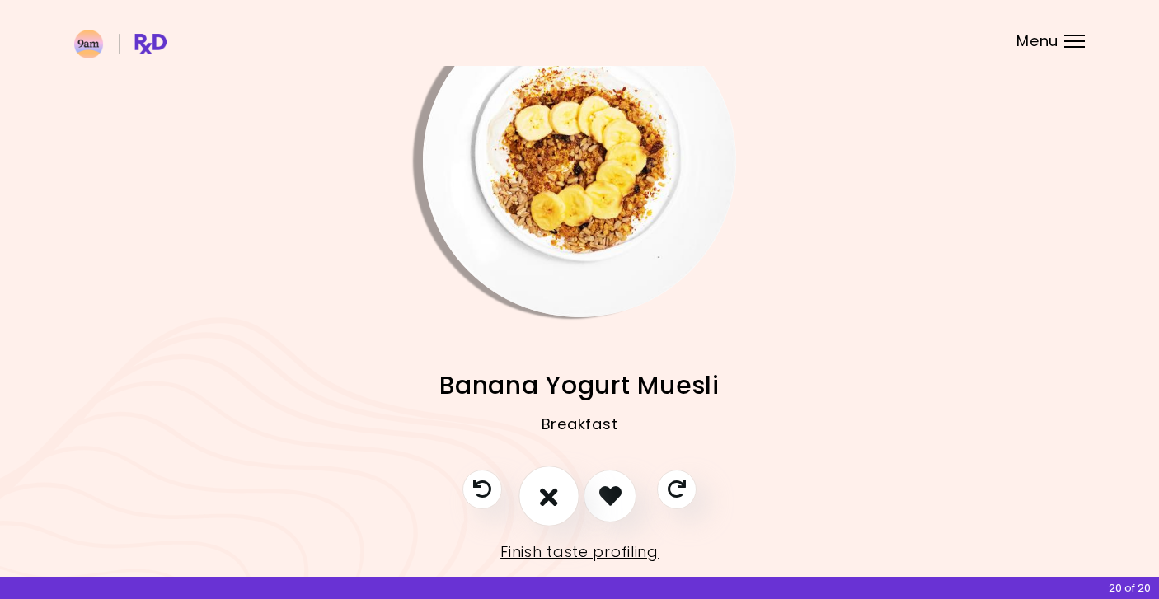
click at [547, 491] on icon "I don't like this recipe" at bounding box center [549, 496] width 18 height 26
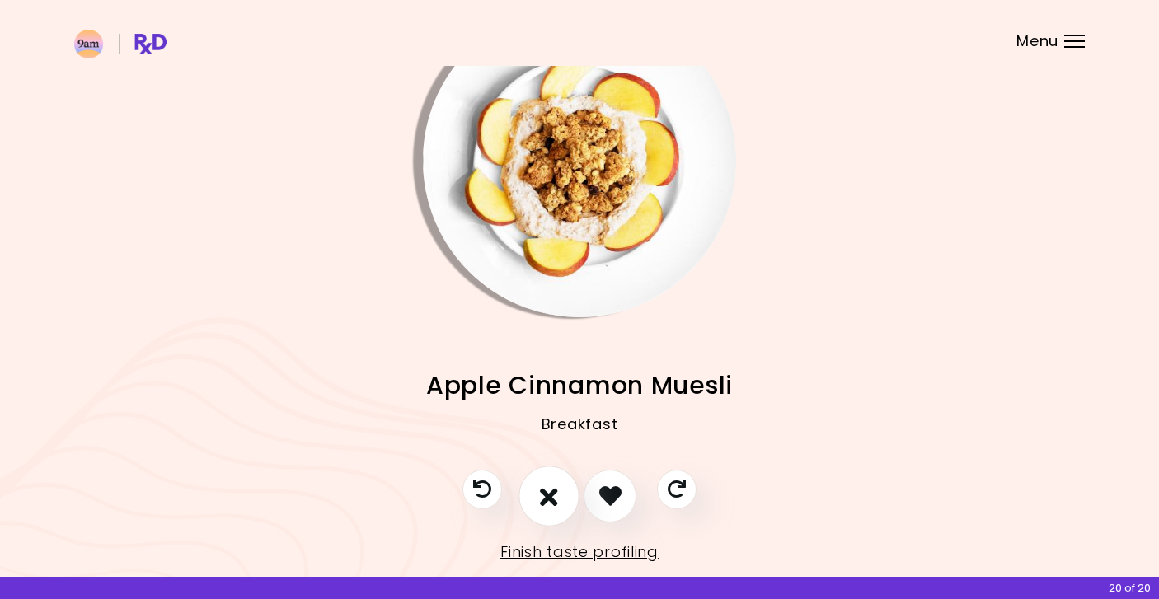
click at [547, 491] on icon "I don't like this recipe" at bounding box center [549, 496] width 18 height 26
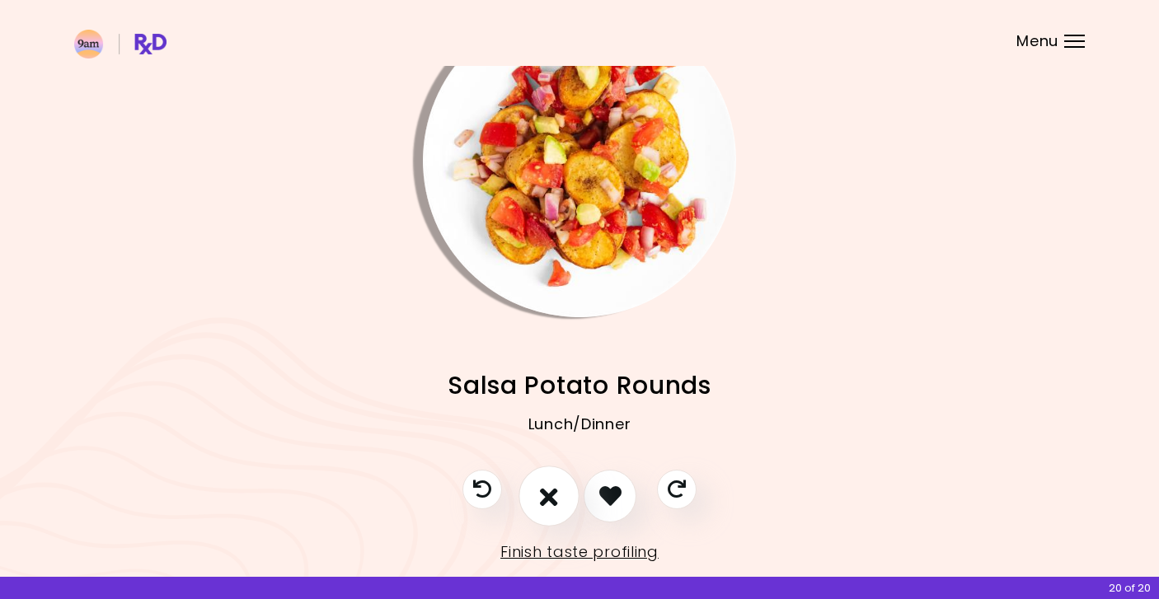
click at [547, 491] on icon "I don't like this recipe" at bounding box center [549, 496] width 18 height 26
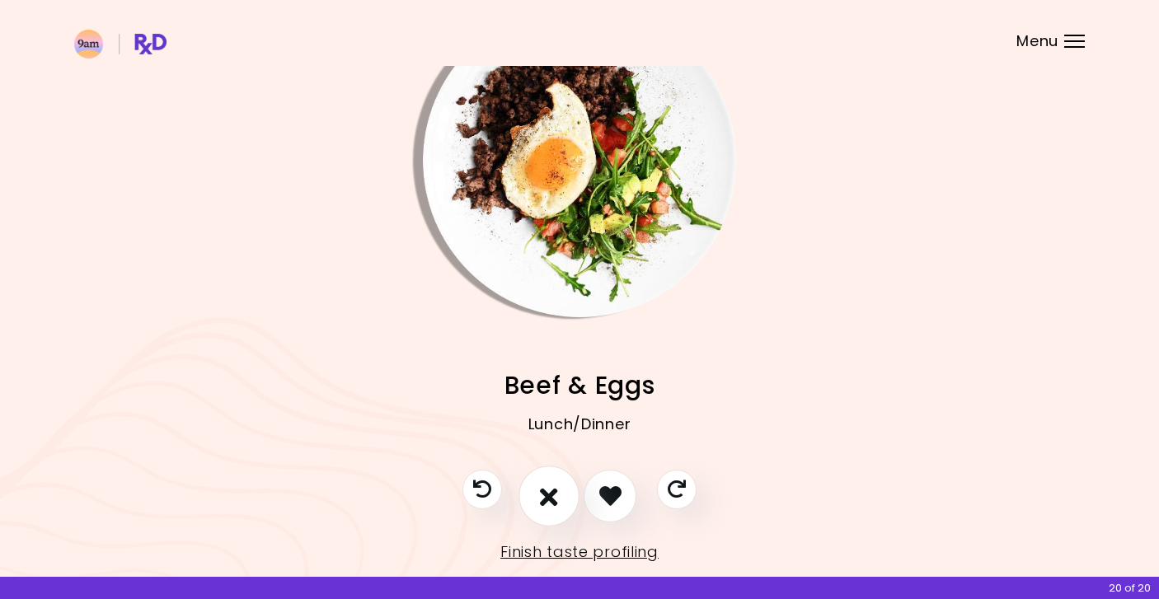
click at [547, 491] on icon "I don't like this recipe" at bounding box center [549, 496] width 18 height 26
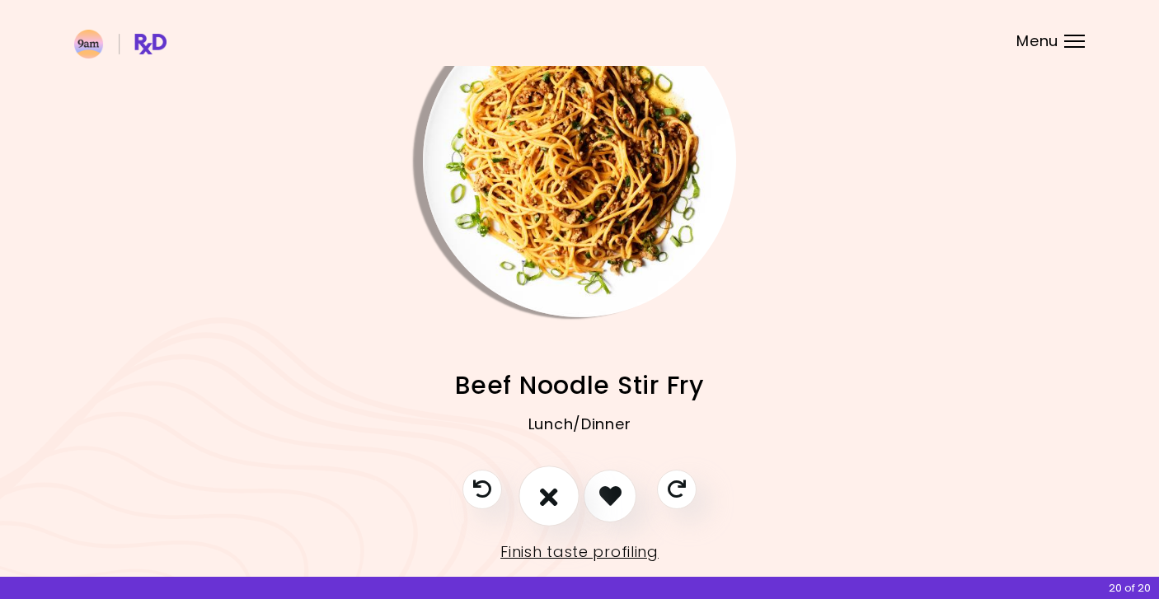
click at [547, 491] on icon "I don't like this recipe" at bounding box center [549, 496] width 18 height 26
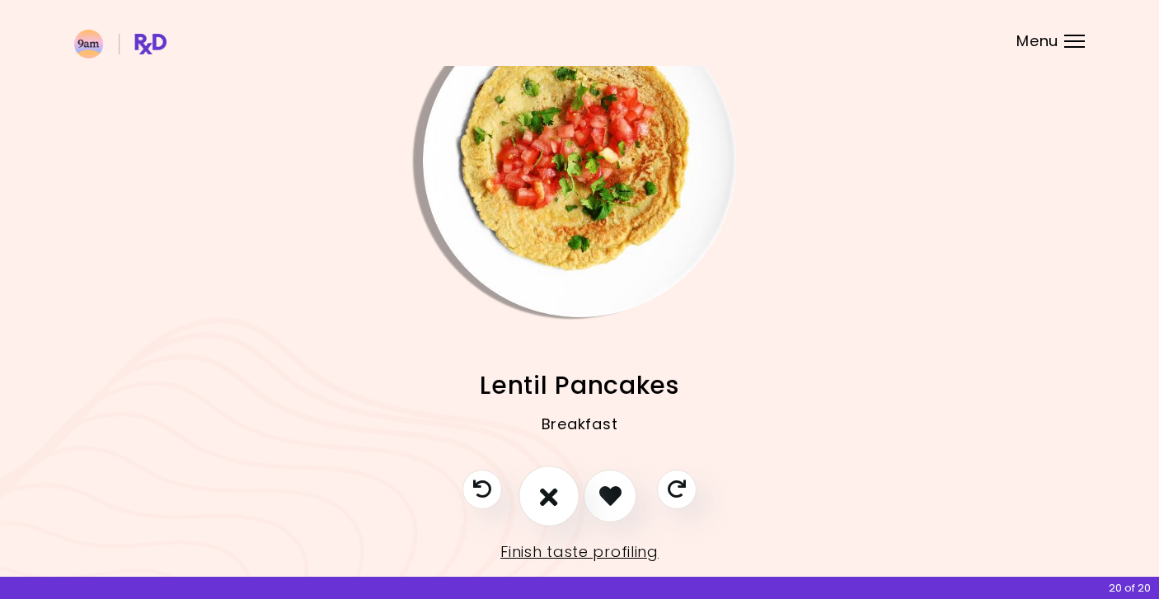
click at [547, 491] on icon "I don't like this recipe" at bounding box center [549, 496] width 18 height 26
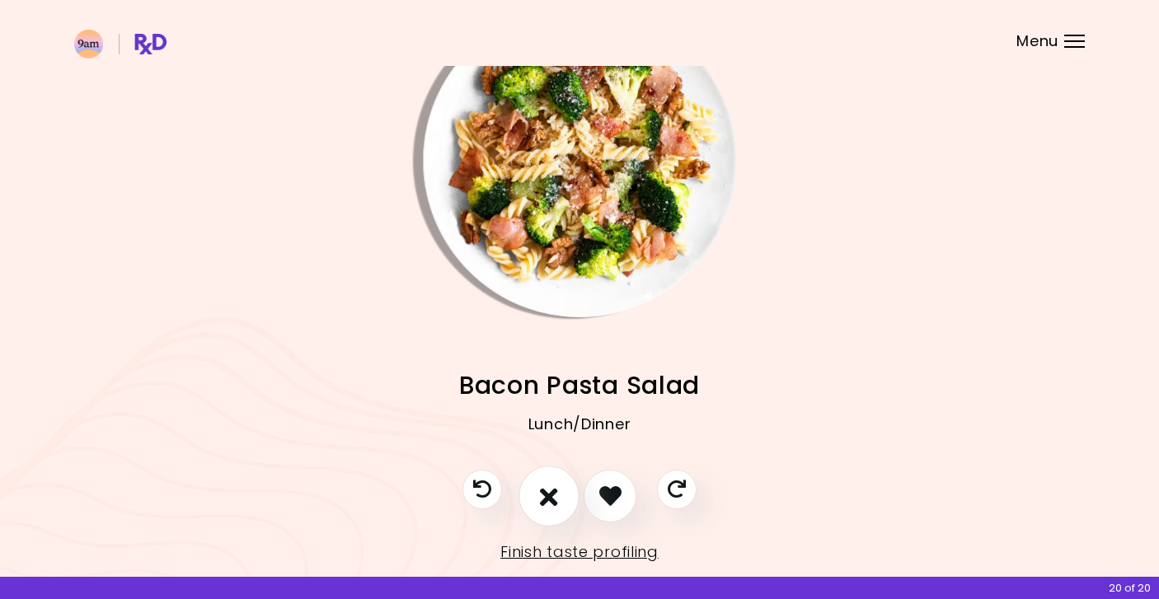
click at [547, 491] on icon "I don't like this recipe" at bounding box center [549, 496] width 18 height 26
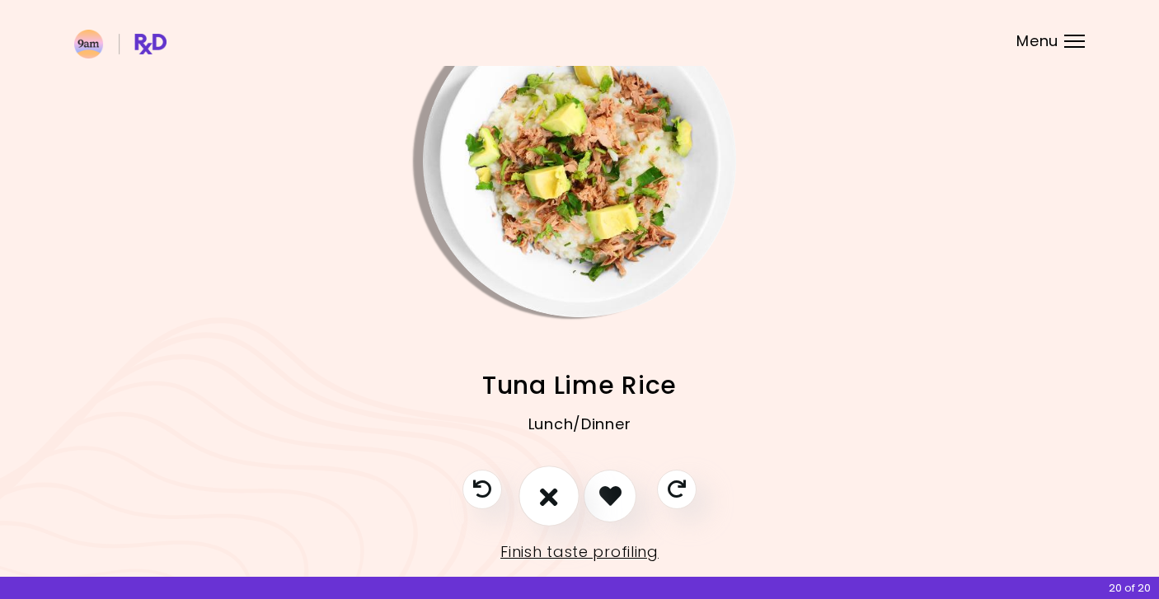
click at [547, 491] on icon "I don't like this recipe" at bounding box center [549, 496] width 18 height 26
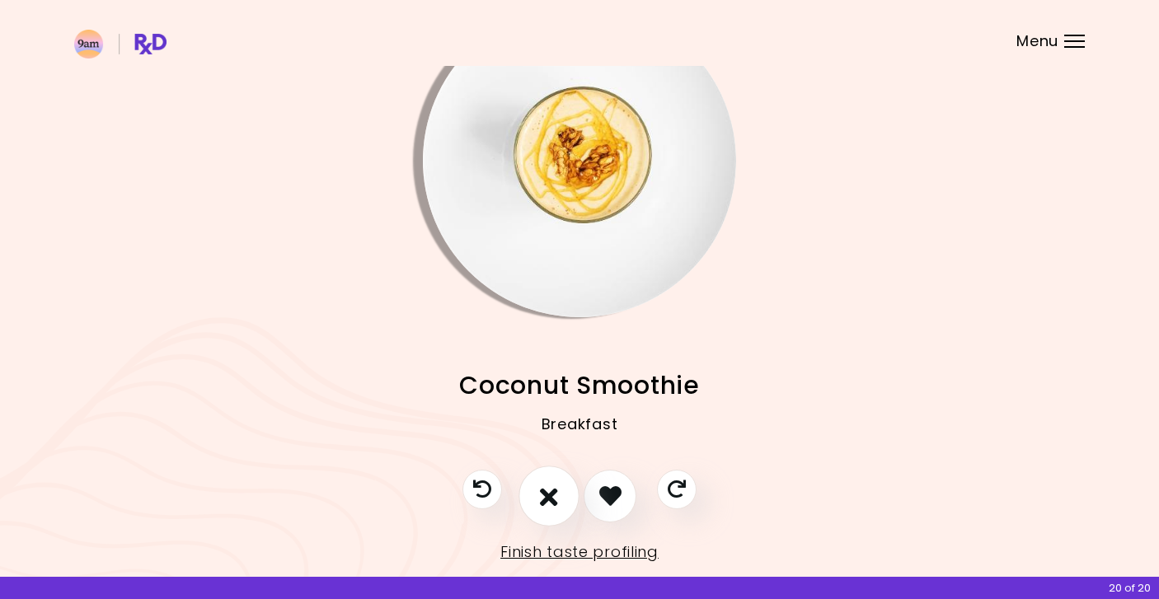
click at [547, 491] on icon "I don't like this recipe" at bounding box center [549, 496] width 18 height 26
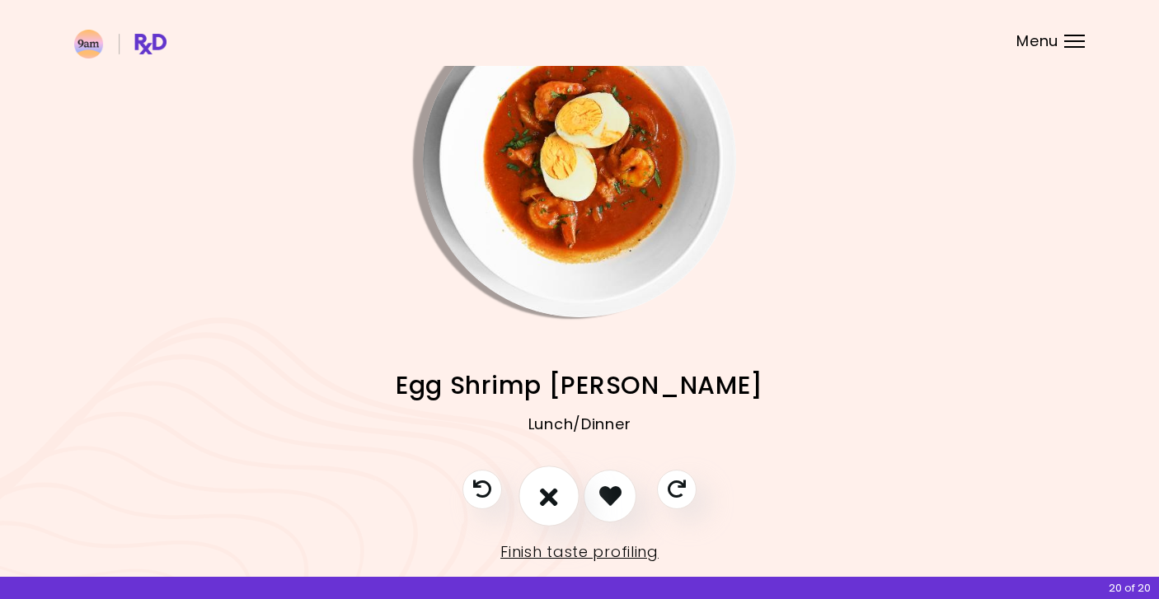
click at [547, 491] on icon "I don't like this recipe" at bounding box center [549, 496] width 18 height 26
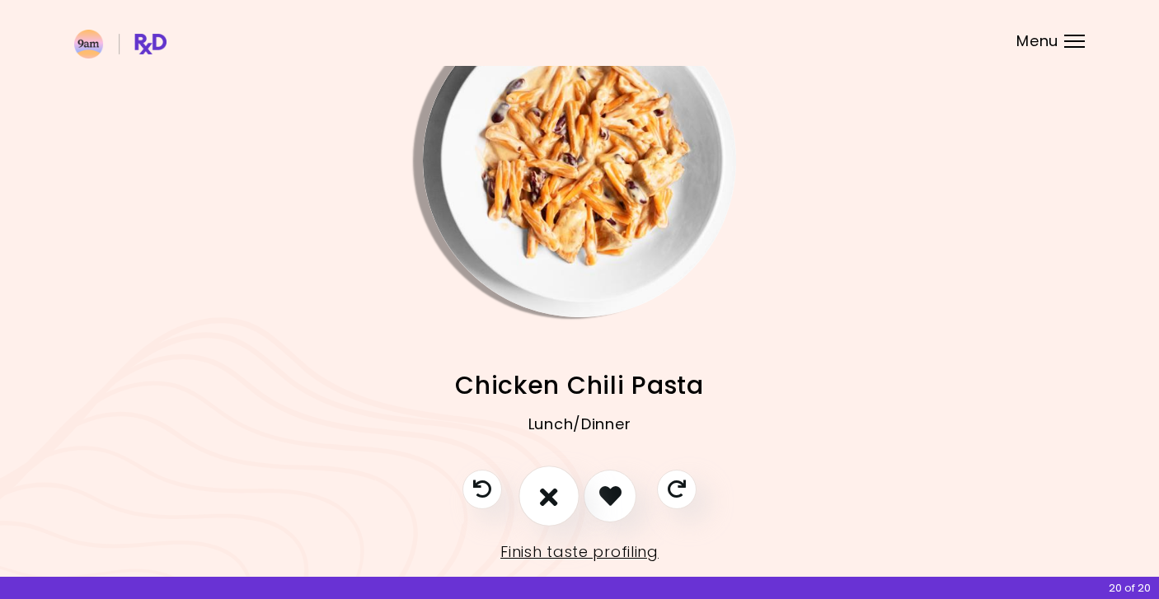
click at [547, 491] on icon "I don't like this recipe" at bounding box center [549, 496] width 18 height 26
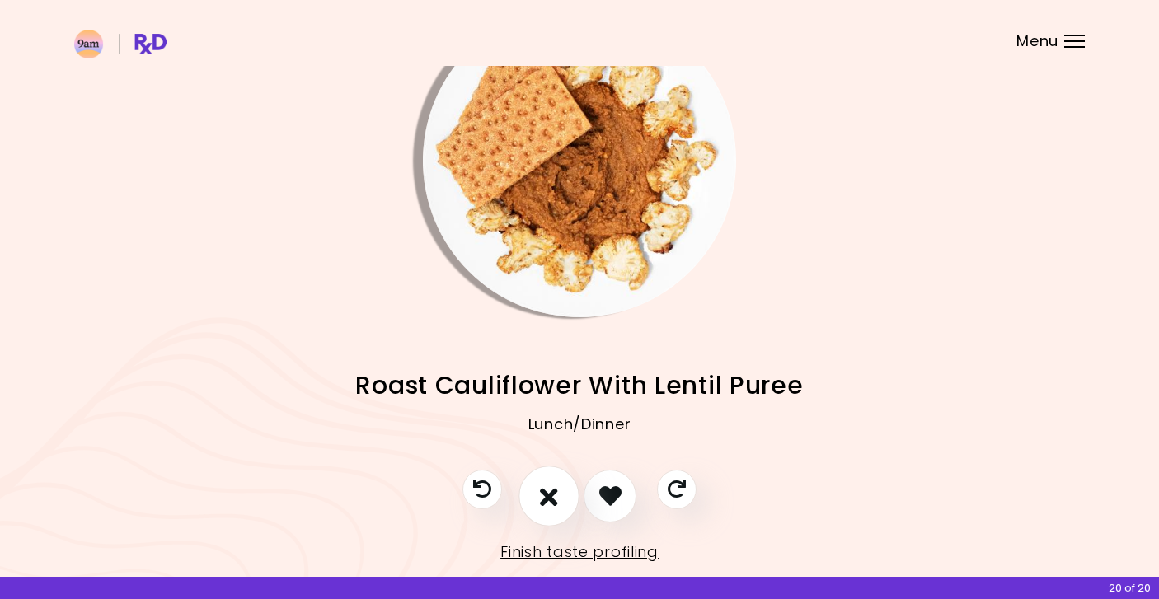
click at [547, 491] on icon "I don't like this recipe" at bounding box center [549, 496] width 18 height 26
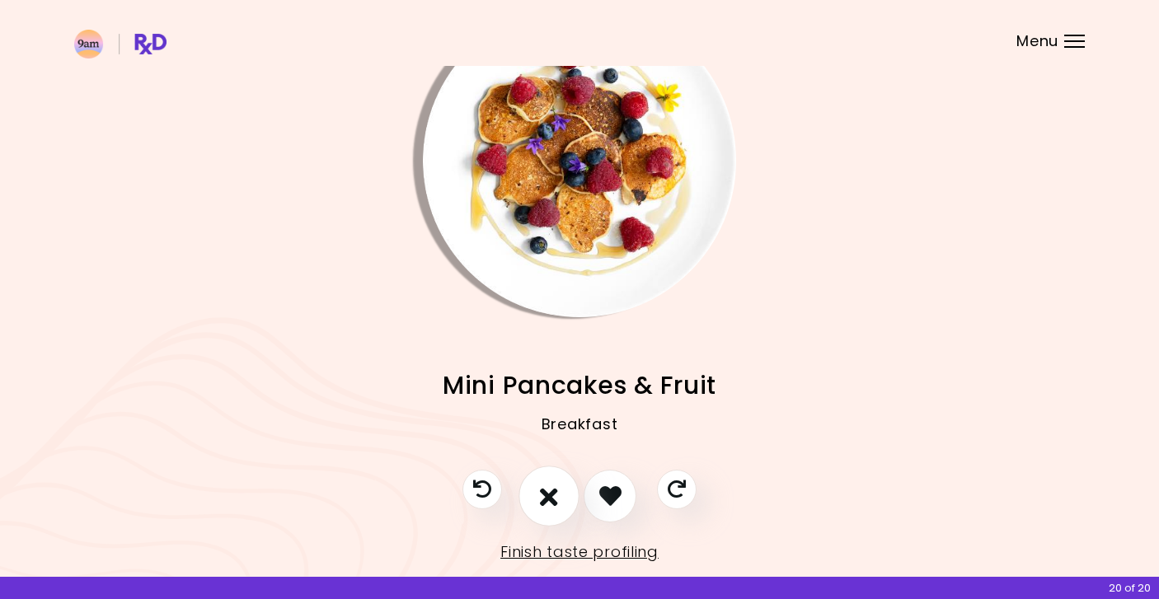
click at [547, 491] on icon "I don't like this recipe" at bounding box center [549, 496] width 18 height 26
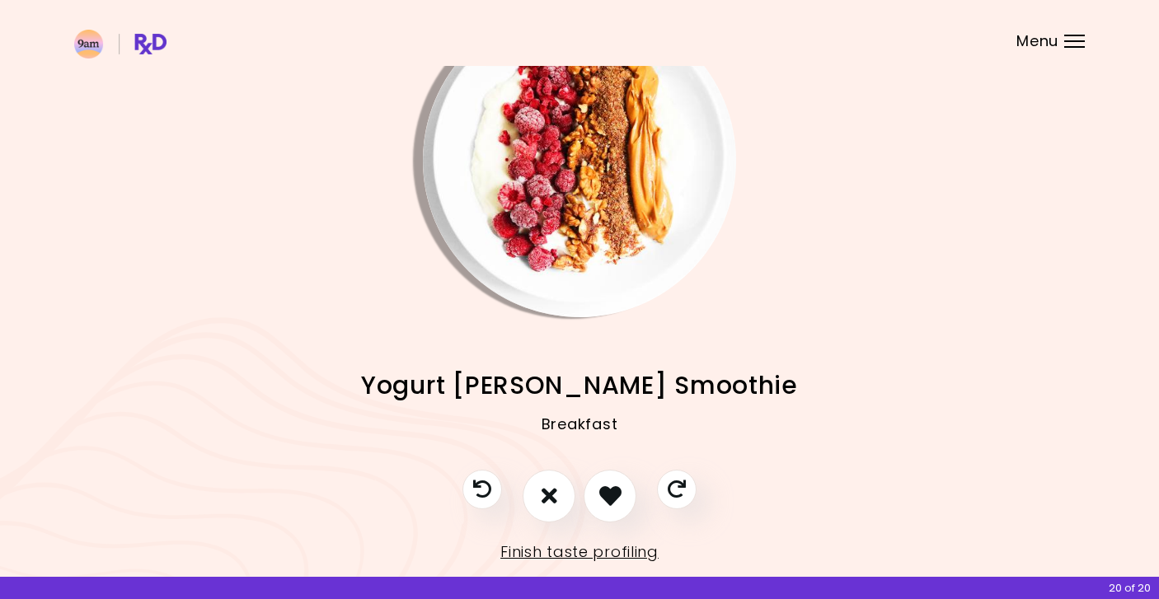
click at [572, 215] on img "Info - Yogurt Berry Smoothie" at bounding box center [579, 160] width 313 height 313
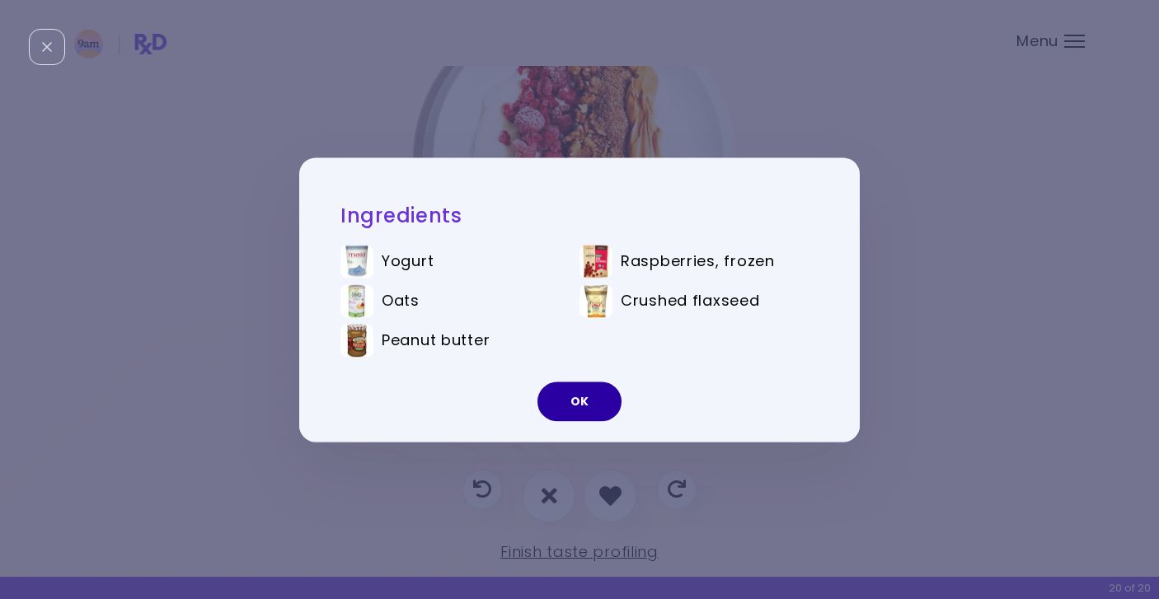
click at [571, 400] on button "OK" at bounding box center [580, 402] width 84 height 40
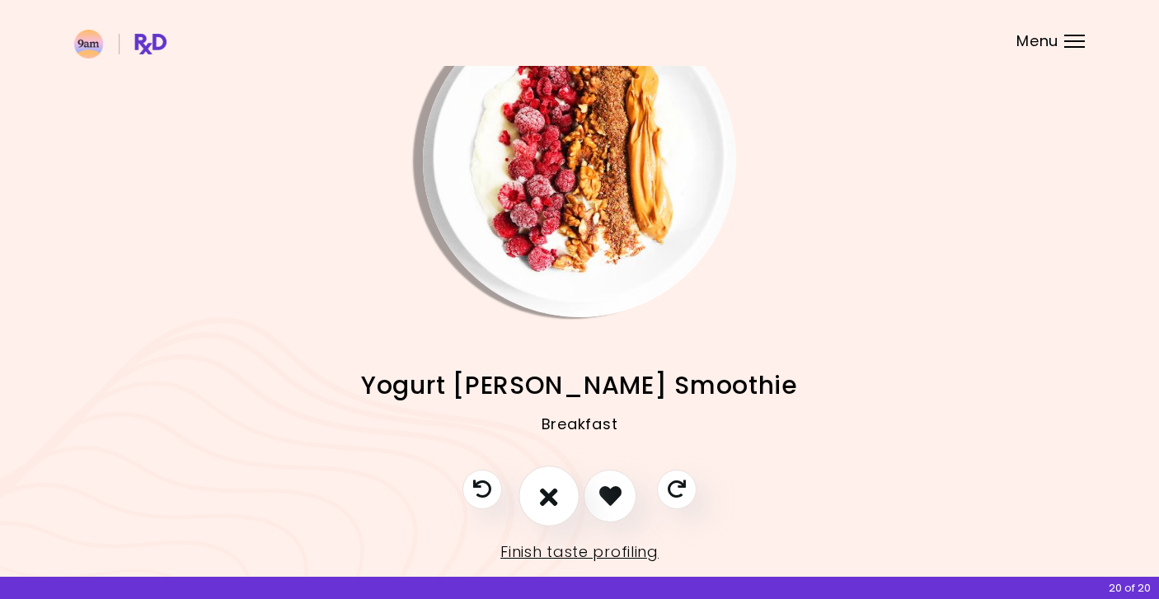
click at [556, 497] on icon "I don't like this recipe" at bounding box center [549, 496] width 18 height 26
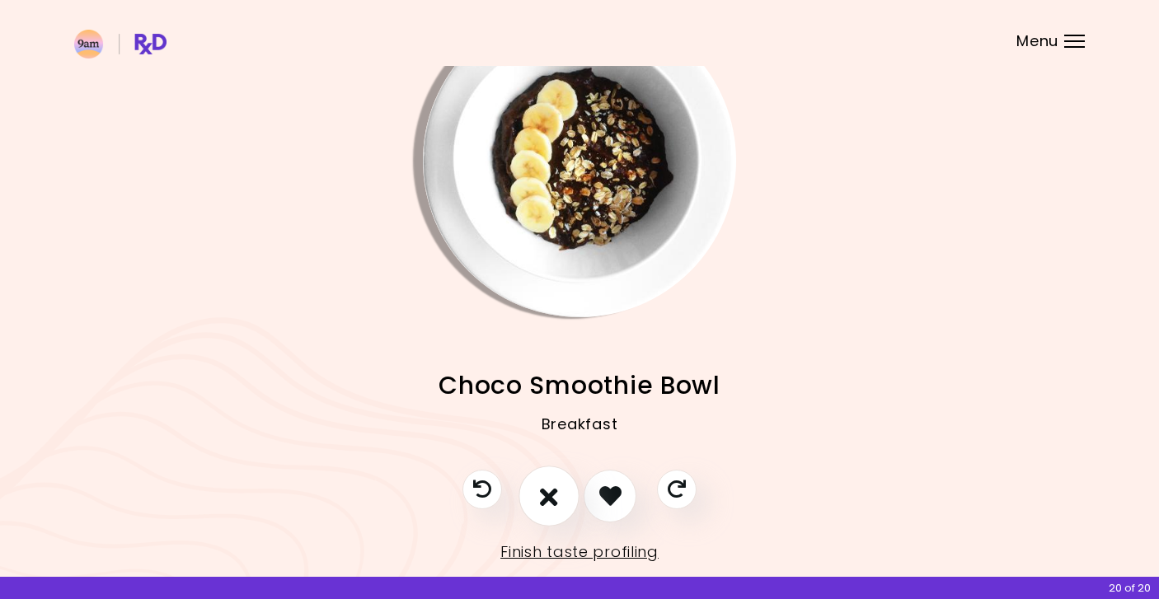
click at [556, 497] on icon "I don't like this recipe" at bounding box center [549, 496] width 18 height 26
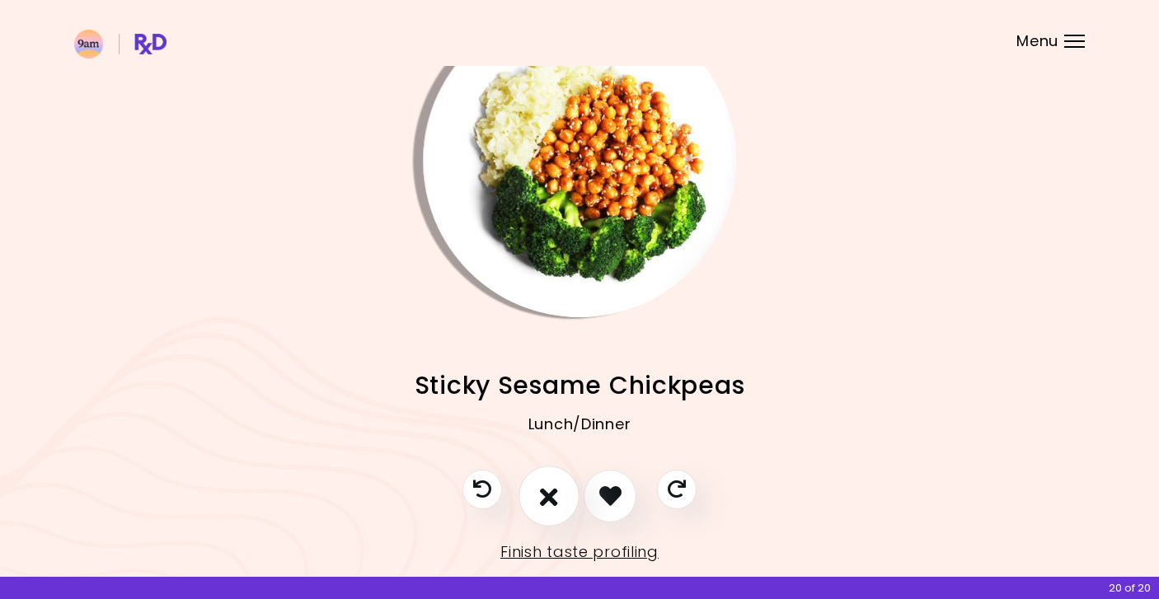
click at [556, 497] on icon "I don't like this recipe" at bounding box center [549, 496] width 18 height 26
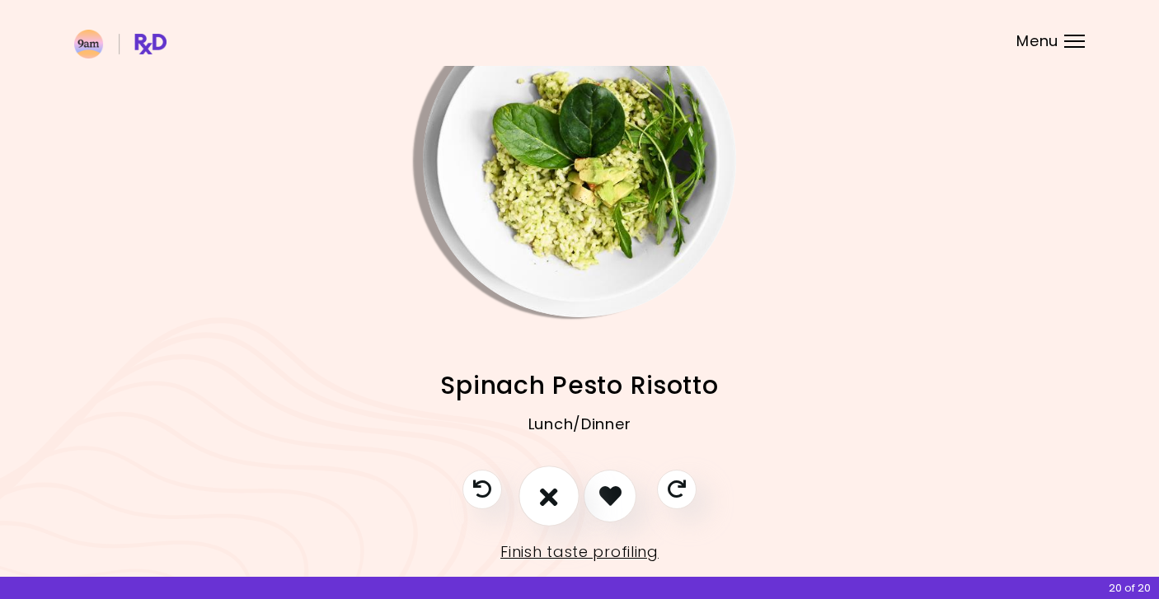
click at [556, 497] on icon "I don't like this recipe" at bounding box center [549, 496] width 18 height 26
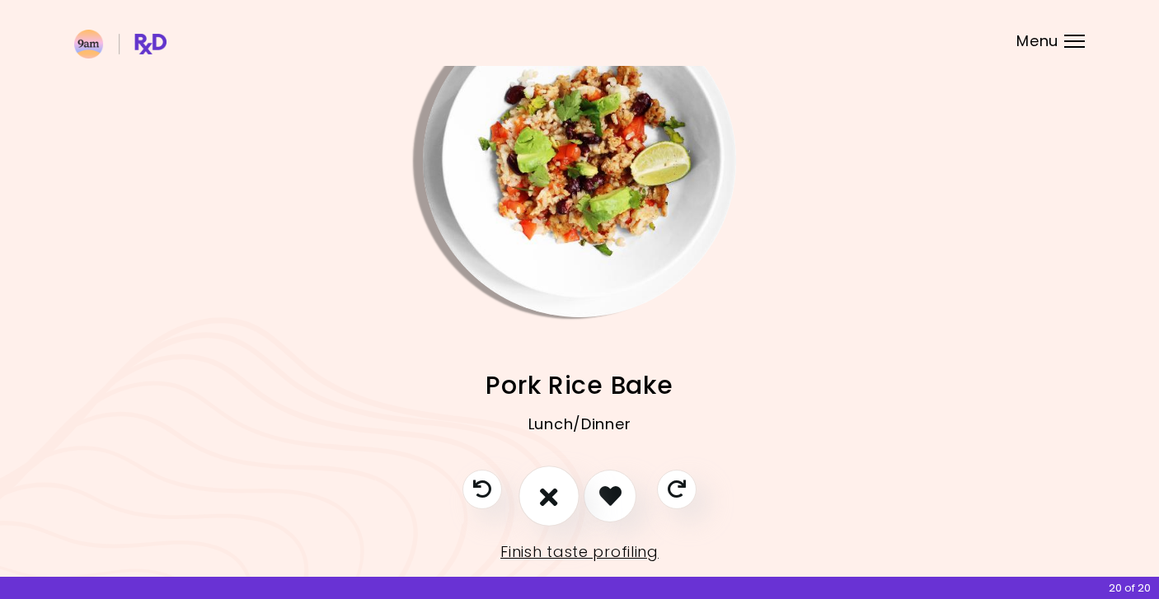
click at [556, 497] on icon "I don't like this recipe" at bounding box center [549, 496] width 18 height 26
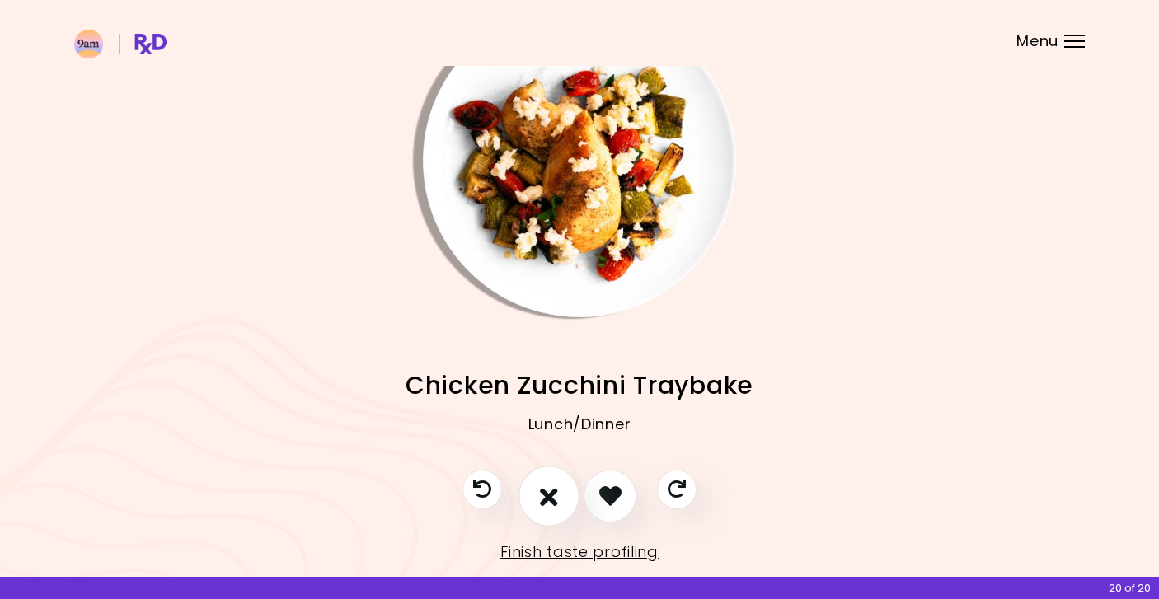
click at [556, 497] on icon "I don't like this recipe" at bounding box center [549, 496] width 18 height 26
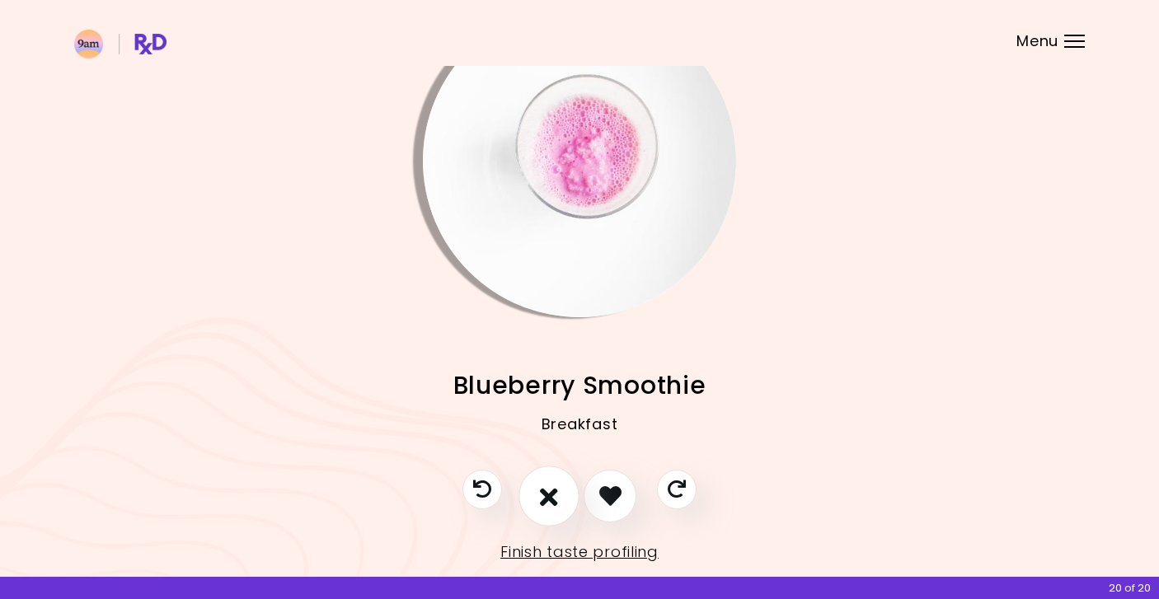
click at [556, 497] on icon "I don't like this recipe" at bounding box center [549, 496] width 18 height 26
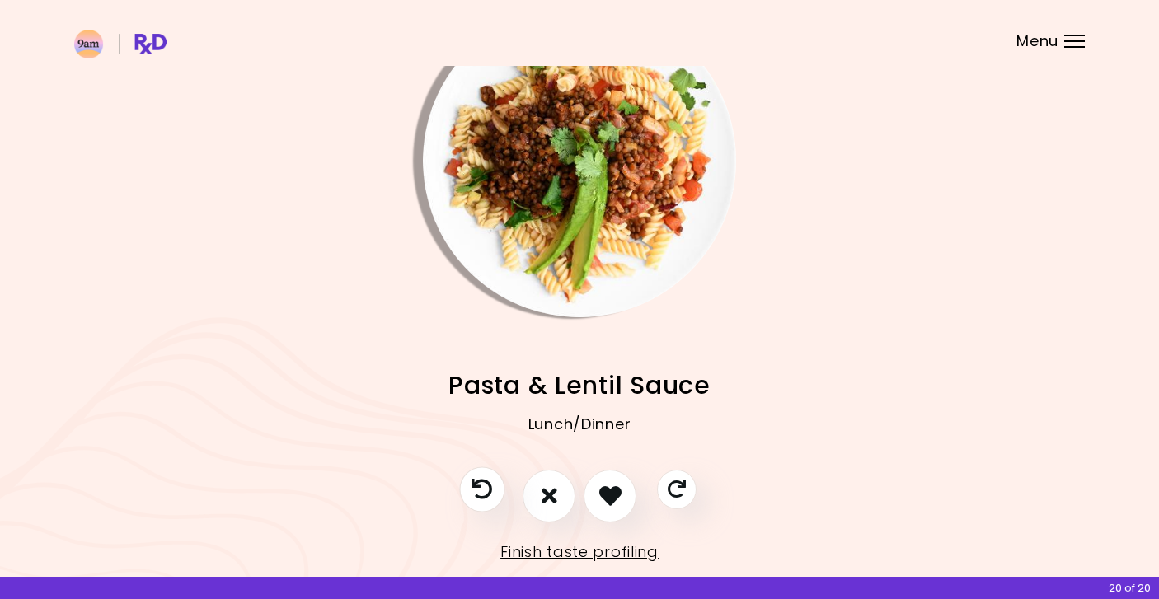
click at [477, 482] on icon "Previous recipe" at bounding box center [482, 489] width 21 height 21
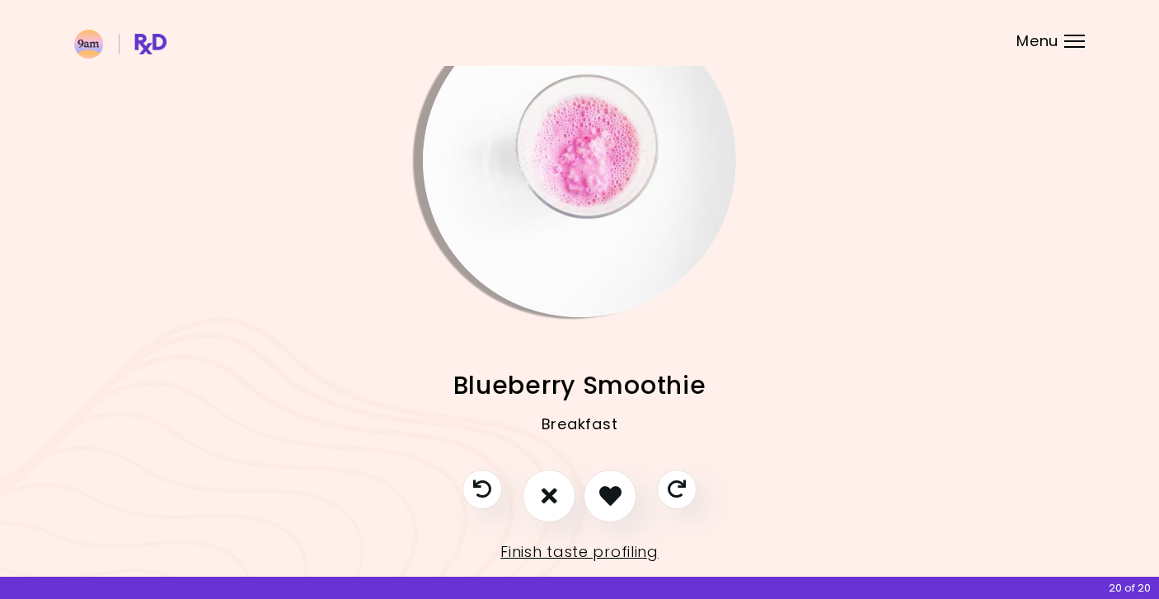
click at [616, 181] on img "Info - Blueberry Smoothie" at bounding box center [579, 160] width 313 height 313
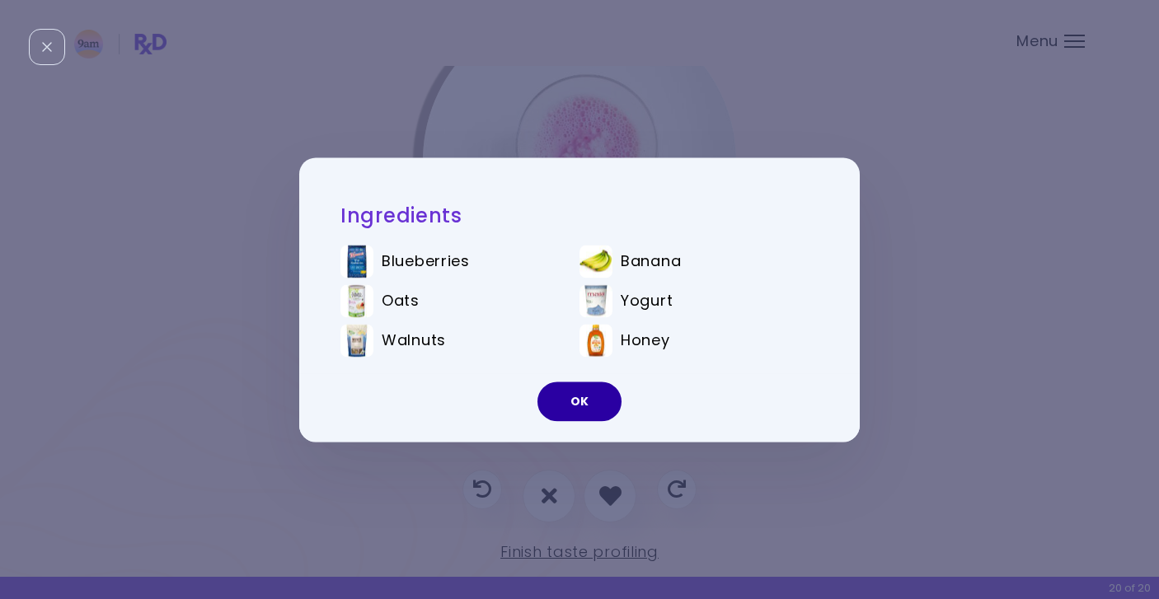
click at [568, 408] on button "OK" at bounding box center [580, 402] width 84 height 40
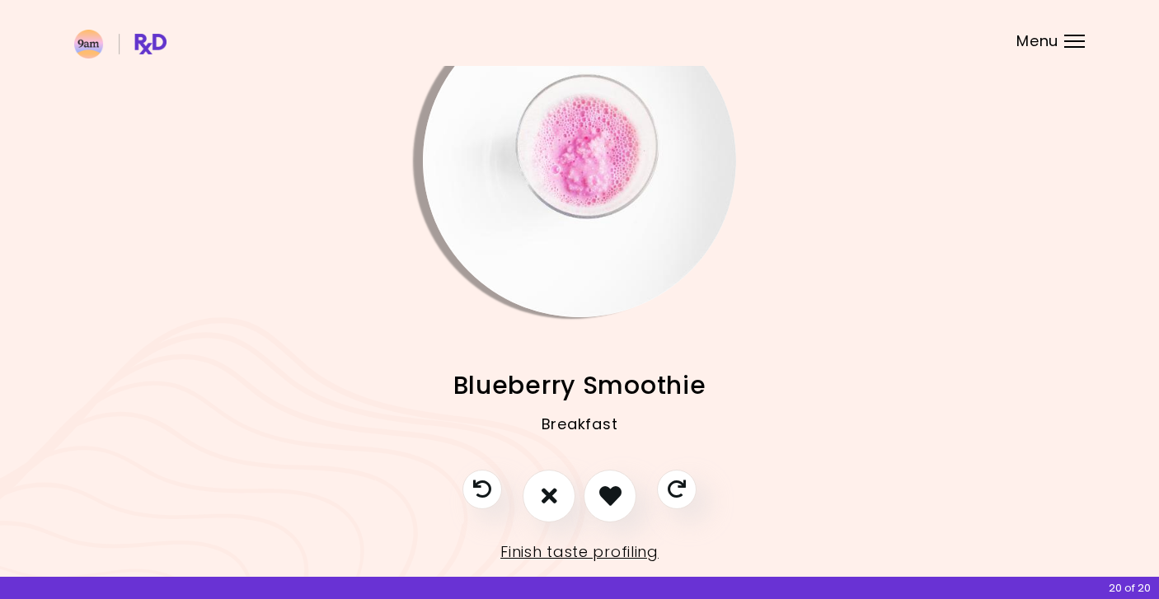
click at [567, 261] on img "Info - Blueberry Smoothie" at bounding box center [579, 160] width 313 height 313
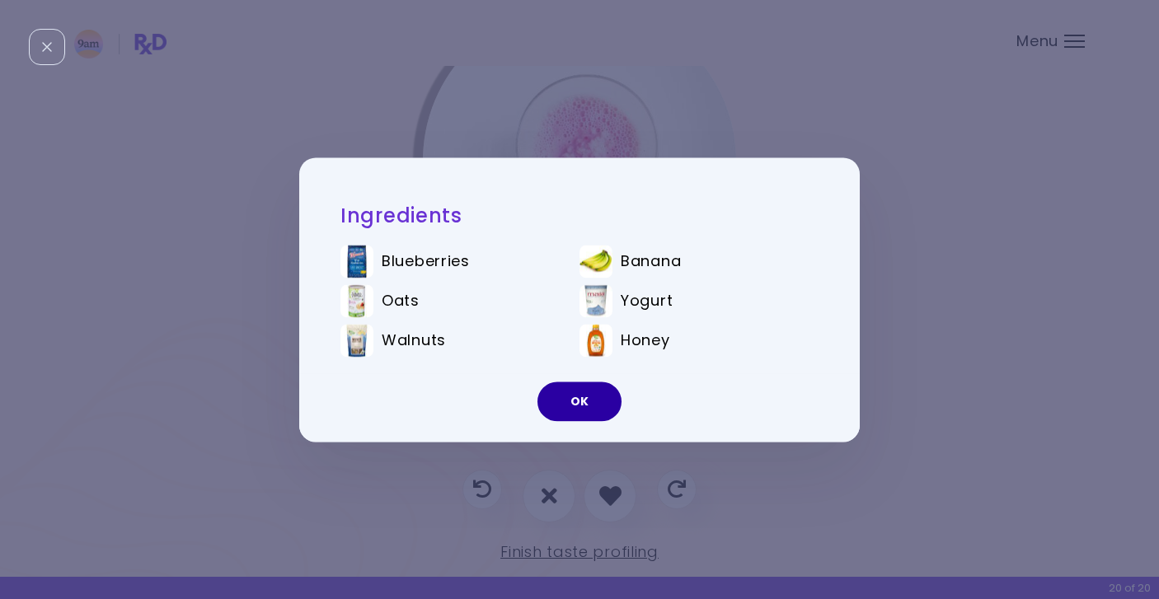
click at [572, 394] on button "OK" at bounding box center [580, 402] width 84 height 40
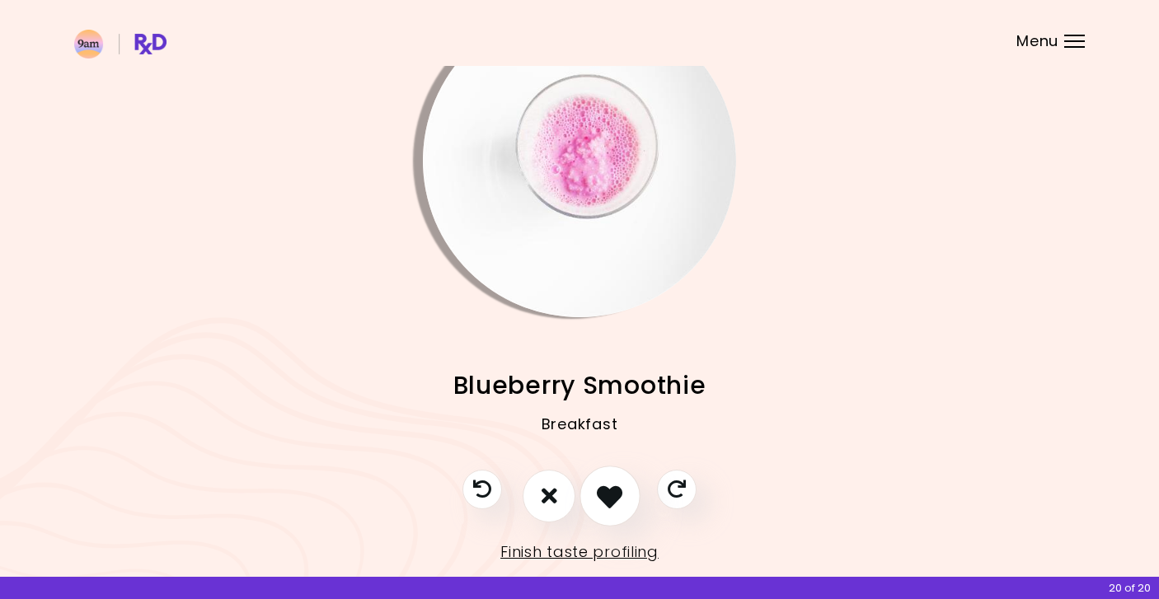
click at [610, 511] on button "I like this recipe" at bounding box center [610, 496] width 61 height 61
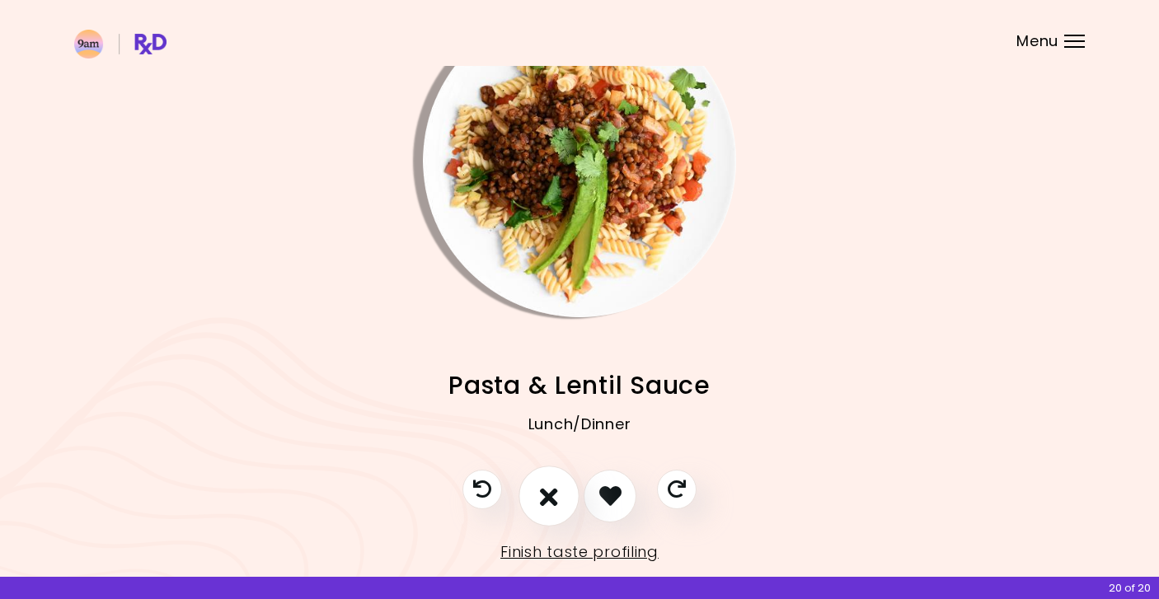
click at [571, 502] on button "I don't like this recipe" at bounding box center [549, 496] width 61 height 61
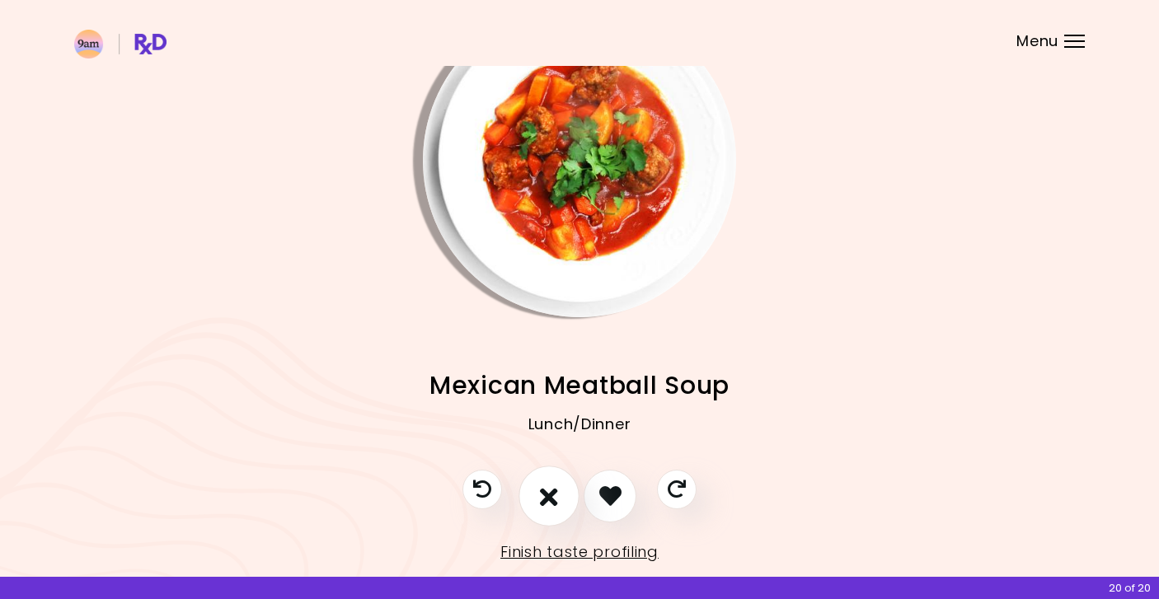
click at [551, 500] on icon "I don't like this recipe" at bounding box center [549, 496] width 18 height 26
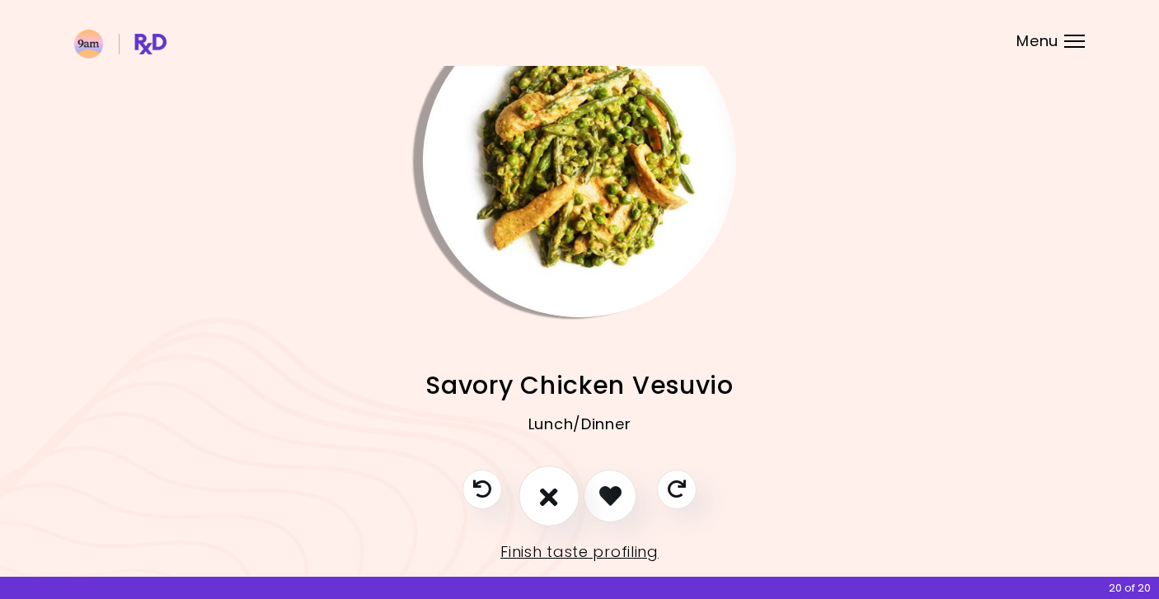
click at [551, 500] on icon "I don't like this recipe" at bounding box center [549, 496] width 18 height 26
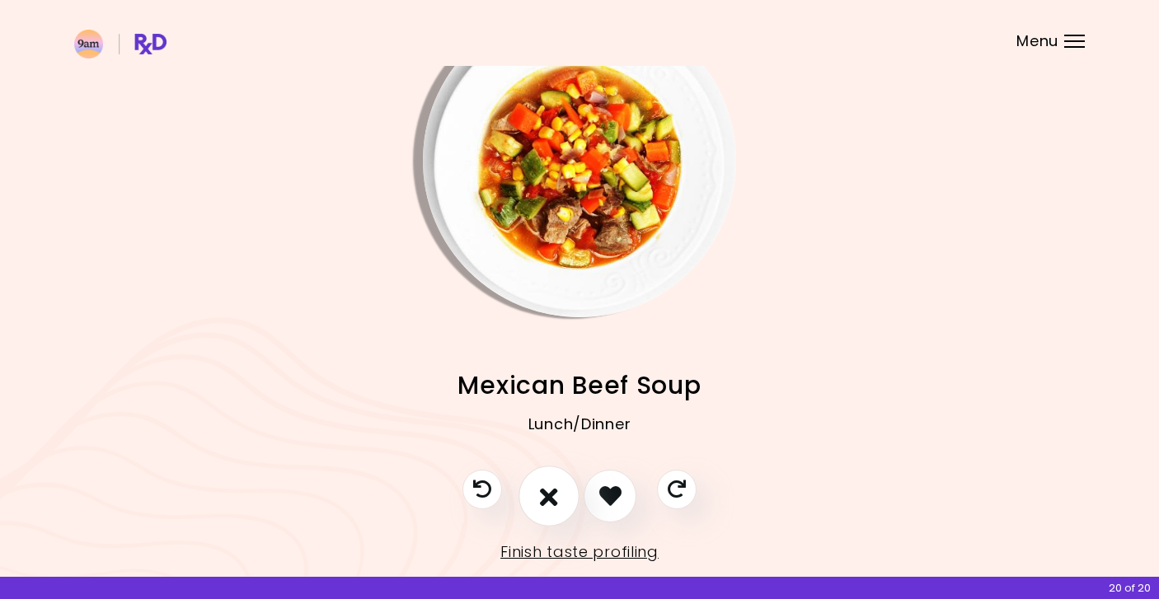
click at [551, 500] on icon "I don't like this recipe" at bounding box center [549, 496] width 18 height 26
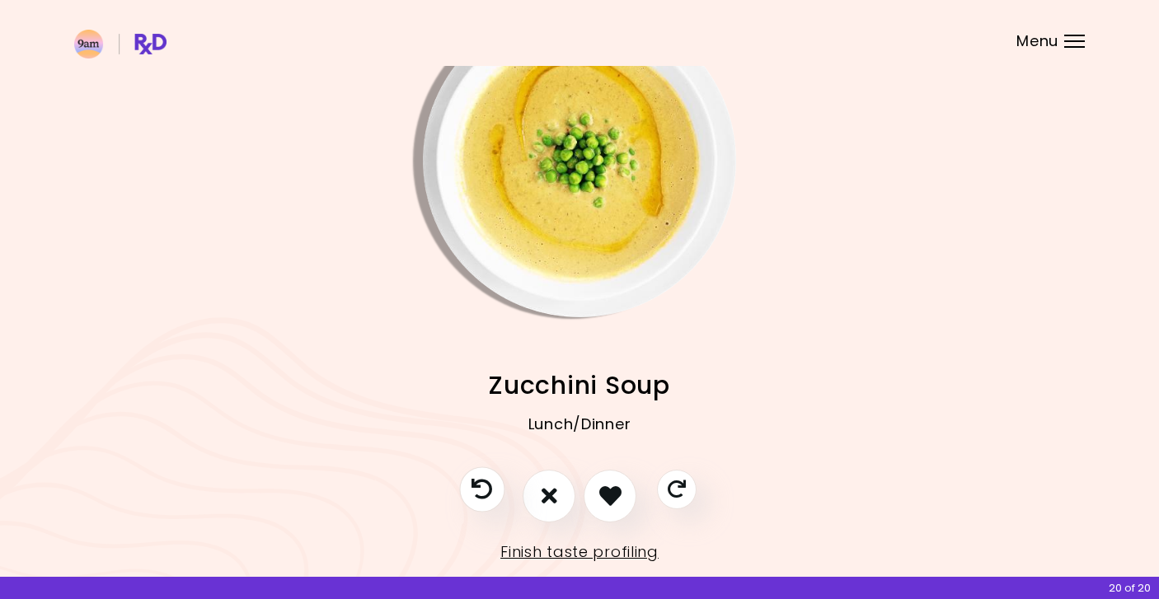
click at [483, 476] on button "Previous recipe" at bounding box center [481, 489] width 45 height 45
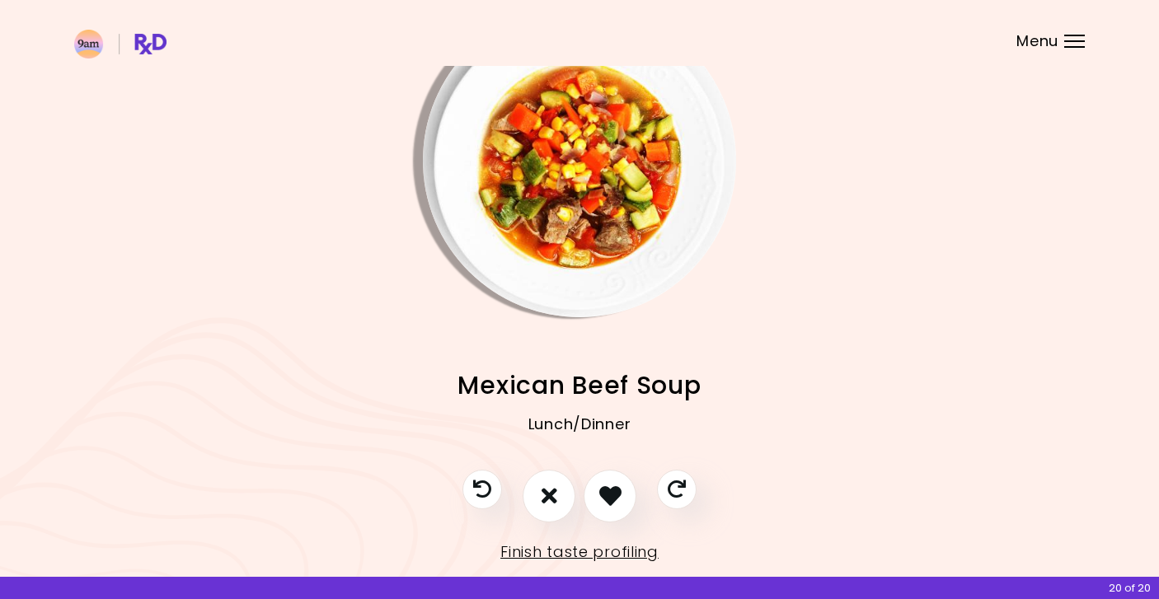
click at [557, 266] on img "Info - Mexican Beef Soup" at bounding box center [579, 160] width 313 height 313
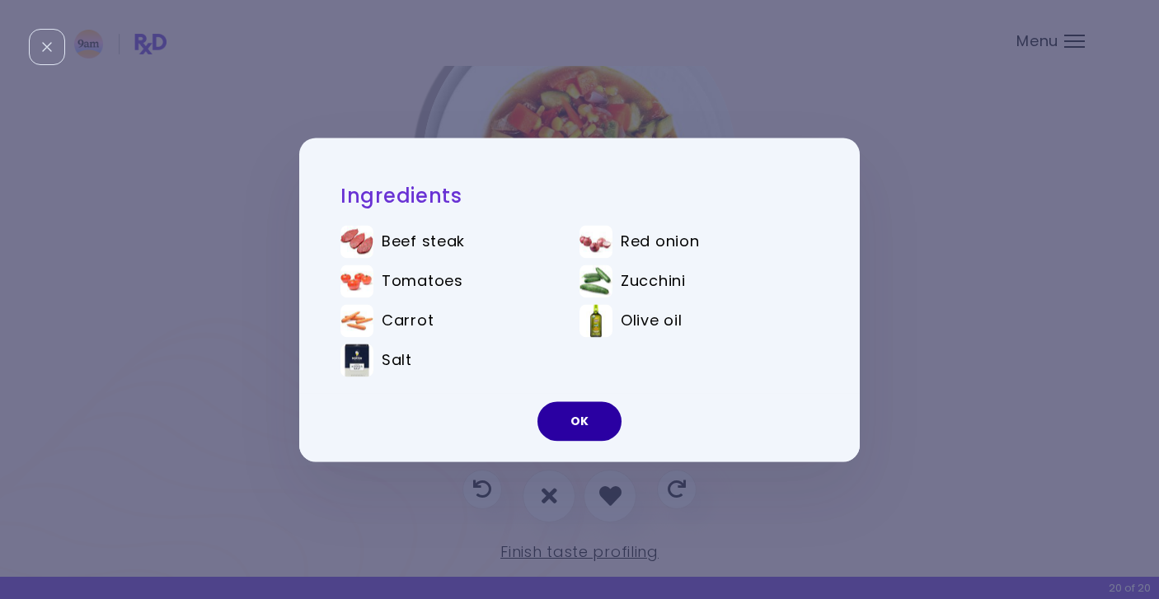
click at [566, 430] on button "OK" at bounding box center [580, 422] width 84 height 40
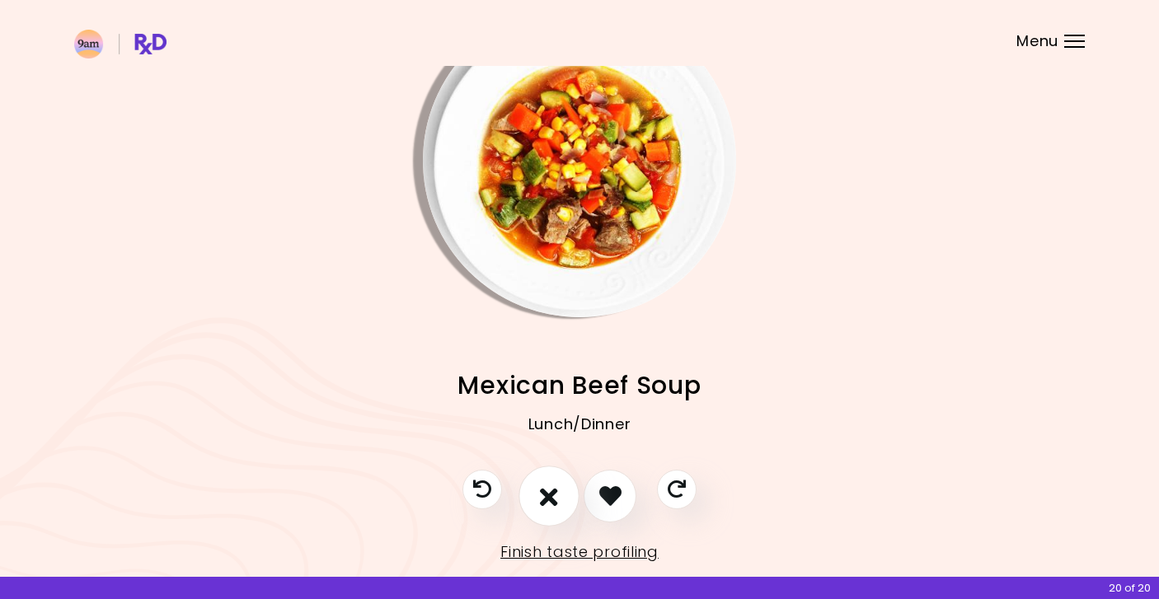
click at [552, 500] on icon "I don't like this recipe" at bounding box center [549, 496] width 18 height 26
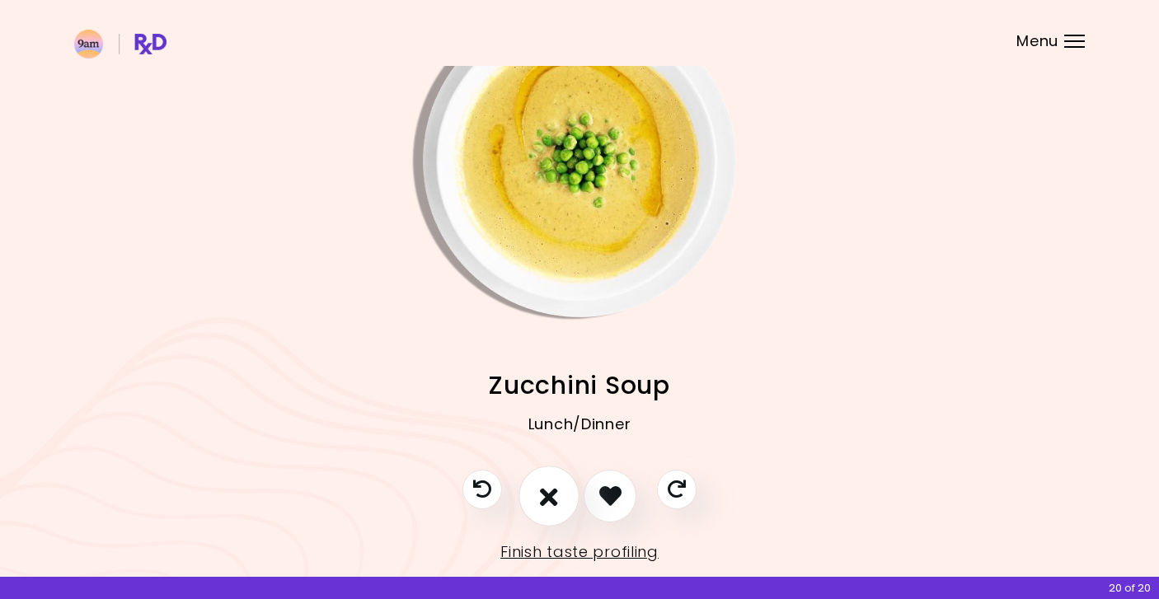
click at [552, 500] on icon "I don't like this recipe" at bounding box center [549, 496] width 18 height 26
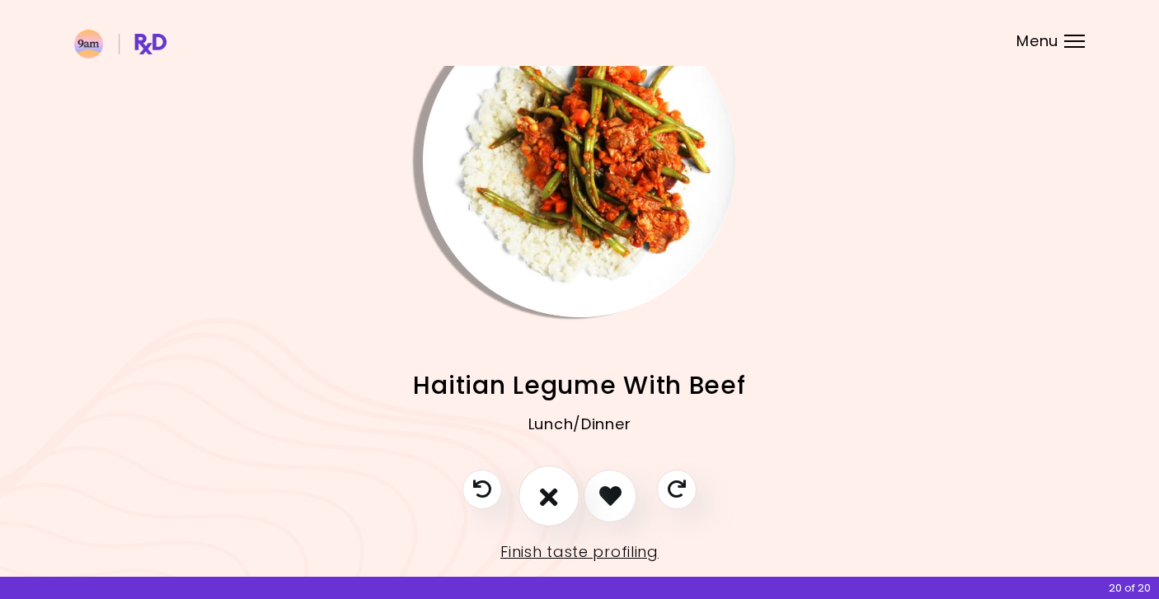
click at [552, 500] on icon "I don't like this recipe" at bounding box center [549, 496] width 18 height 26
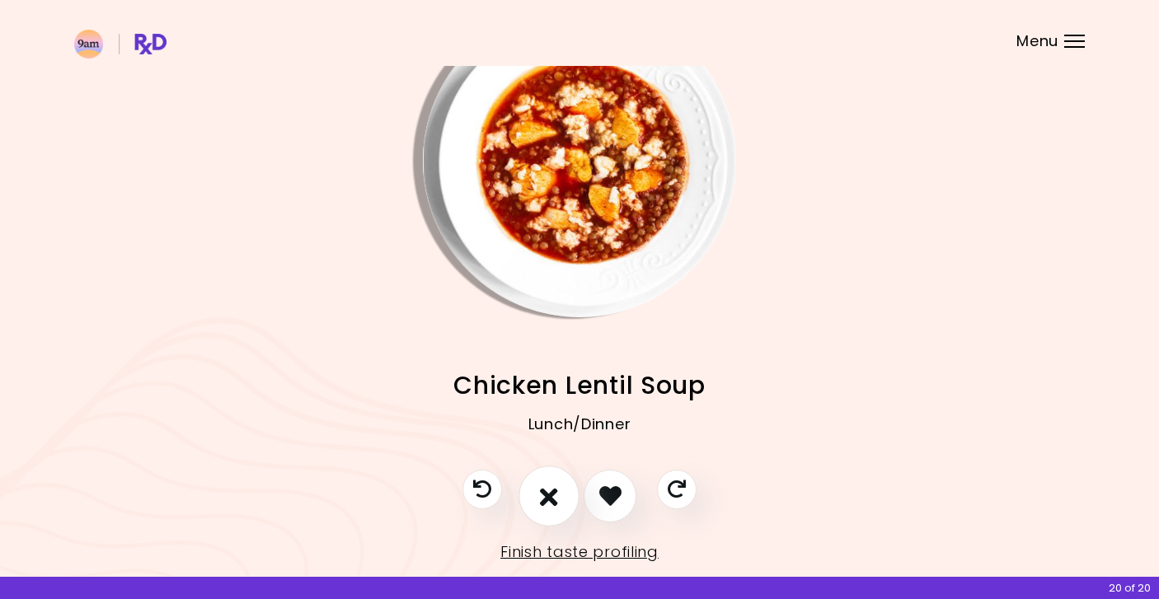
click at [552, 500] on icon "I don't like this recipe" at bounding box center [549, 496] width 18 height 26
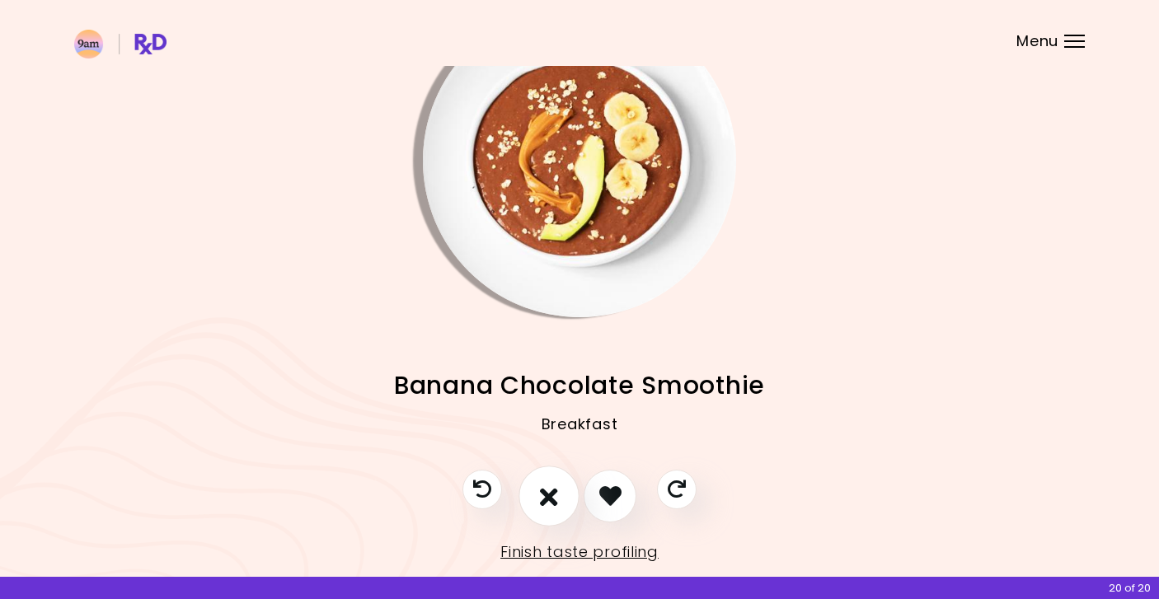
click at [552, 500] on icon "I don't like this recipe" at bounding box center [549, 496] width 18 height 26
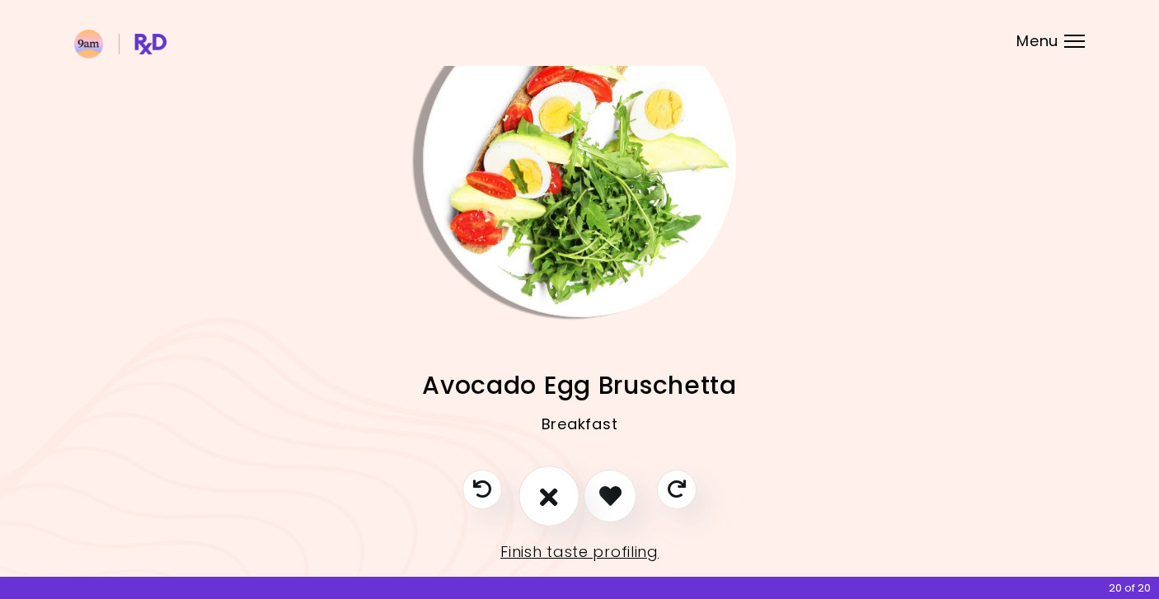
click at [552, 500] on icon "I don't like this recipe" at bounding box center [549, 496] width 18 height 26
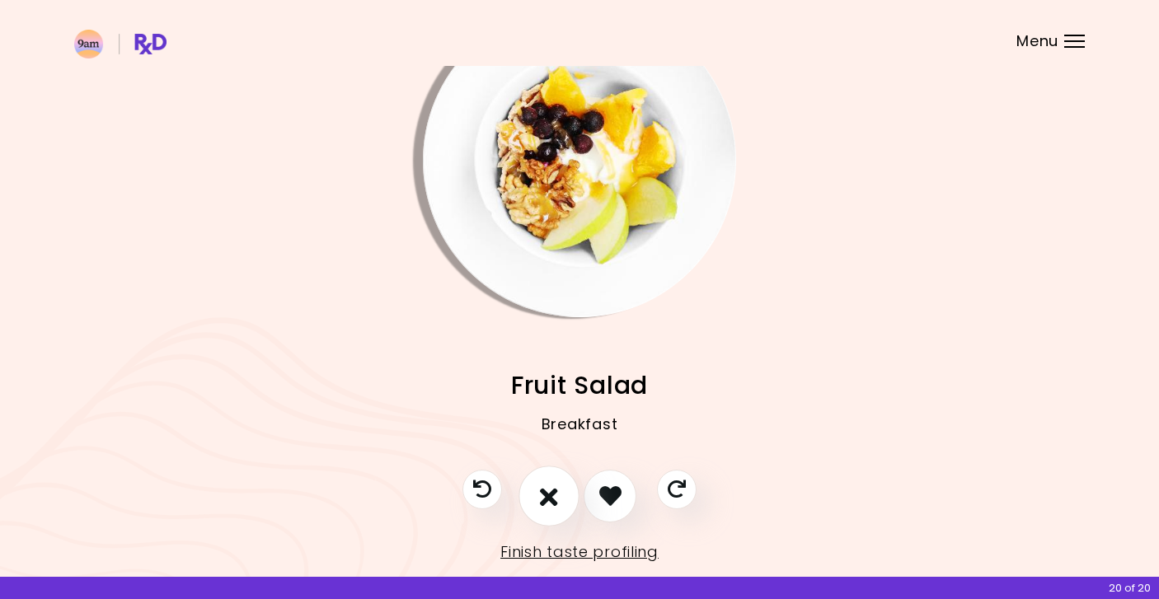
click at [552, 500] on icon "I don't like this recipe" at bounding box center [549, 496] width 18 height 26
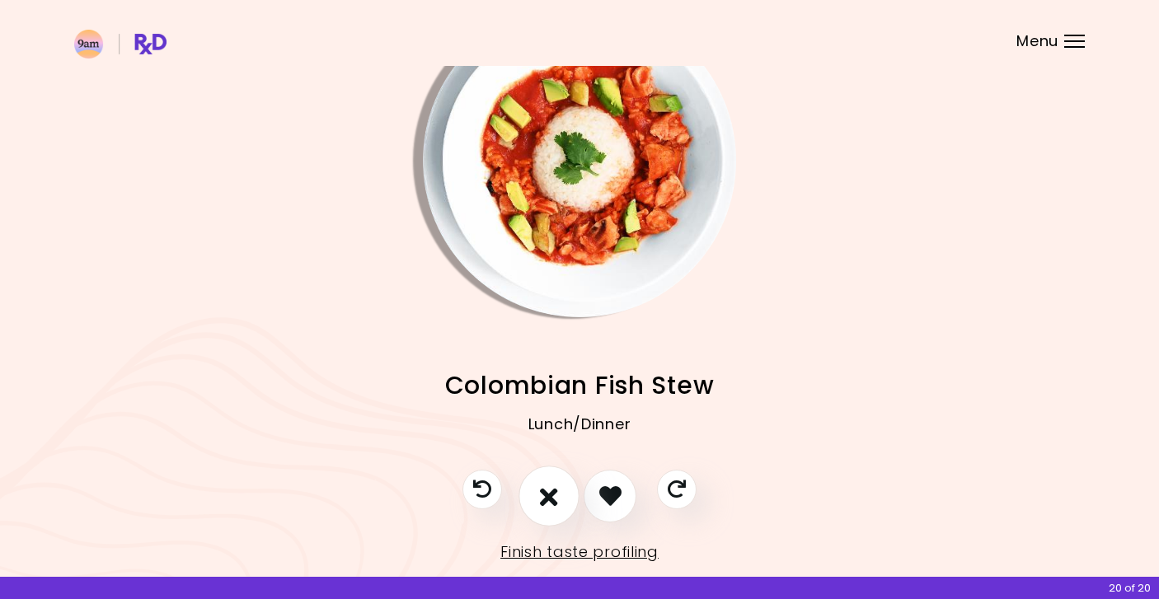
click at [552, 500] on icon "I don't like this recipe" at bounding box center [549, 496] width 18 height 26
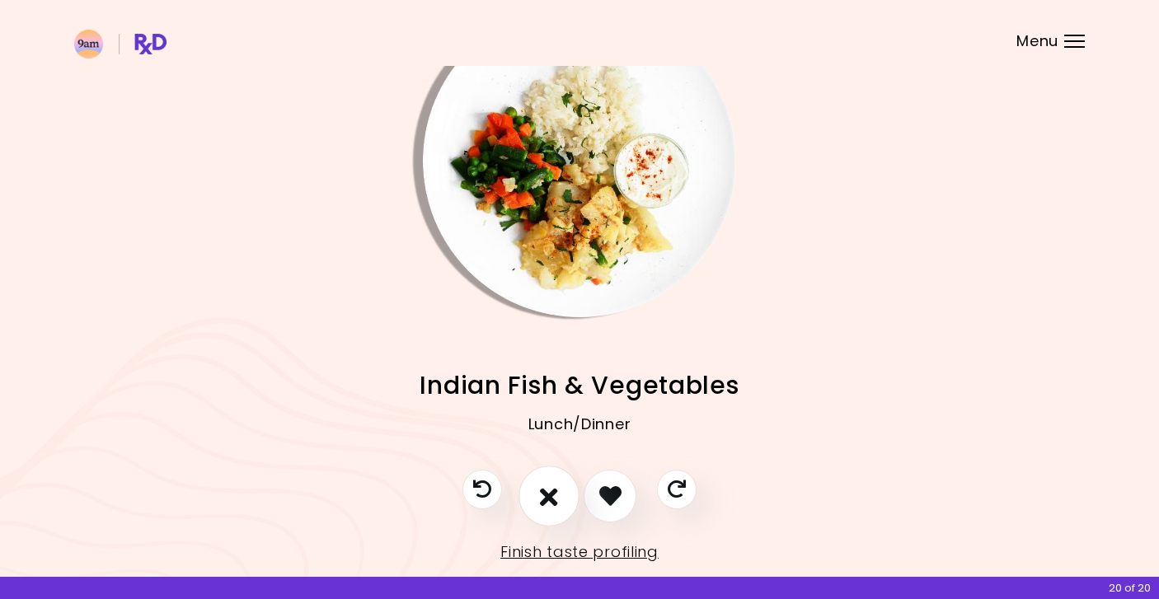
click at [552, 500] on icon "I don't like this recipe" at bounding box center [549, 496] width 18 height 26
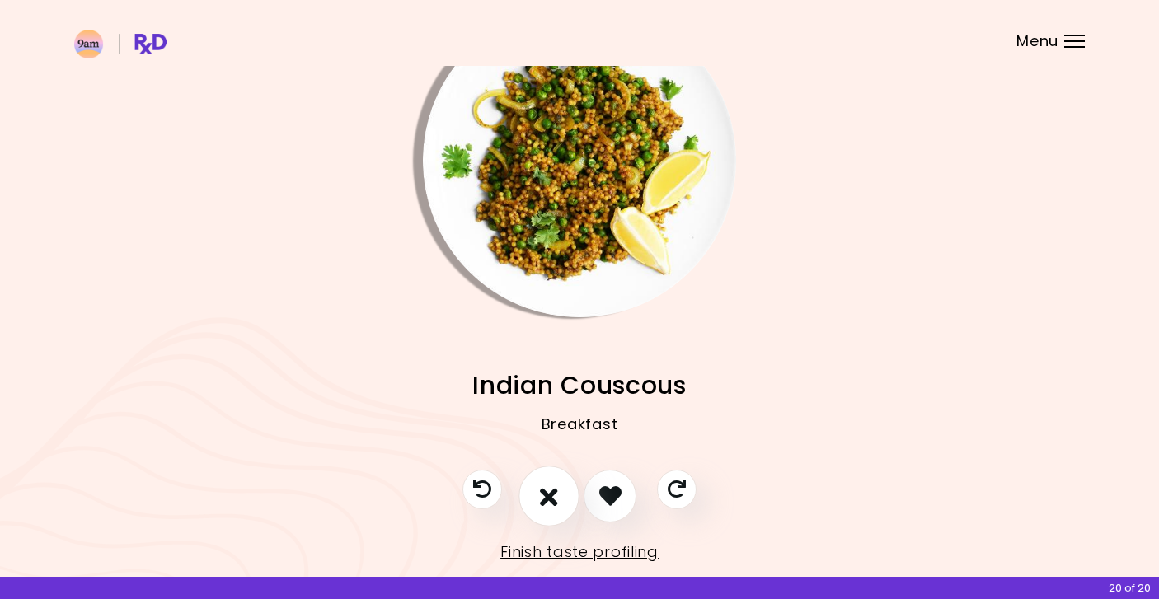
click at [552, 500] on icon "I don't like this recipe" at bounding box center [549, 496] width 18 height 26
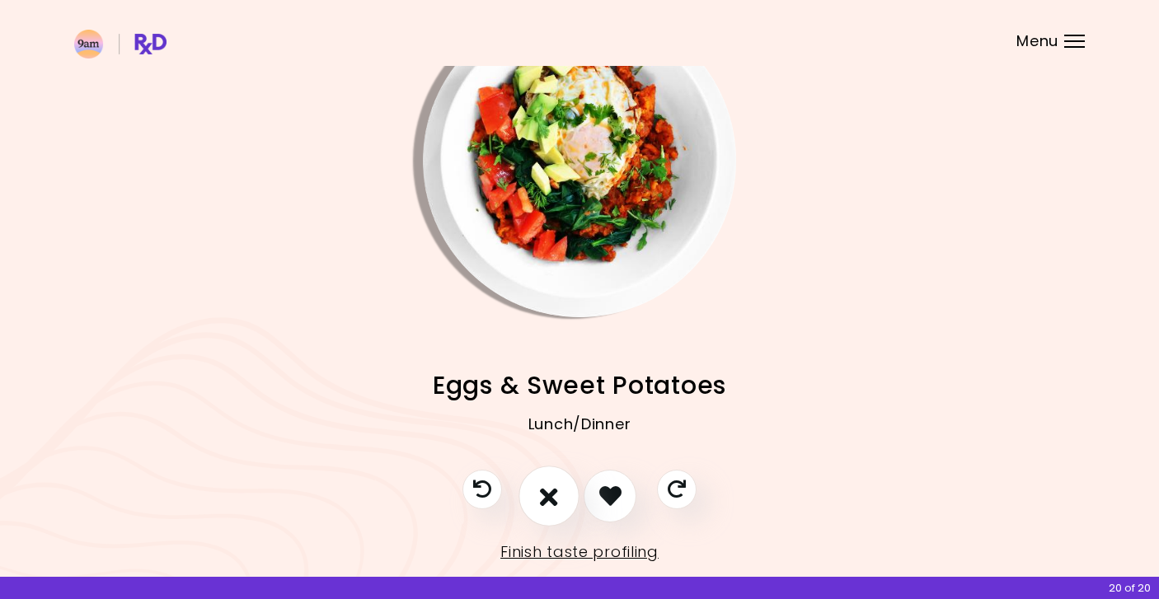
click at [552, 500] on icon "I don't like this recipe" at bounding box center [549, 496] width 18 height 26
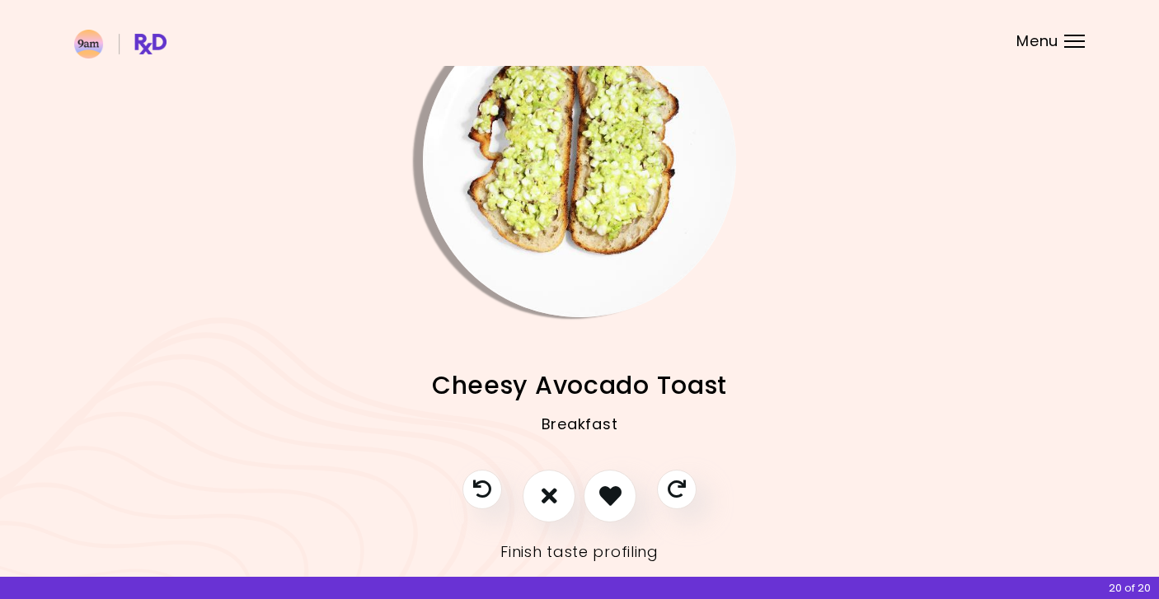
click at [551, 552] on link "Finish taste profiling" at bounding box center [579, 552] width 158 height 26
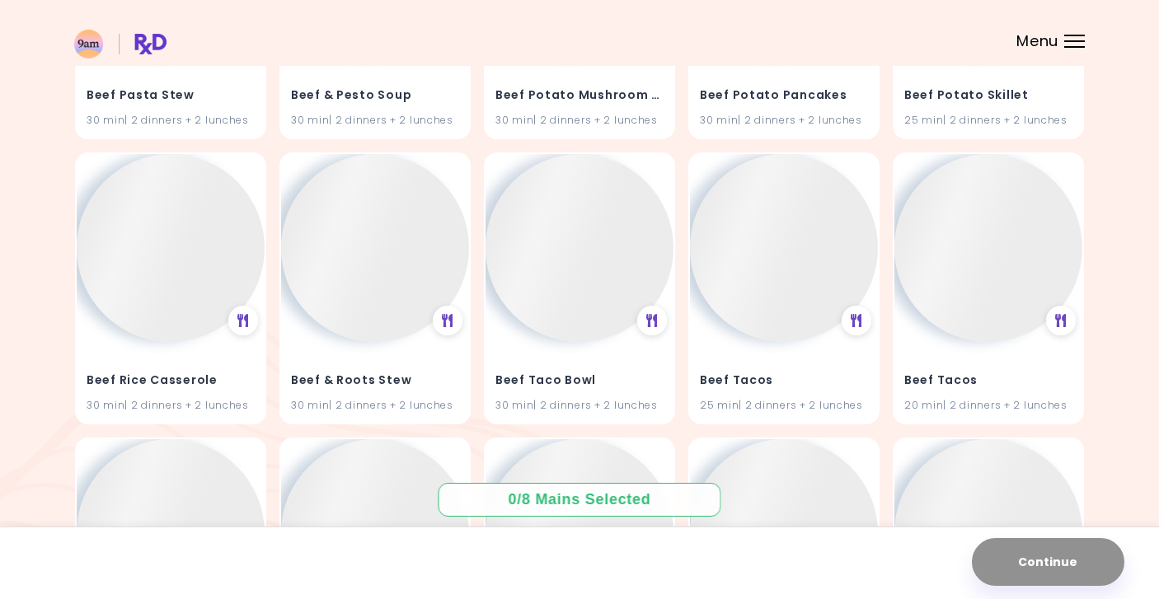
scroll to position [7218, 0]
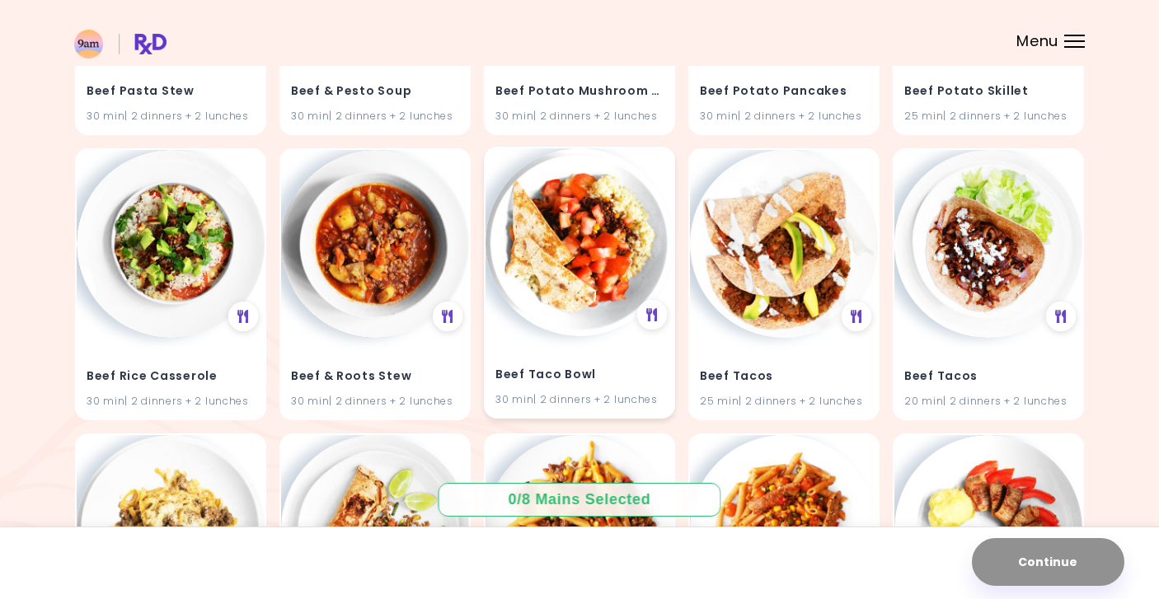
click at [587, 232] on img at bounding box center [580, 242] width 188 height 188
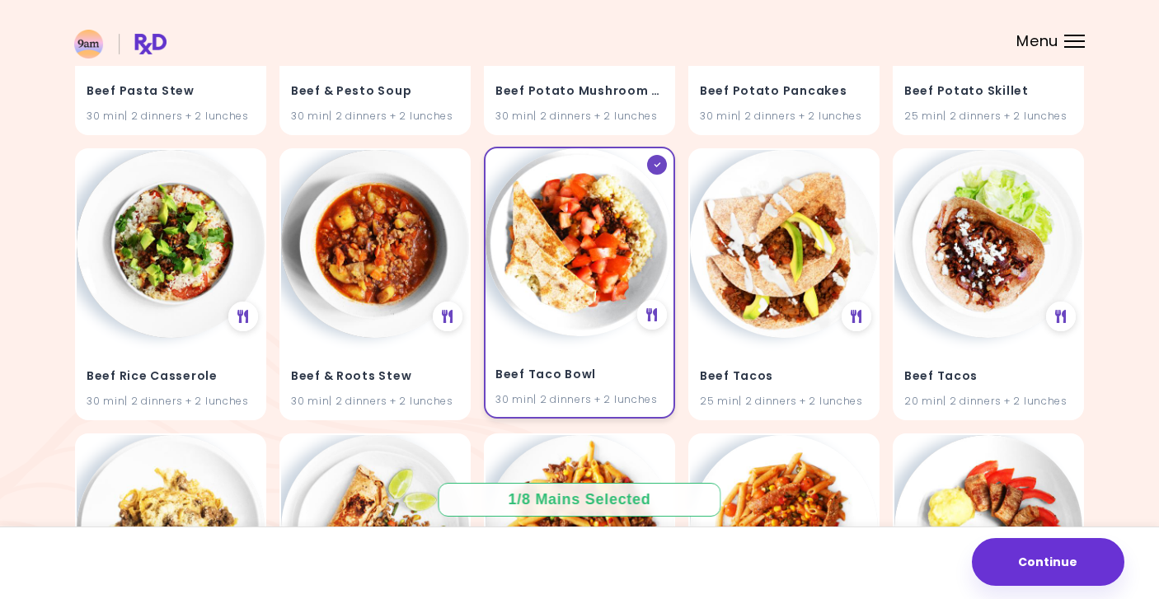
click at [586, 237] on img at bounding box center [580, 242] width 188 height 188
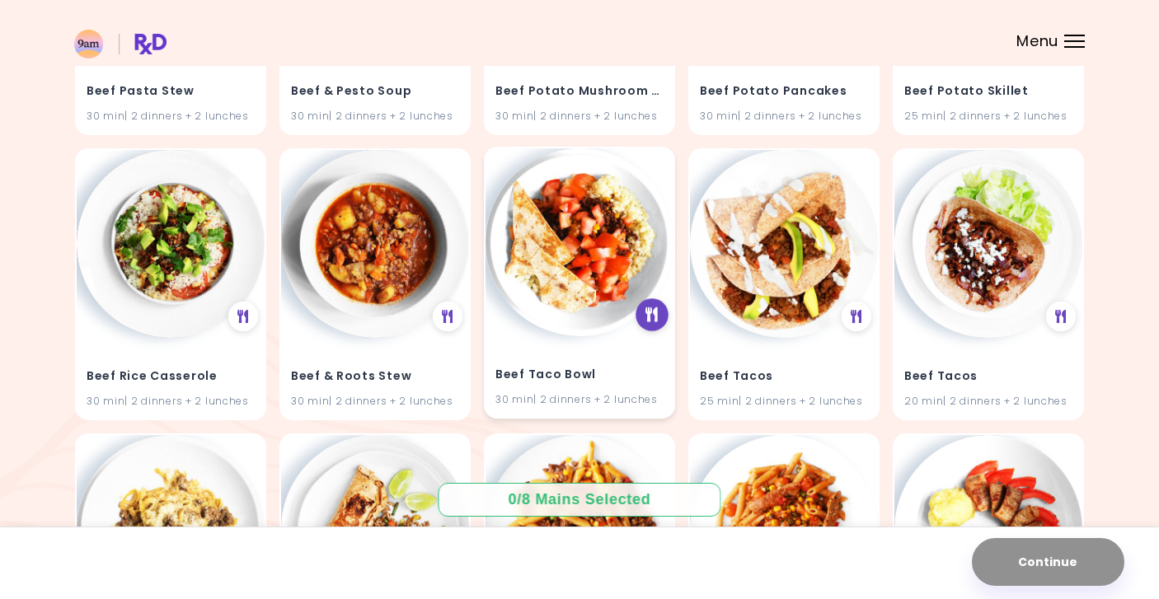
click at [659, 323] on div at bounding box center [652, 315] width 33 height 33
